Goal: Task Accomplishment & Management: Complete application form

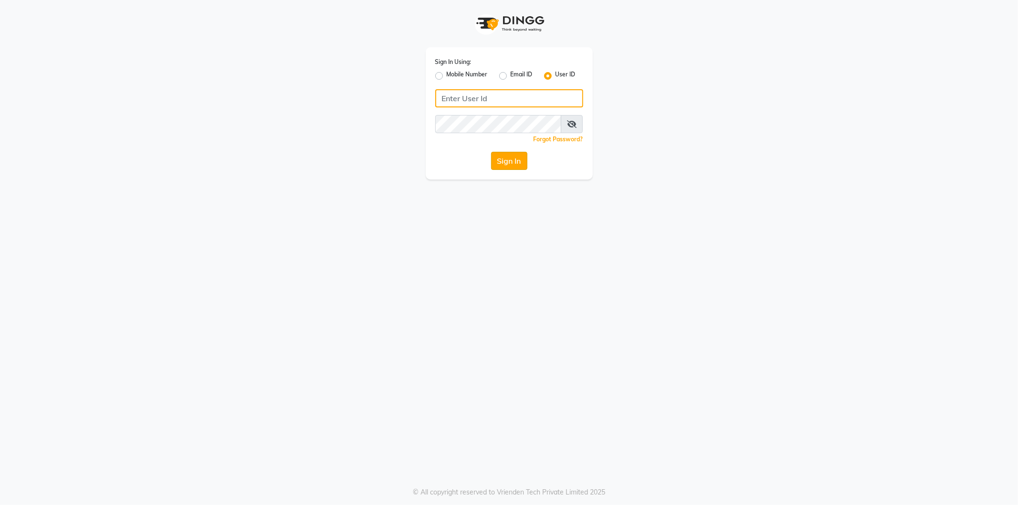
type input "shadesskin&hair"
click at [506, 165] on button "Sign In" at bounding box center [509, 161] width 36 height 18
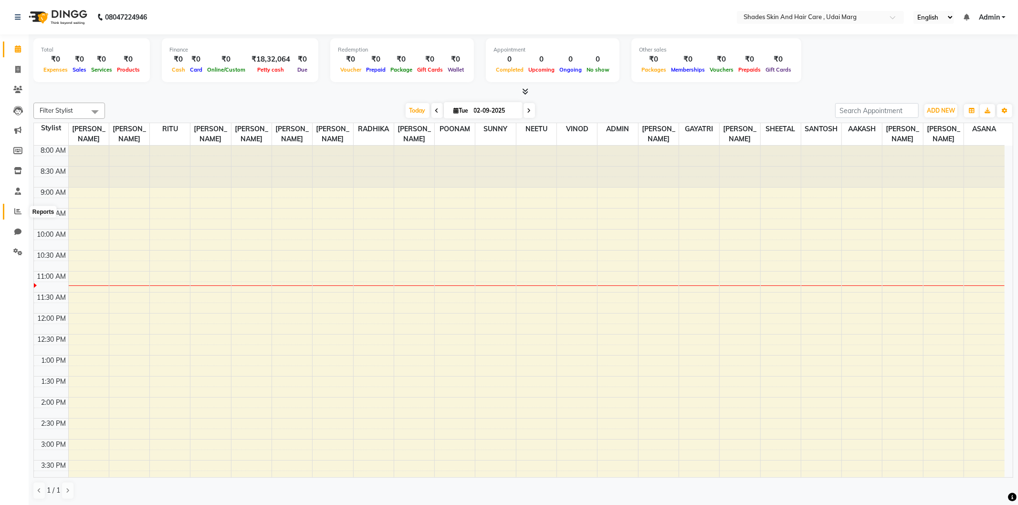
click at [14, 212] on icon at bounding box center [17, 211] width 7 height 7
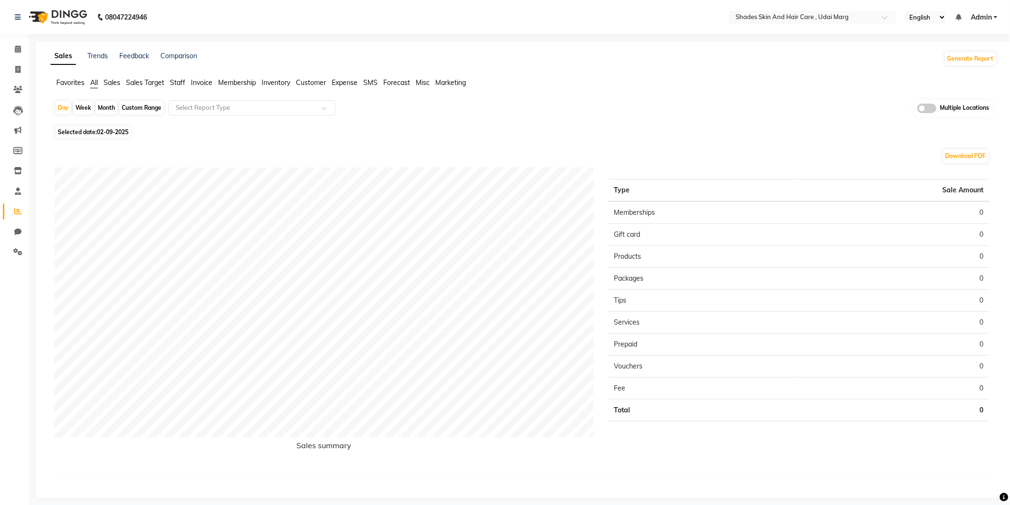
click at [178, 80] on span "Staff" at bounding box center [177, 82] width 15 height 9
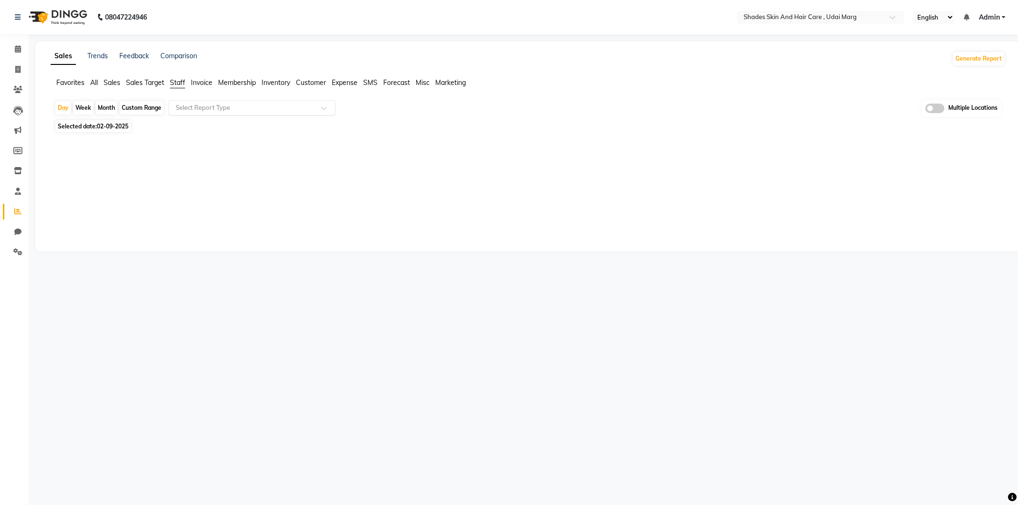
click at [199, 108] on input "text" at bounding box center [242, 108] width 137 height 10
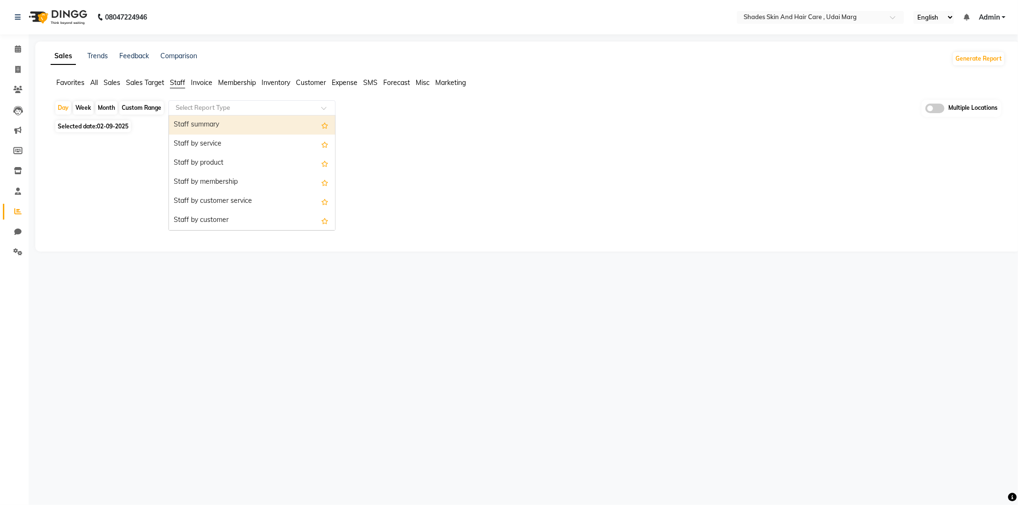
click at [58, 173] on div at bounding box center [525, 188] width 943 height 69
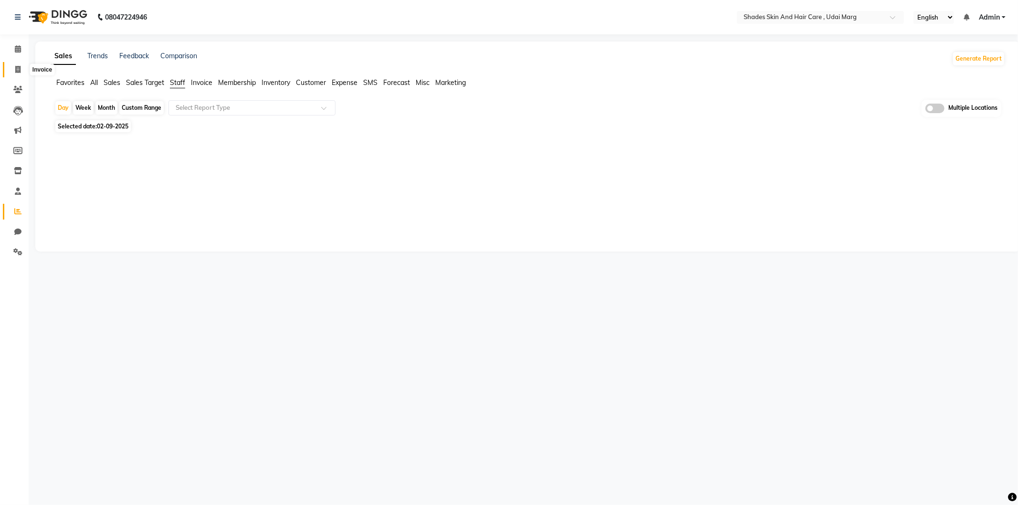
click at [17, 72] on icon at bounding box center [17, 69] width 5 height 7
select select "service"
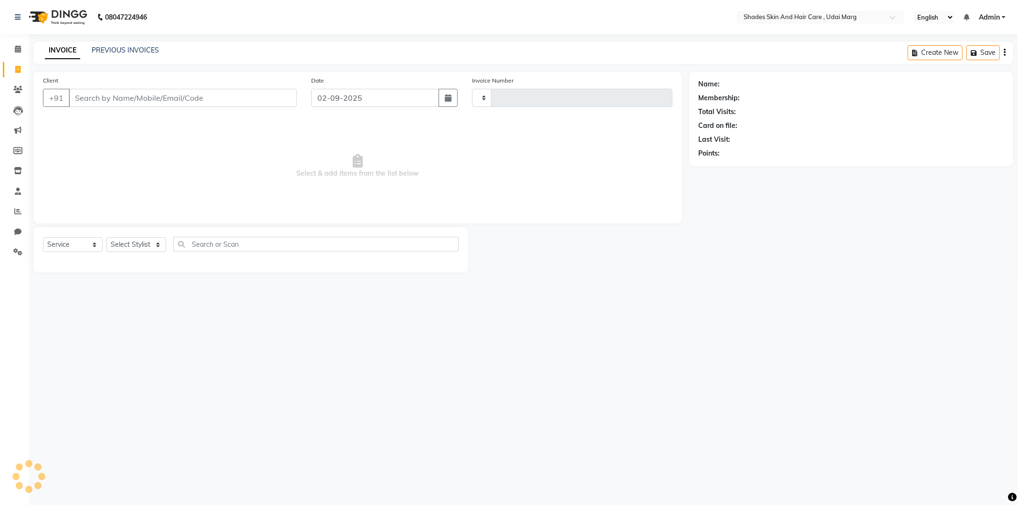
type input "3775"
select select "8022"
click at [116, 46] on link "PREVIOUS INVOICES" at bounding box center [125, 50] width 67 height 9
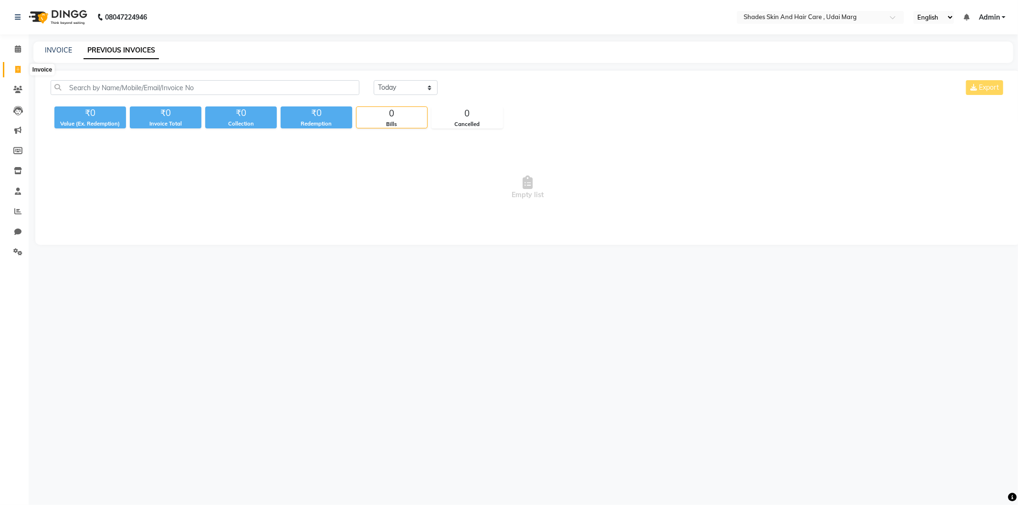
click at [10, 66] on span at bounding box center [18, 69] width 17 height 11
select select "8022"
select select "service"
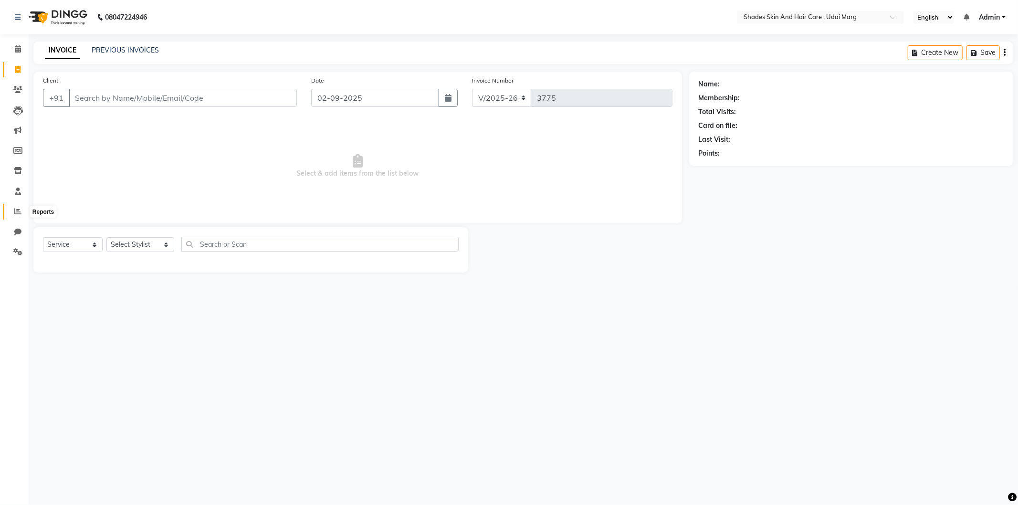
click at [21, 213] on span at bounding box center [18, 211] width 17 height 11
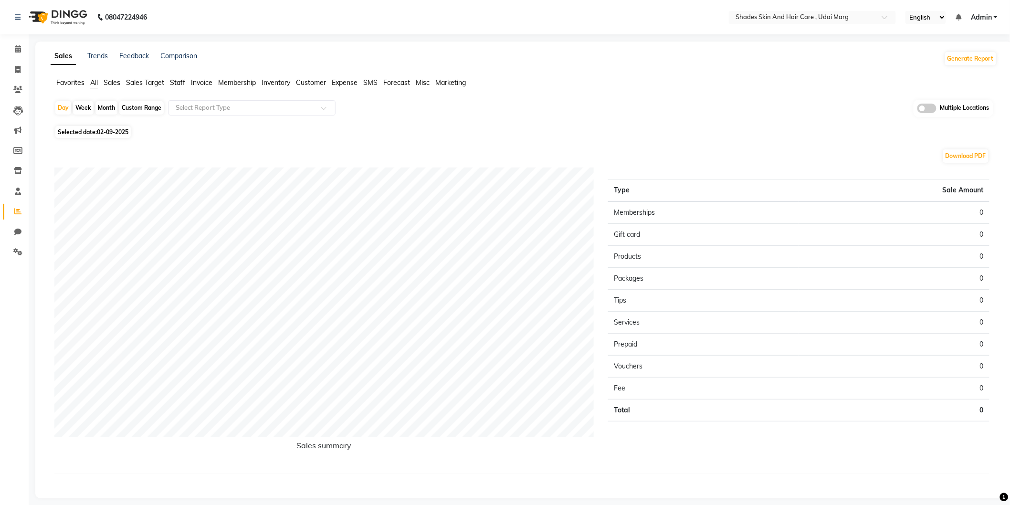
click at [196, 84] on span "Invoice" at bounding box center [201, 82] width 21 height 9
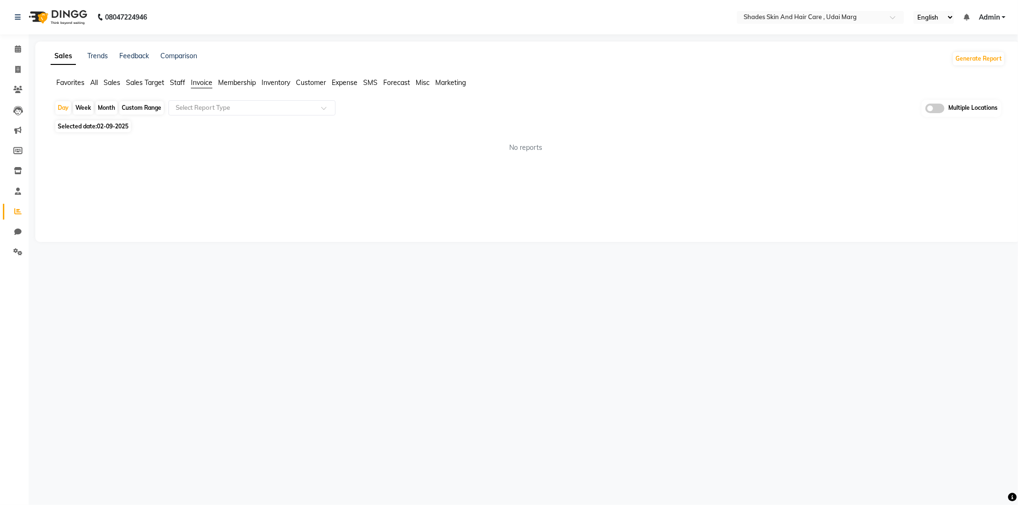
click at [111, 84] on span "Sales" at bounding box center [112, 82] width 17 height 9
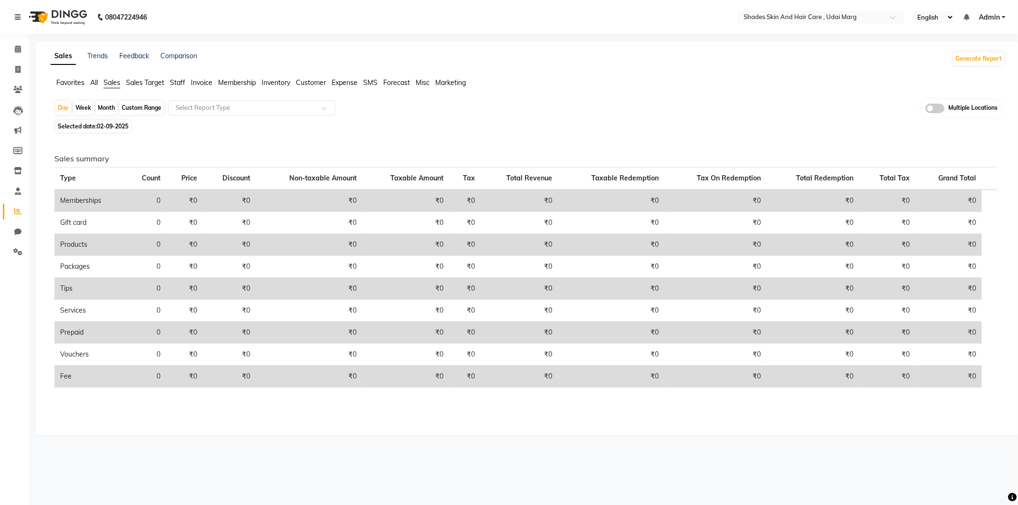
click at [140, 104] on div "Custom Range" at bounding box center [141, 107] width 44 height 13
select select "9"
select select "2025"
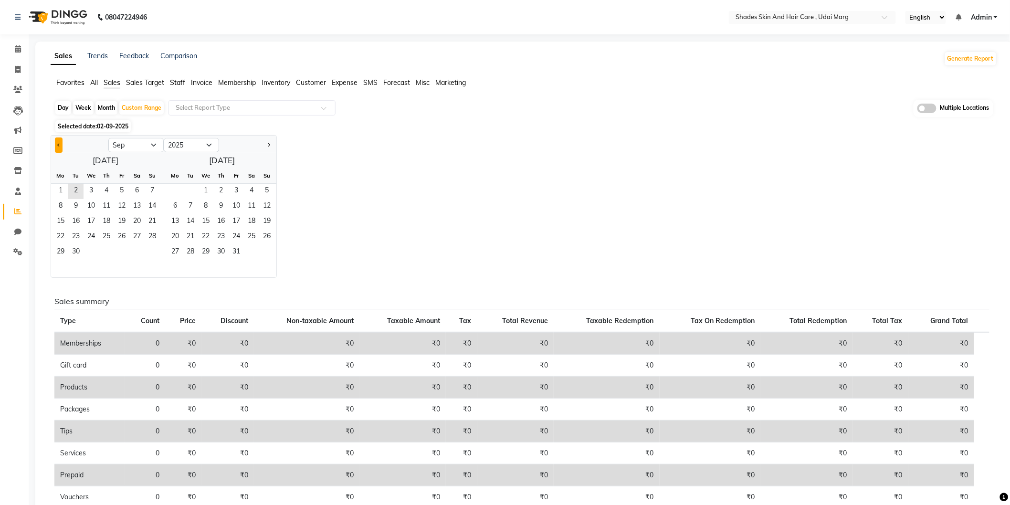
click at [55, 146] on button "Previous month" at bounding box center [59, 144] width 8 height 15
select select "8"
click at [136, 249] on span "30" at bounding box center [136, 252] width 15 height 15
click at [65, 112] on div "Day" at bounding box center [63, 107] width 16 height 13
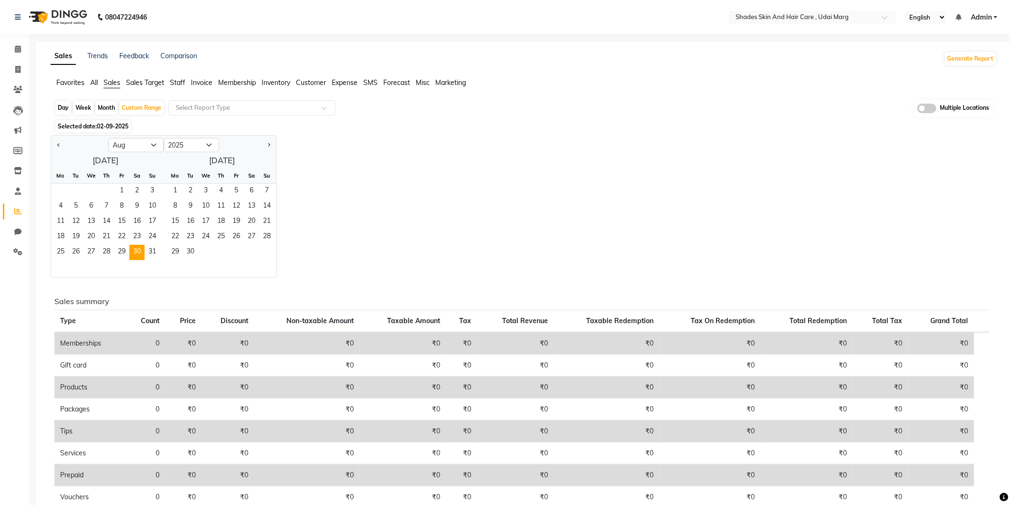
select select "8"
select select "2025"
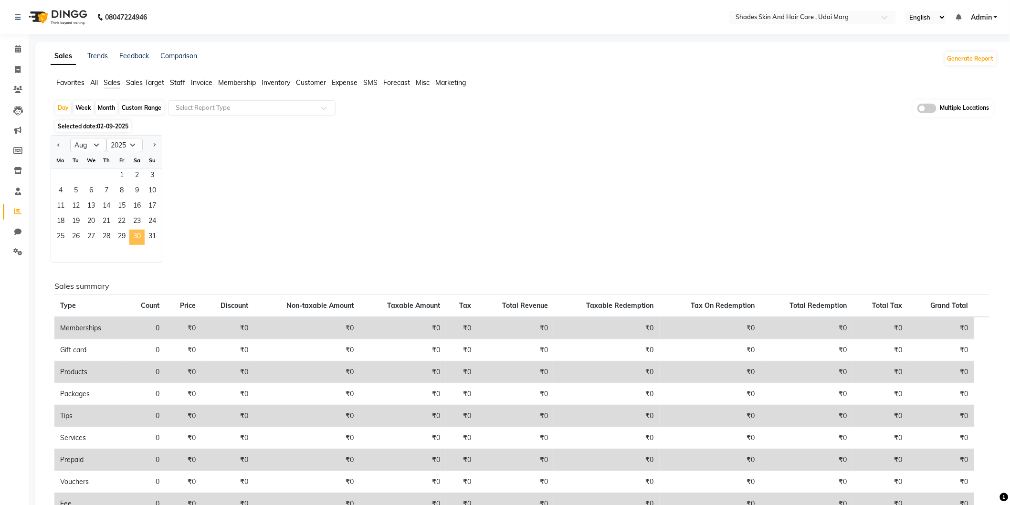
click at [134, 239] on span "30" at bounding box center [136, 237] width 15 height 15
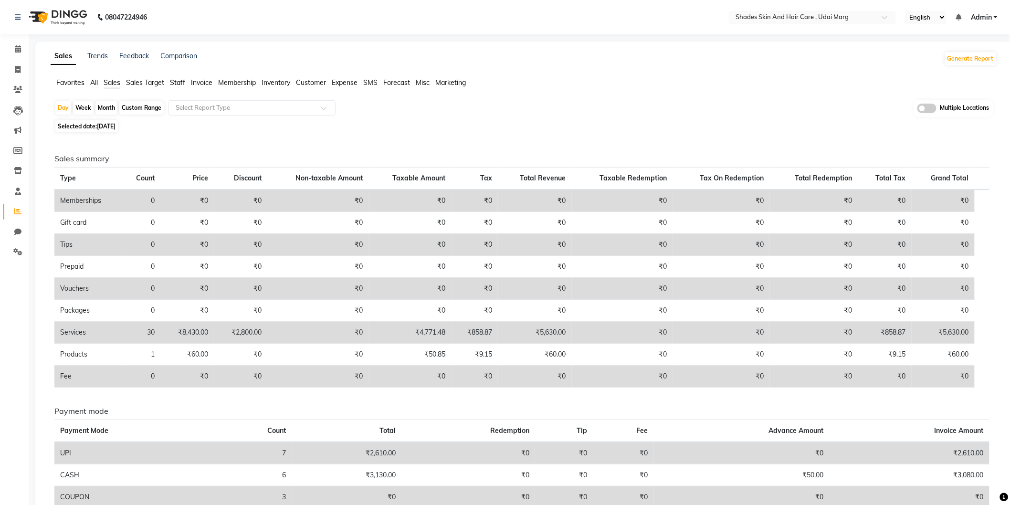
click at [517, 114] on div "Day Week Month Custom Range Select Report Type Multiple Locations" at bounding box center [523, 109] width 939 height 18
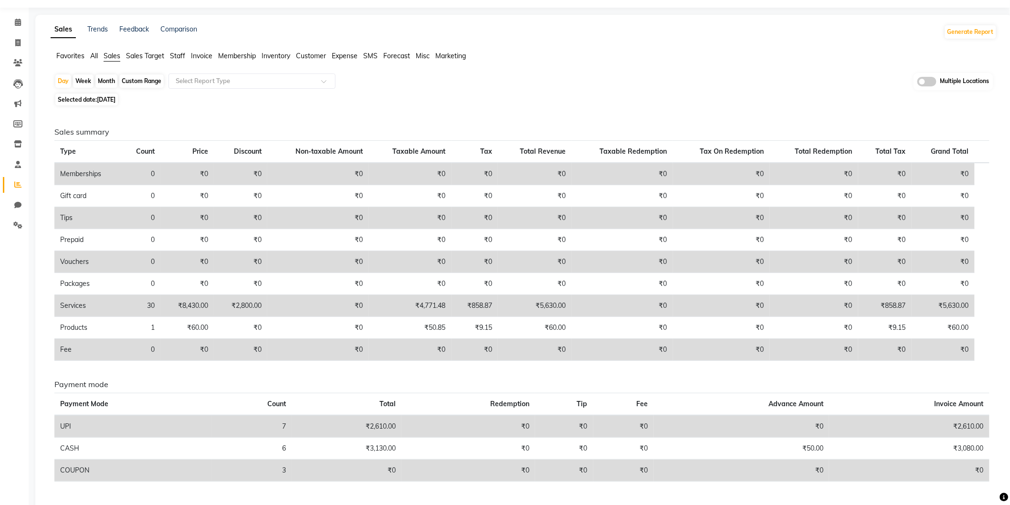
scroll to position [53, 0]
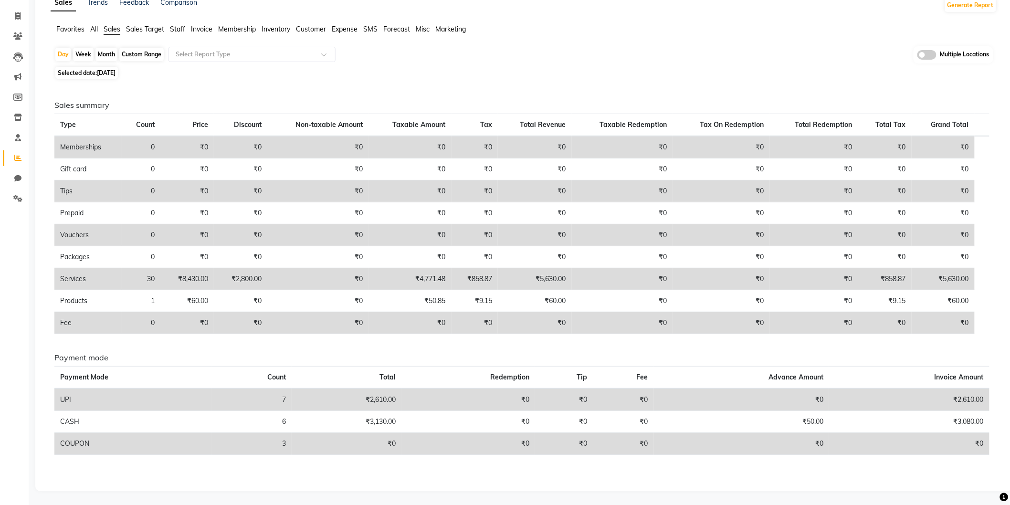
click at [335, 29] on span "Expense" at bounding box center [345, 29] width 26 height 9
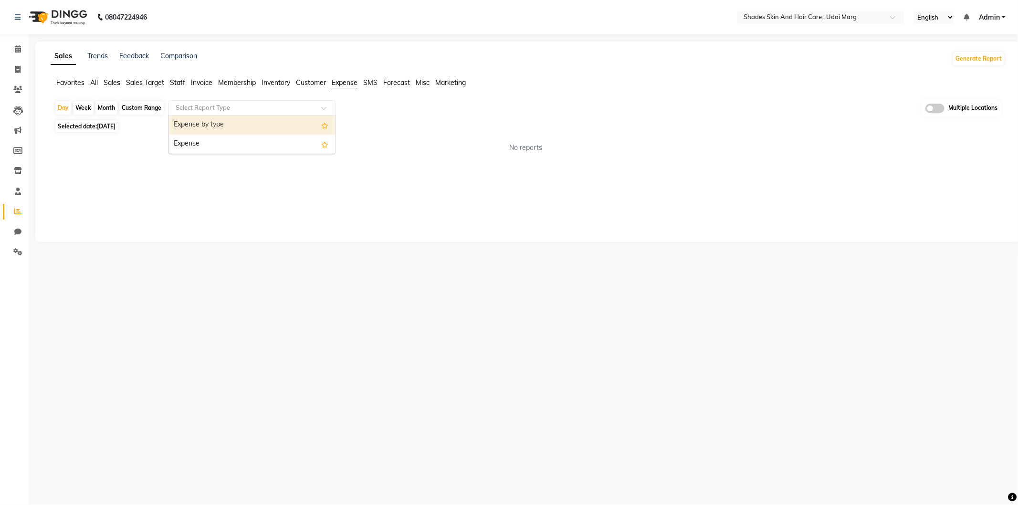
click at [261, 102] on div "Select Report Type" at bounding box center [251, 107] width 167 height 15
click at [247, 141] on div "Expense" at bounding box center [252, 144] width 166 height 19
click at [306, 106] on input "text" at bounding box center [242, 108] width 137 height 10
click at [293, 129] on div "Expense by type" at bounding box center [252, 124] width 166 height 19
click at [569, 209] on div "Sales Trends Feedback Comparison Generate Report Favorites All Sales Sales Targ…" at bounding box center [527, 142] width 985 height 200
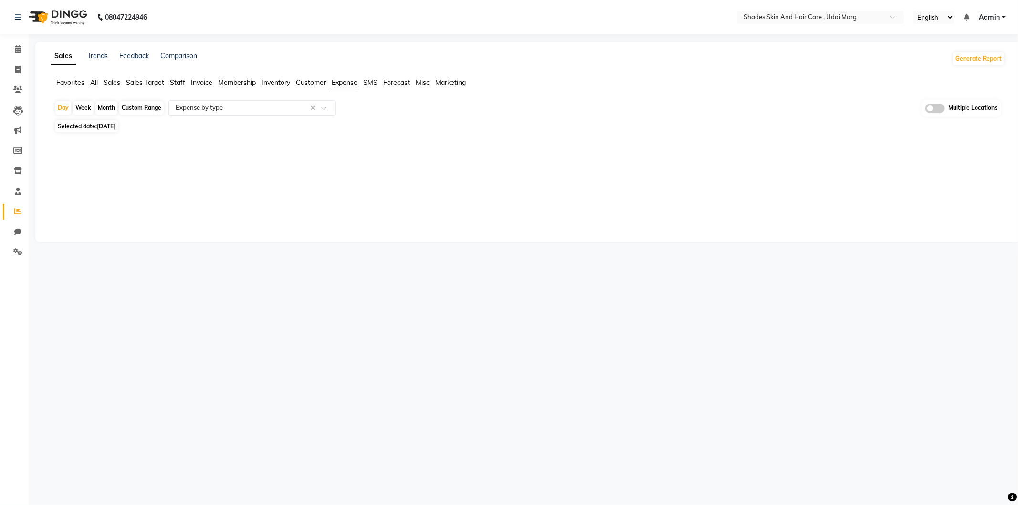
click at [266, 82] on span "Inventory" at bounding box center [276, 82] width 29 height 9
click at [207, 82] on span "Invoice" at bounding box center [201, 82] width 21 height 9
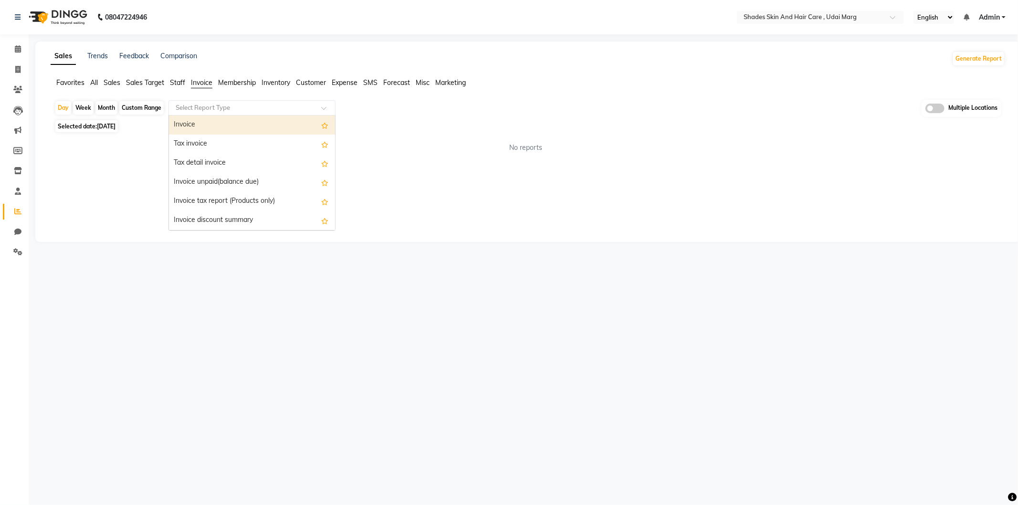
click at [197, 105] on input "text" at bounding box center [242, 108] width 137 height 10
click at [202, 131] on div "Invoice" at bounding box center [252, 124] width 166 height 19
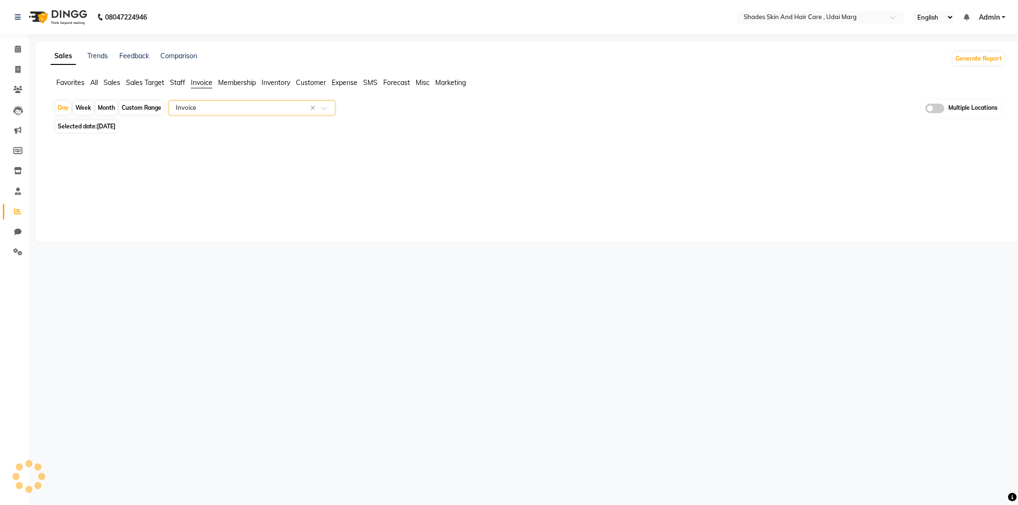
select select "full_report"
select select "csv"
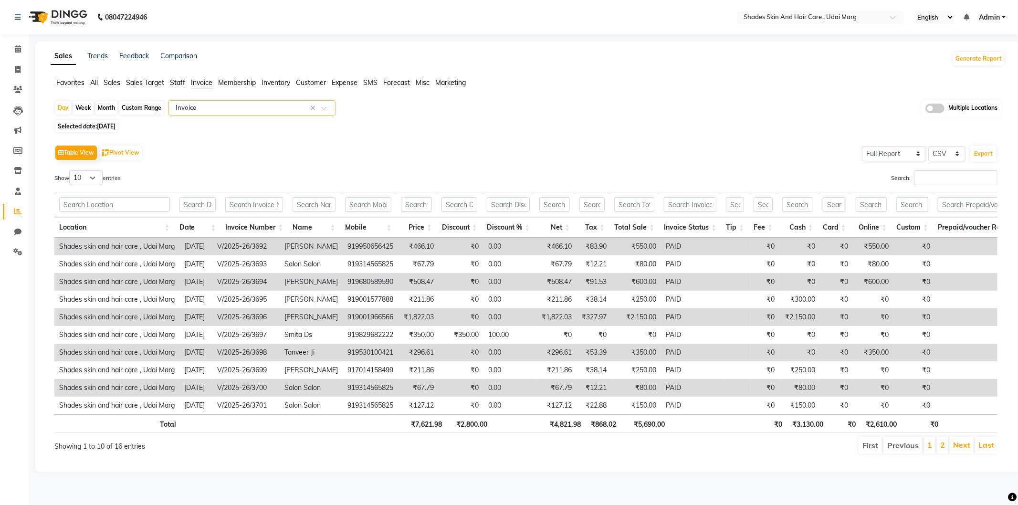
click at [138, 108] on div "Custom Range" at bounding box center [141, 107] width 44 height 13
select select "8"
select select "2025"
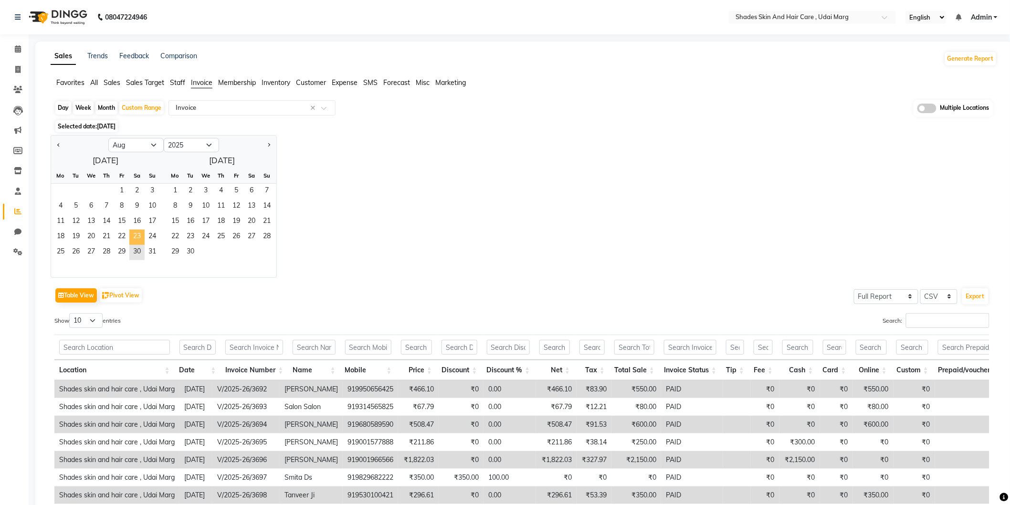
click at [137, 233] on span "23" at bounding box center [136, 237] width 15 height 15
click at [265, 142] on button "Next month" at bounding box center [269, 144] width 8 height 15
select select "9"
click at [64, 189] on span "1" at bounding box center [60, 191] width 15 height 15
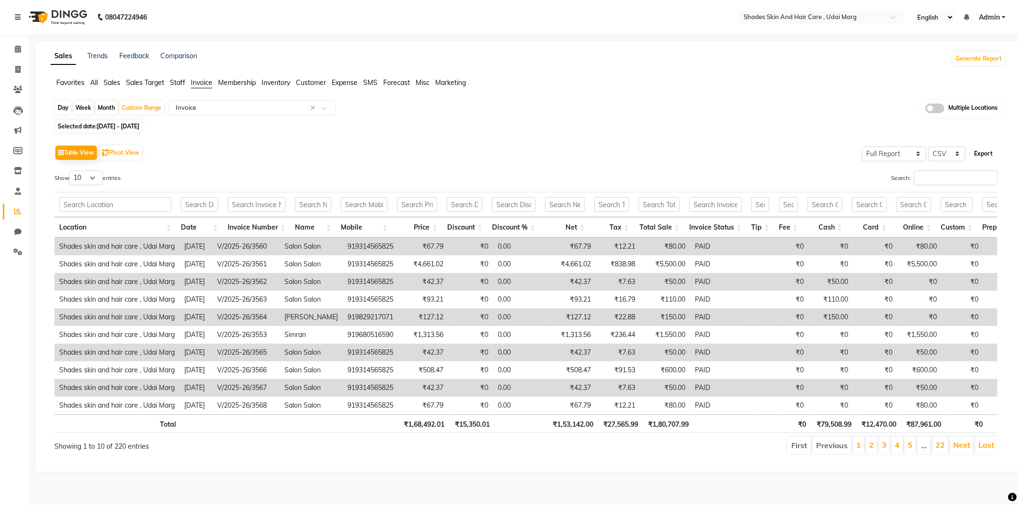
click at [981, 157] on button "Export" at bounding box center [983, 154] width 26 height 16
click at [62, 110] on div "Day" at bounding box center [63, 107] width 16 height 13
select select "8"
select select "2025"
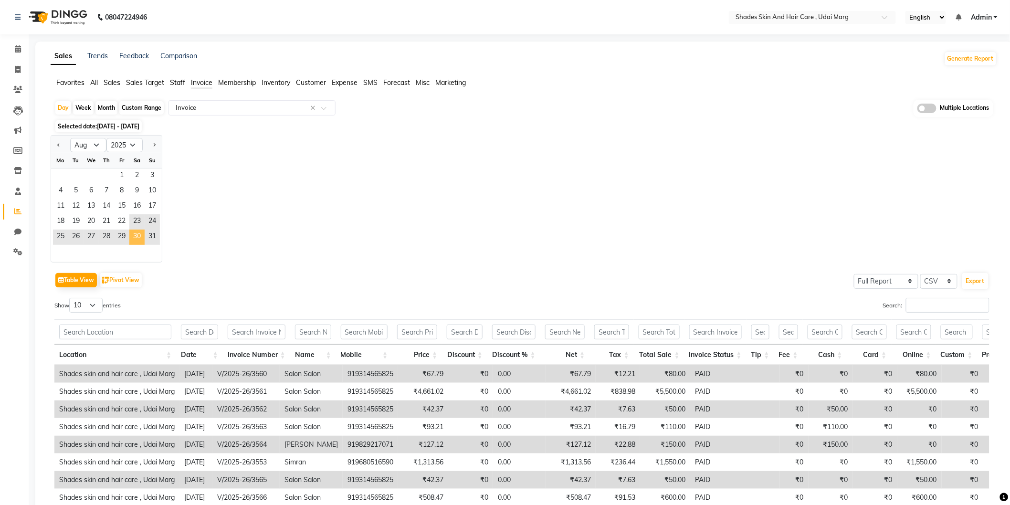
click at [139, 233] on span "30" at bounding box center [136, 237] width 15 height 15
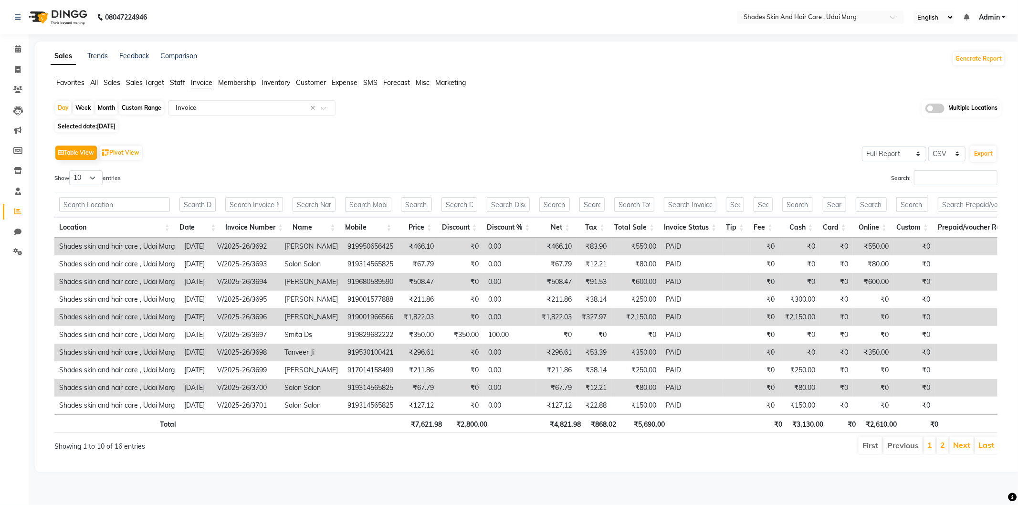
click at [109, 78] on span "Sales" at bounding box center [112, 82] width 17 height 9
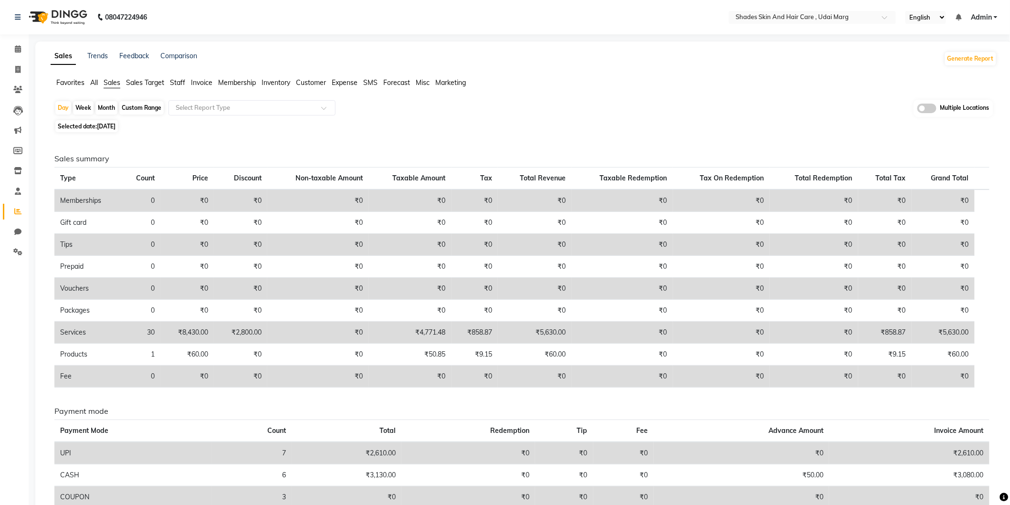
scroll to position [53, 0]
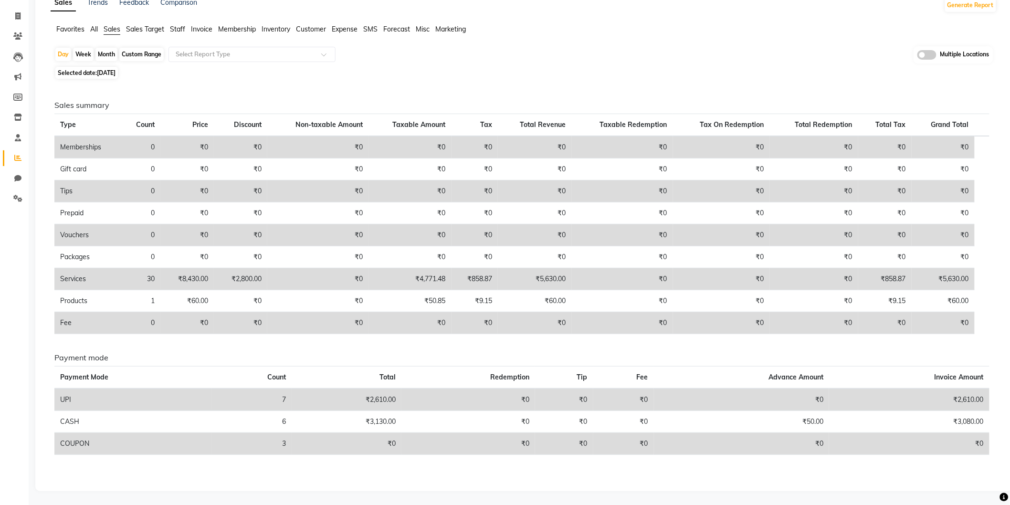
click at [435, 80] on div "Day Week Month Custom Range Select Report Type Multiple Locations Selected date…" at bounding box center [524, 263] width 946 height 435
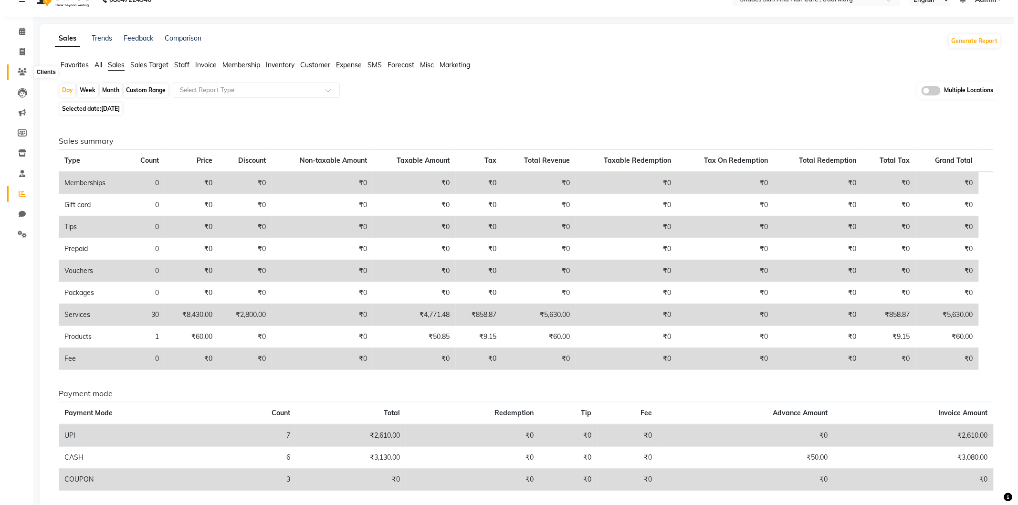
scroll to position [0, 0]
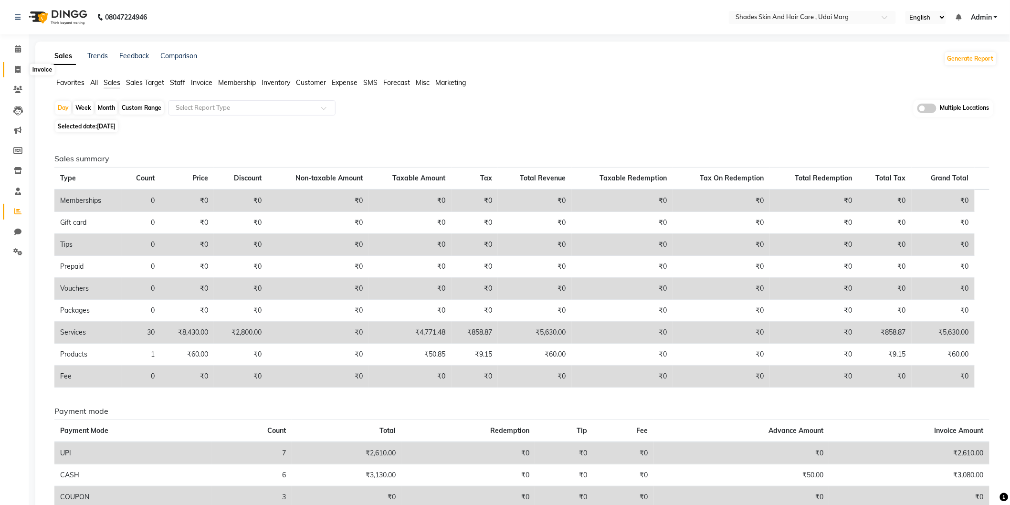
click at [16, 66] on icon at bounding box center [17, 69] width 5 height 7
select select "service"
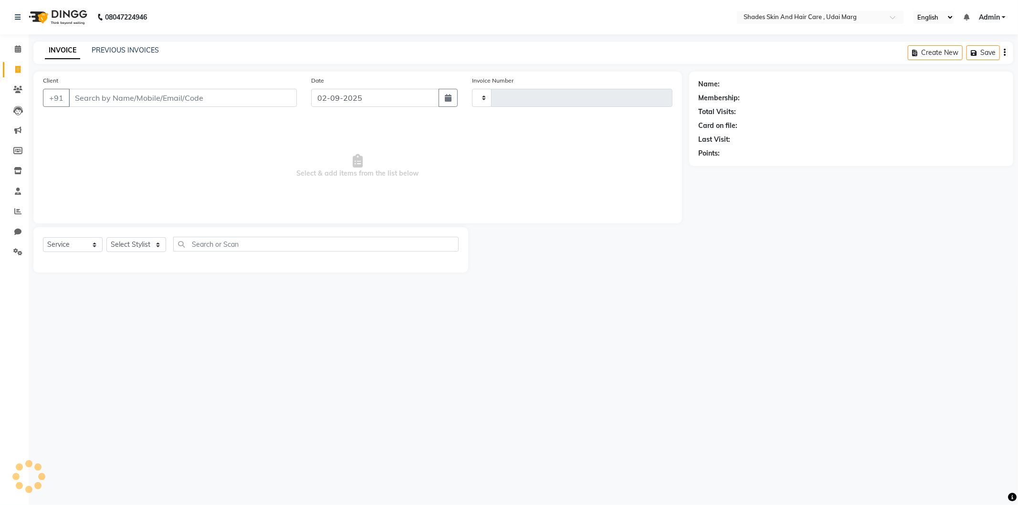
type input "3775"
select select "8022"
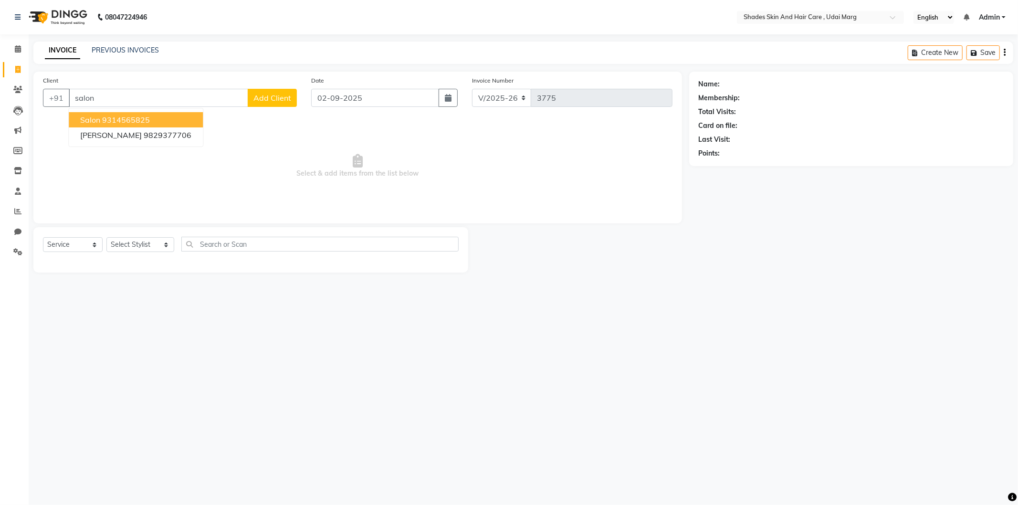
click at [115, 114] on button "salon 9314565825" at bounding box center [136, 119] width 134 height 15
type input "9314565825"
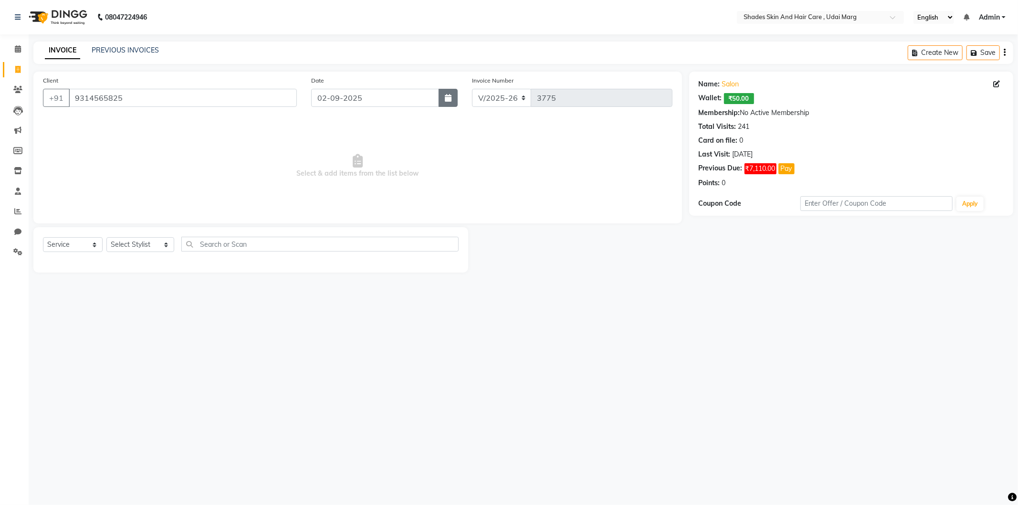
click at [446, 99] on icon "button" at bounding box center [448, 98] width 7 height 8
select select "9"
select select "2025"
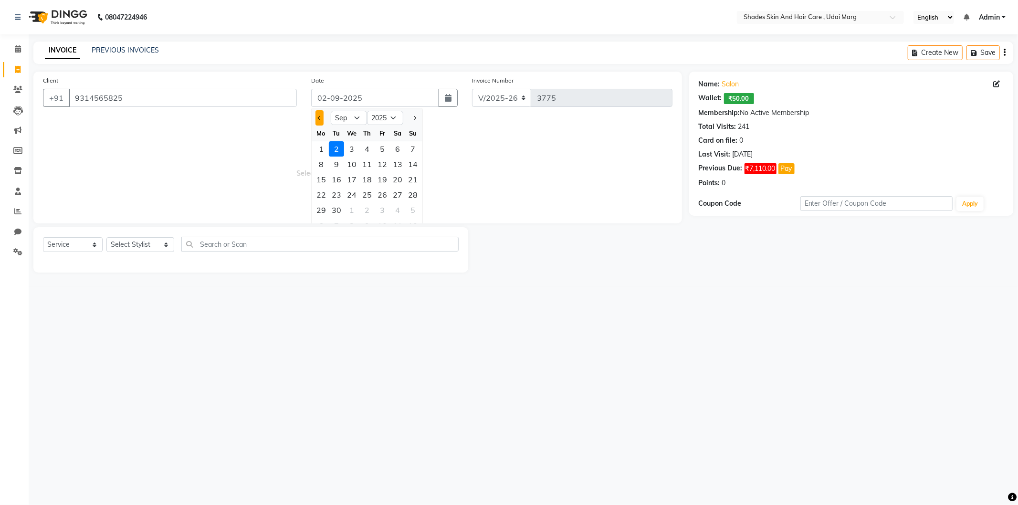
click at [318, 114] on button "Previous month" at bounding box center [319, 117] width 8 height 15
select select "8"
click at [396, 207] on div "30" at bounding box center [397, 209] width 15 height 15
type input "[DATE]"
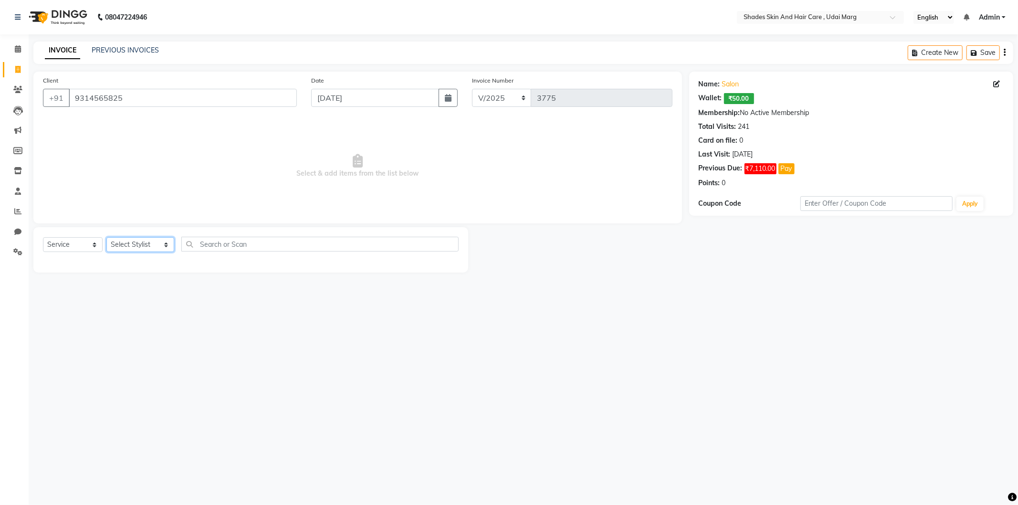
click at [149, 245] on select "Select Stylist [PERSON_NAME] ADMIN [PERSON_NAME] [PERSON_NAME] GAYATRI [PERSON_…" at bounding box center [140, 244] width 68 height 15
select select "74331"
click at [106, 238] on select "Select Stylist [PERSON_NAME] ADMIN [PERSON_NAME] [PERSON_NAME] GAYATRI [PERSON_…" at bounding box center [140, 244] width 68 height 15
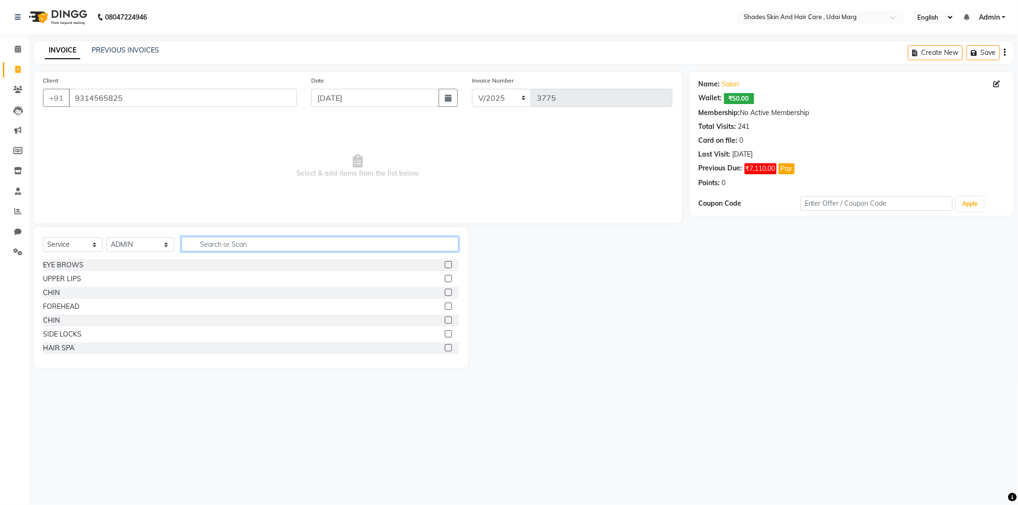
click at [239, 248] on input "text" at bounding box center [319, 244] width 277 height 15
type input "extra"
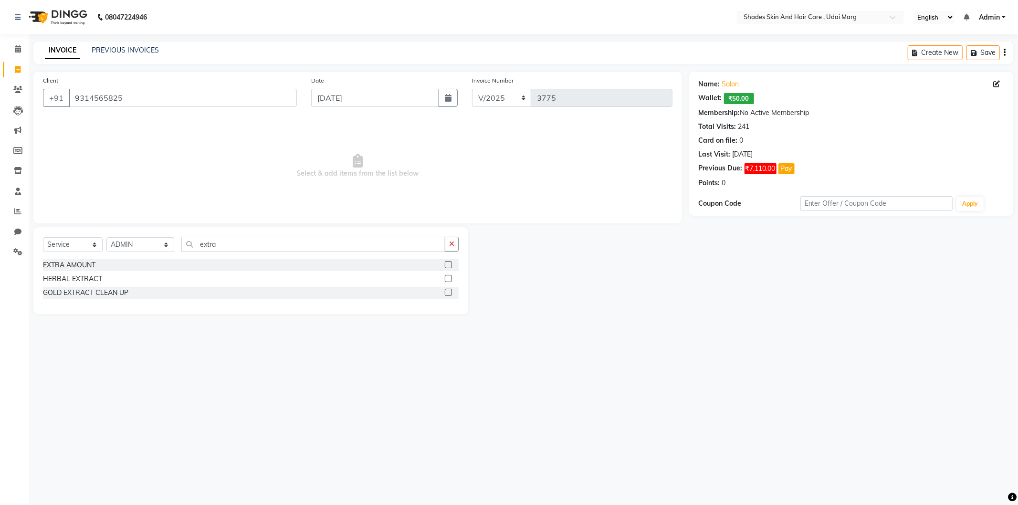
click at [446, 263] on label at bounding box center [448, 264] width 7 height 7
click at [446, 263] on input "checkbox" at bounding box center [448, 265] width 6 height 6
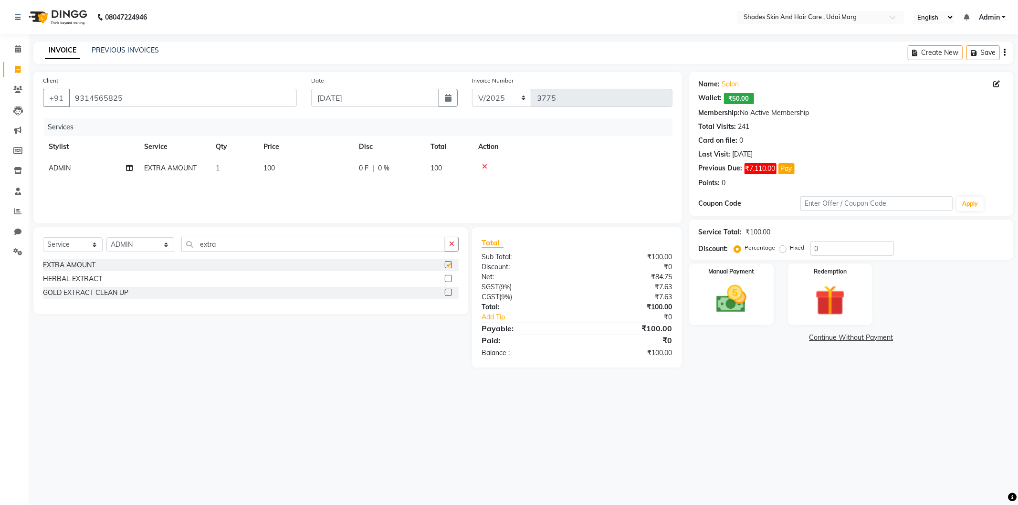
checkbox input "false"
click at [293, 172] on td "100" at bounding box center [305, 167] width 95 height 21
select select "74331"
click at [335, 170] on input "100" at bounding box center [350, 170] width 84 height 15
type input "1"
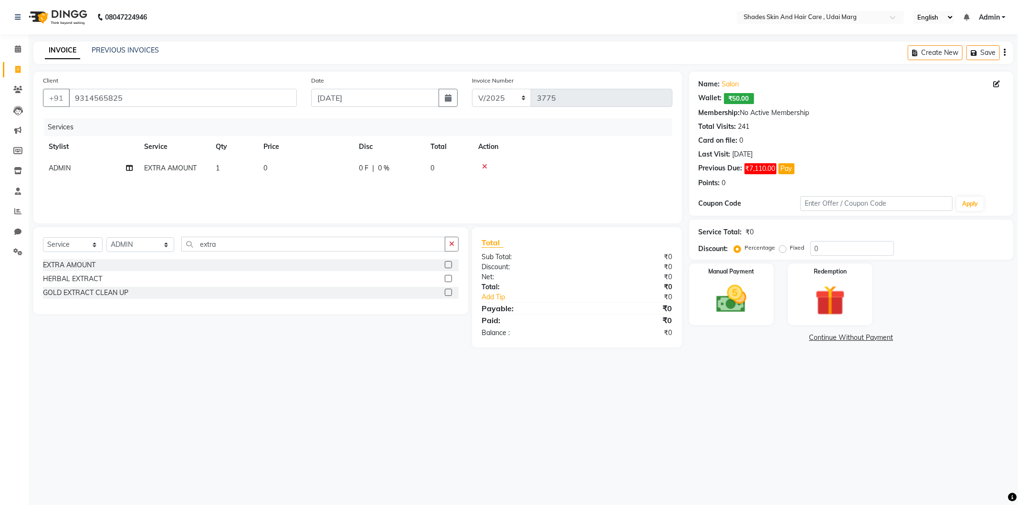
click at [325, 408] on div "08047224946 Select Location × Shades Skin And Hair Care , Udai Marg English ENG…" at bounding box center [509, 252] width 1018 height 505
click at [294, 169] on td "0" at bounding box center [305, 167] width 95 height 21
select select "74331"
click at [341, 173] on input "0" at bounding box center [350, 170] width 84 height 15
type input "12920"
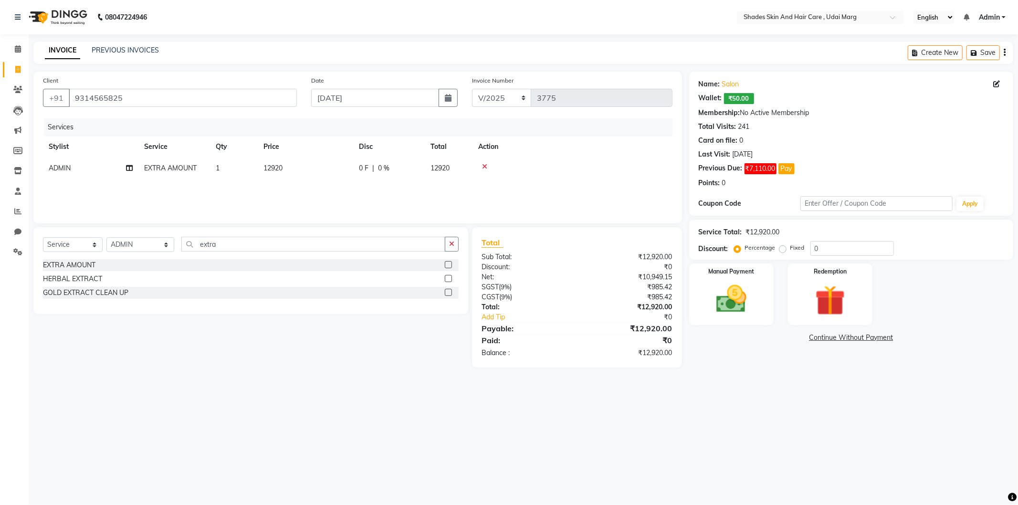
click at [647, 184] on div "Services Stylist Service Qty Price Disc Total Action ADMIN EXTRA AMOUNT 1 12920…" at bounding box center [357, 165] width 629 height 95
click at [735, 293] on img at bounding box center [731, 299] width 51 height 36
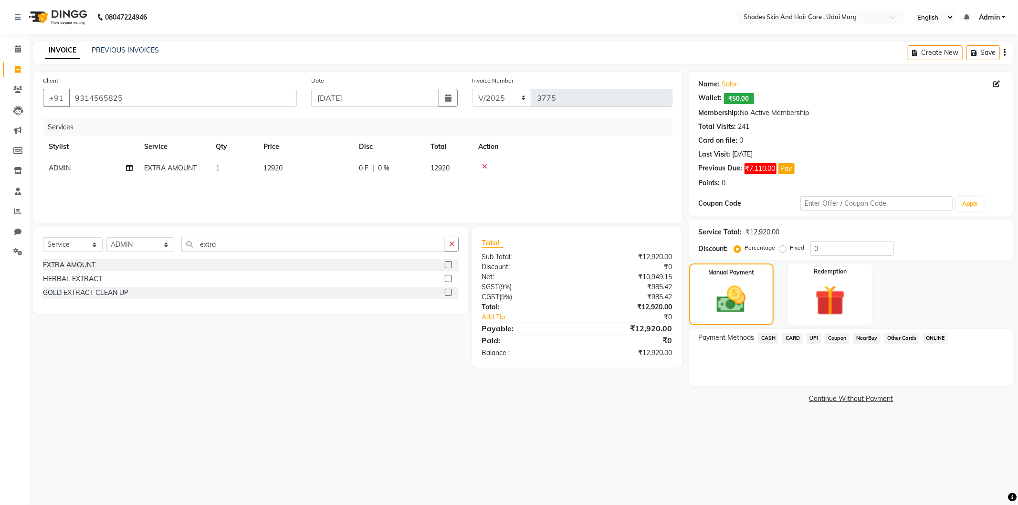
click at [814, 337] on span "UPI" at bounding box center [813, 338] width 15 height 11
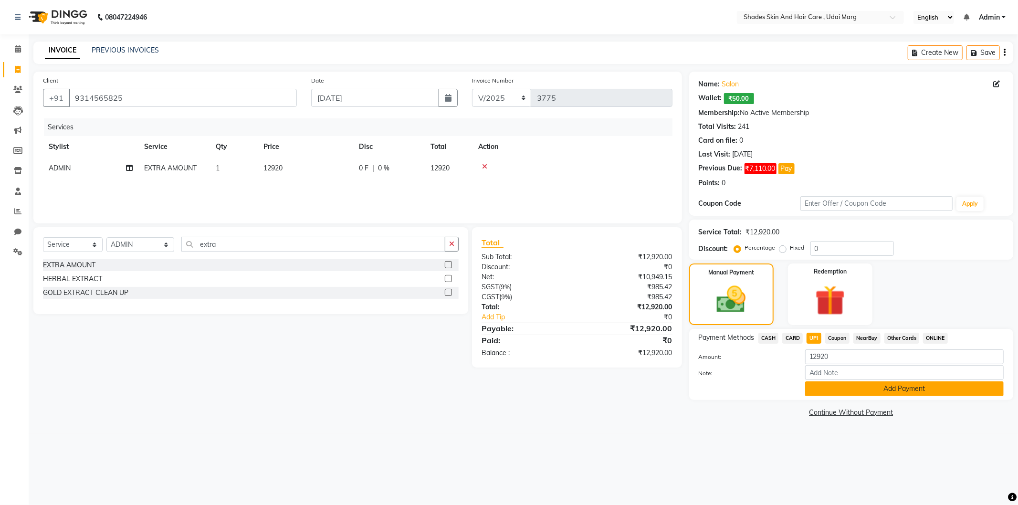
click at [841, 393] on button "Add Payment" at bounding box center [904, 388] width 199 height 15
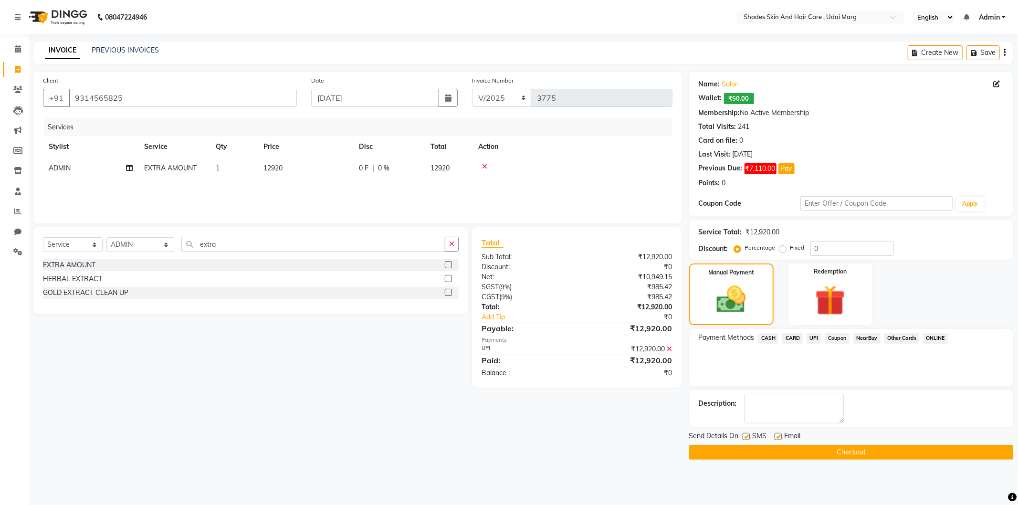
click at [834, 455] on button "Checkout" at bounding box center [851, 452] width 324 height 15
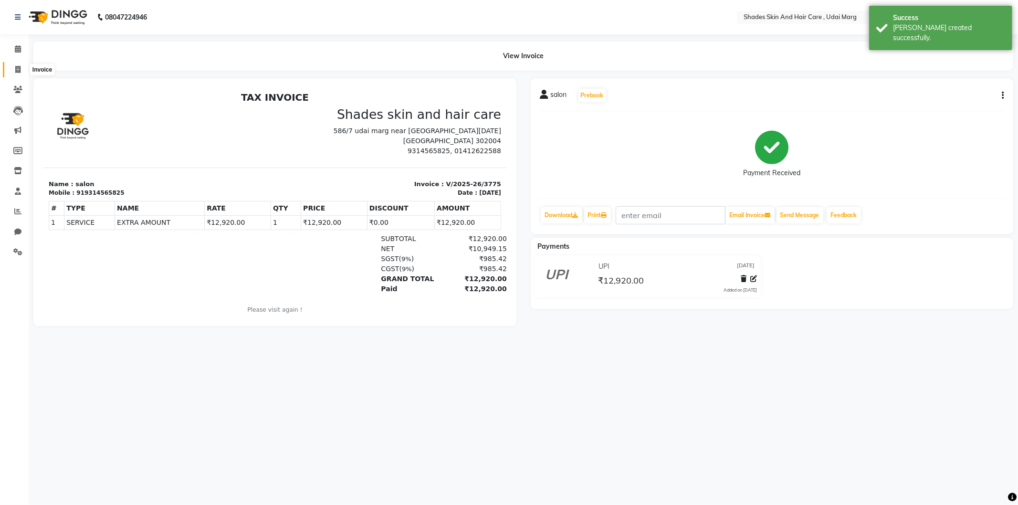
click at [16, 70] on icon at bounding box center [17, 69] width 5 height 7
select select "8022"
select select "service"
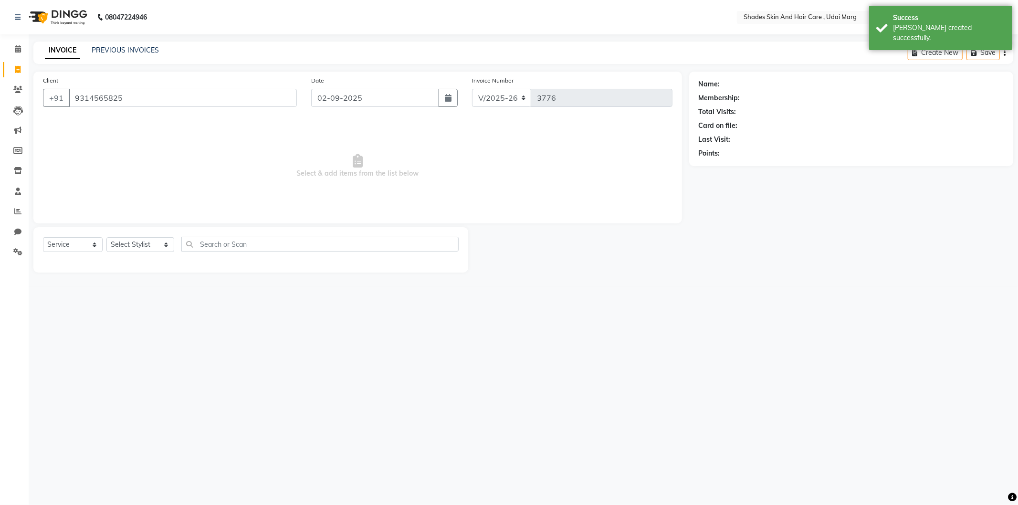
type input "9314565825"
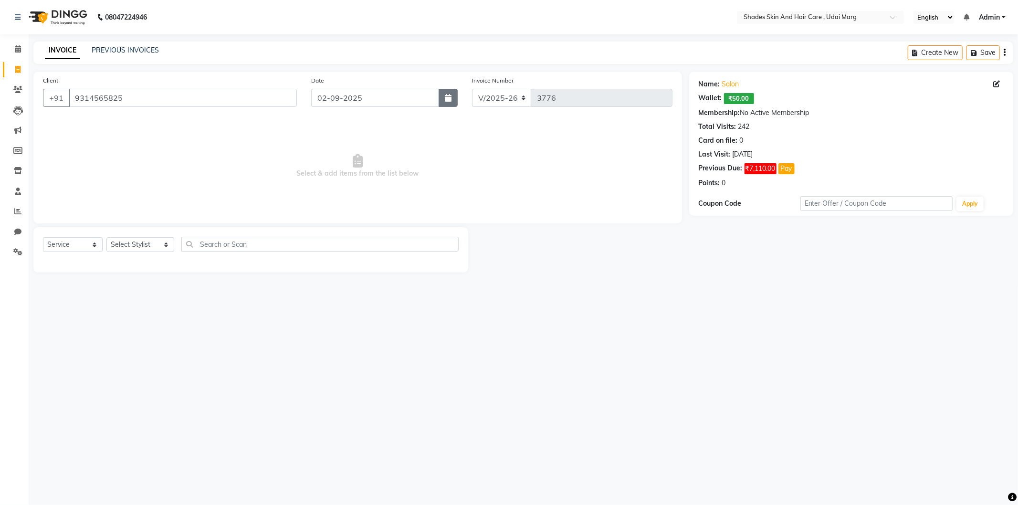
click at [452, 104] on button "button" at bounding box center [448, 98] width 19 height 18
select select "9"
select select "2025"
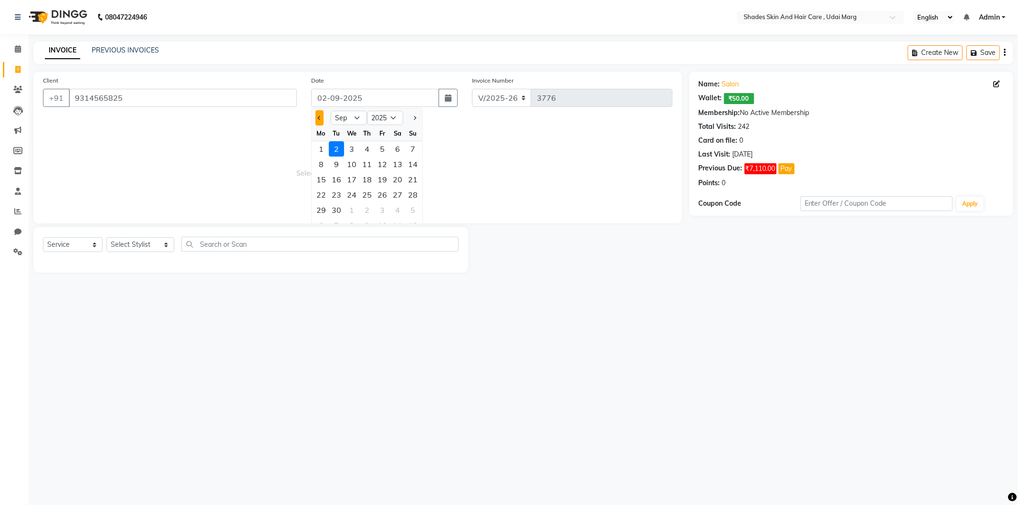
click at [319, 120] on button "Previous month" at bounding box center [319, 117] width 8 height 15
select select "8"
click at [395, 211] on div "30" at bounding box center [397, 209] width 15 height 15
type input "[DATE]"
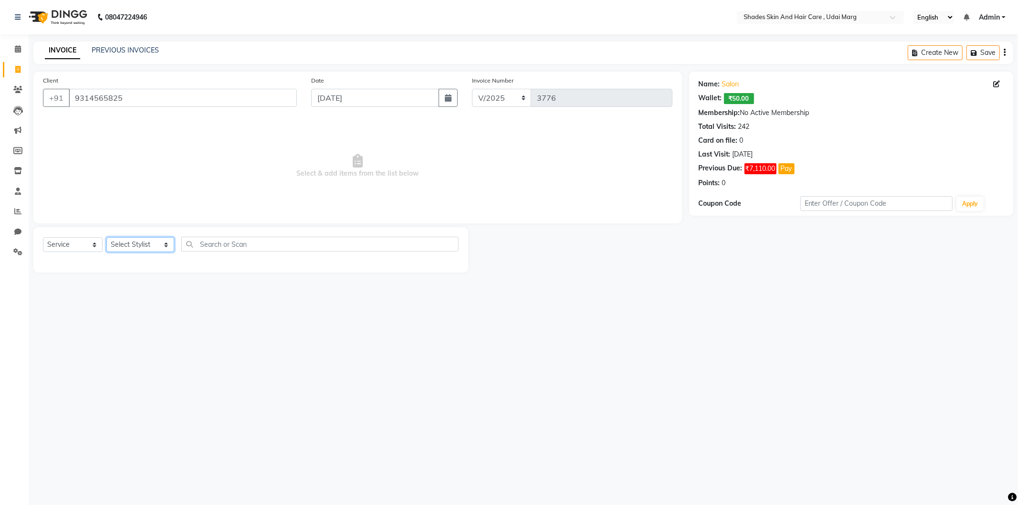
click at [134, 245] on select "Select Stylist [PERSON_NAME] ADMIN [PERSON_NAME] [PERSON_NAME] GAYATRI [PERSON_…" at bounding box center [140, 244] width 68 height 15
select select "74331"
click at [106, 238] on select "Select Stylist [PERSON_NAME] ADMIN [PERSON_NAME] [PERSON_NAME] GAYATRI [PERSON_…" at bounding box center [140, 244] width 68 height 15
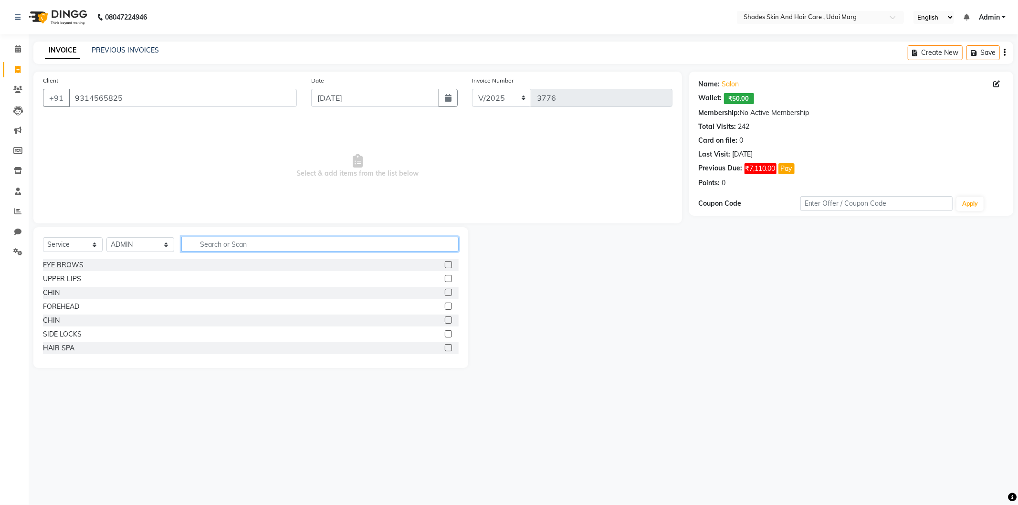
click at [244, 240] on input "text" at bounding box center [319, 244] width 277 height 15
type input "extra"
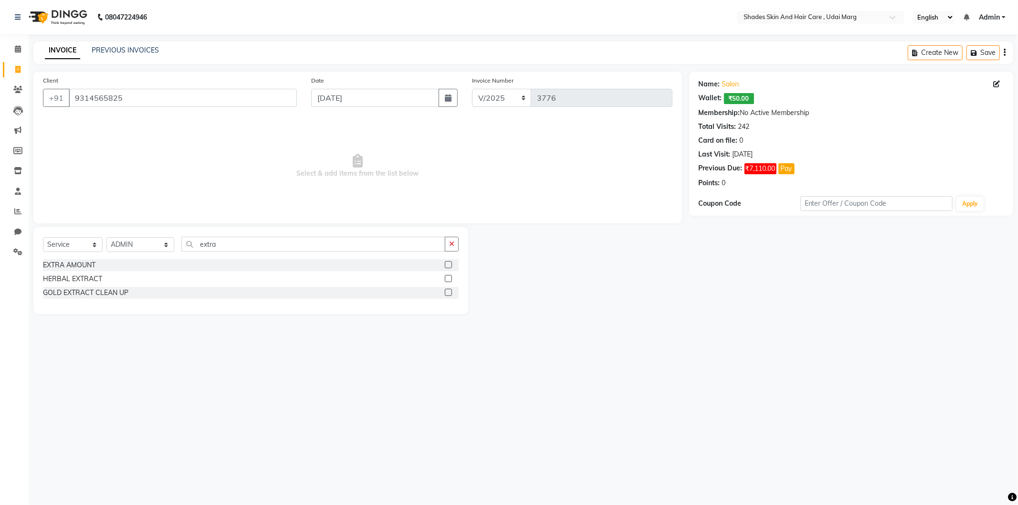
click at [447, 263] on label at bounding box center [448, 264] width 7 height 7
click at [447, 263] on input "checkbox" at bounding box center [448, 265] width 6 height 6
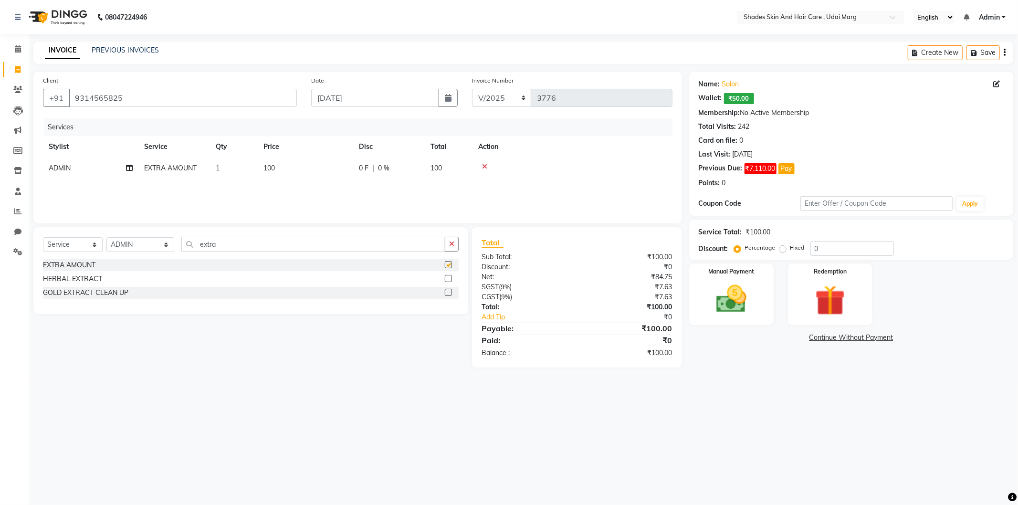
checkbox input "false"
click at [306, 165] on td "100" at bounding box center [305, 167] width 95 height 21
select select "74331"
click at [337, 161] on td "100" at bounding box center [350, 175] width 95 height 36
click at [346, 173] on input "100" at bounding box center [350, 170] width 84 height 15
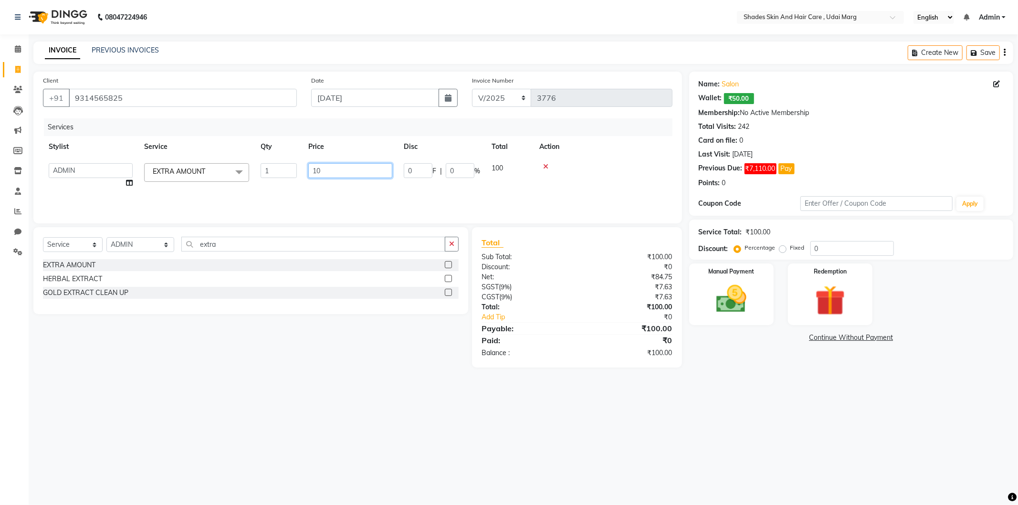
type input "1"
type input "250"
click at [607, 173] on td at bounding box center [572, 167] width 200 height 21
click at [756, 294] on img at bounding box center [731, 299] width 51 height 36
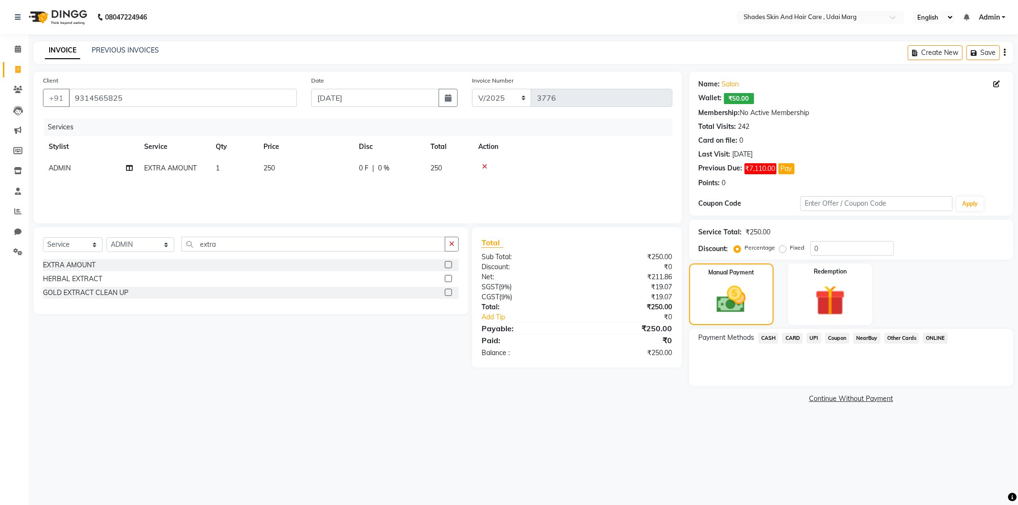
click at [794, 336] on span "CARD" at bounding box center [792, 338] width 21 height 11
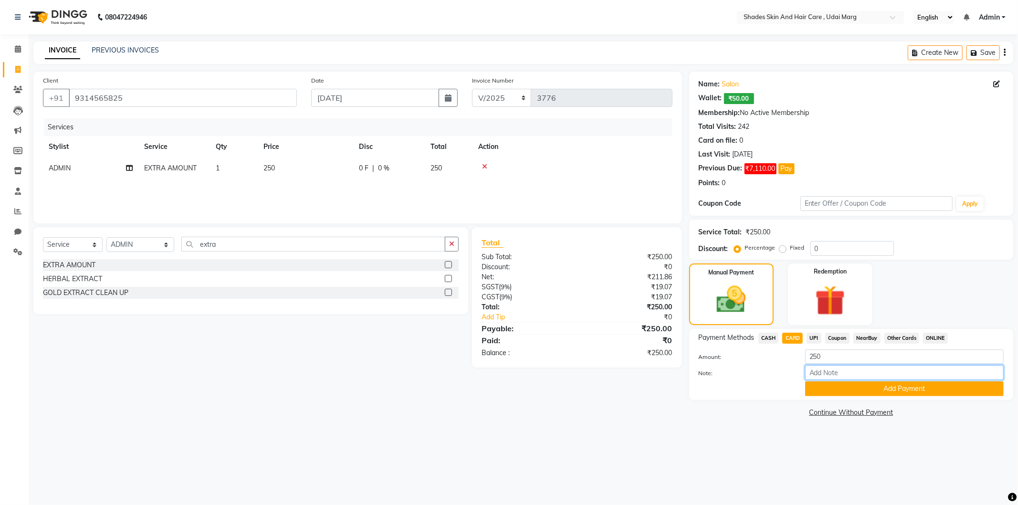
click at [837, 379] on input "Note:" at bounding box center [904, 372] width 199 height 15
click at [837, 391] on button "Add Payment" at bounding box center [904, 388] width 199 height 15
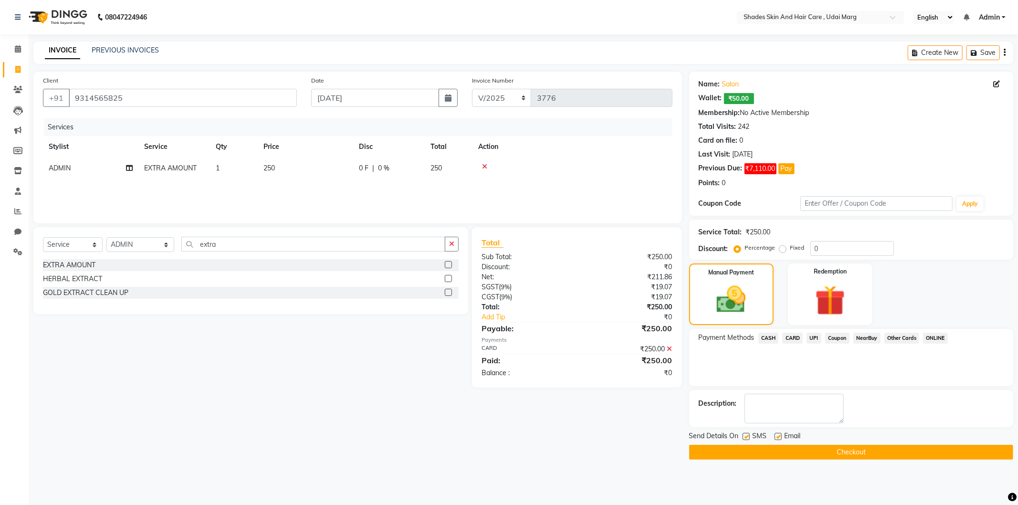
click at [823, 454] on button "Checkout" at bounding box center [851, 452] width 324 height 15
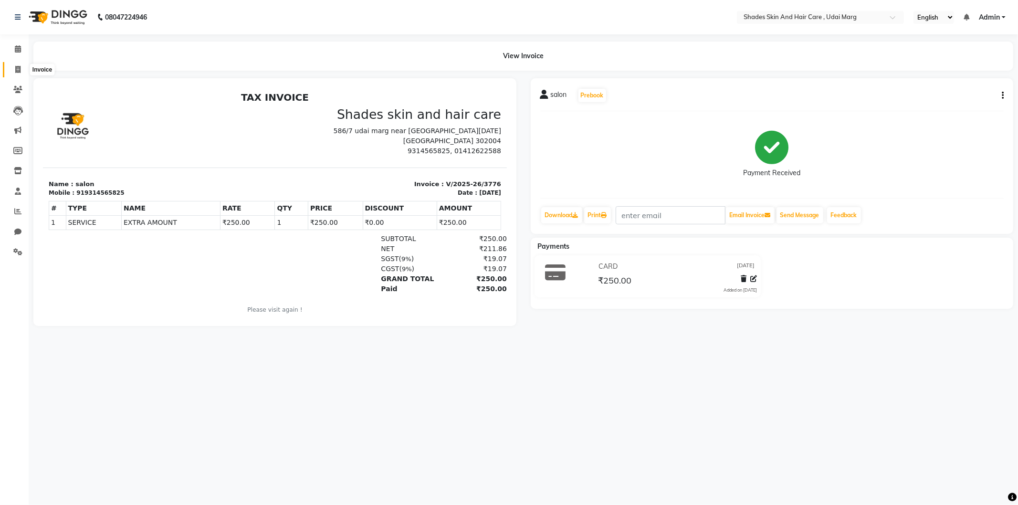
click at [19, 72] on icon at bounding box center [17, 69] width 5 height 7
select select "service"
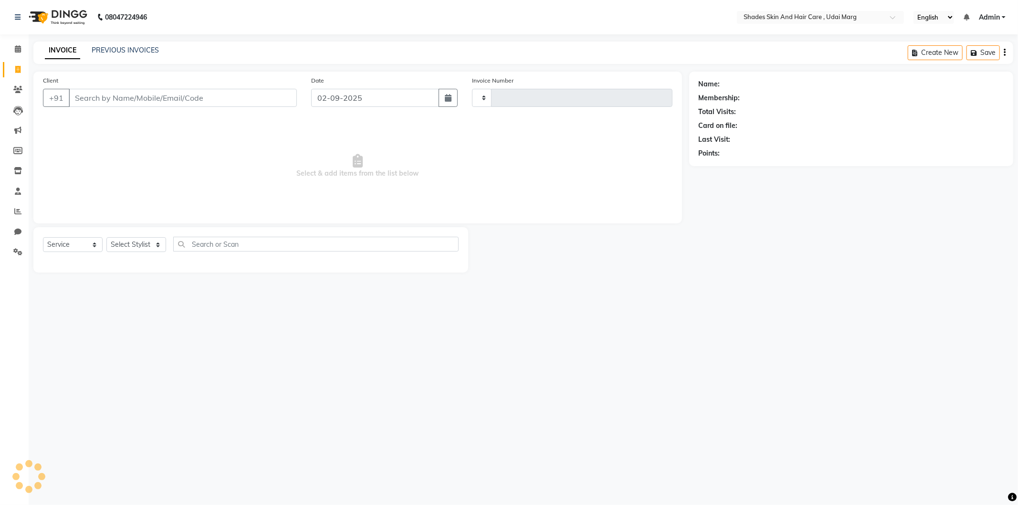
type input "3777"
select select "8022"
click at [124, 45] on div "PREVIOUS INVOICES" at bounding box center [125, 50] width 67 height 10
click at [126, 47] on link "PREVIOUS INVOICES" at bounding box center [125, 50] width 67 height 9
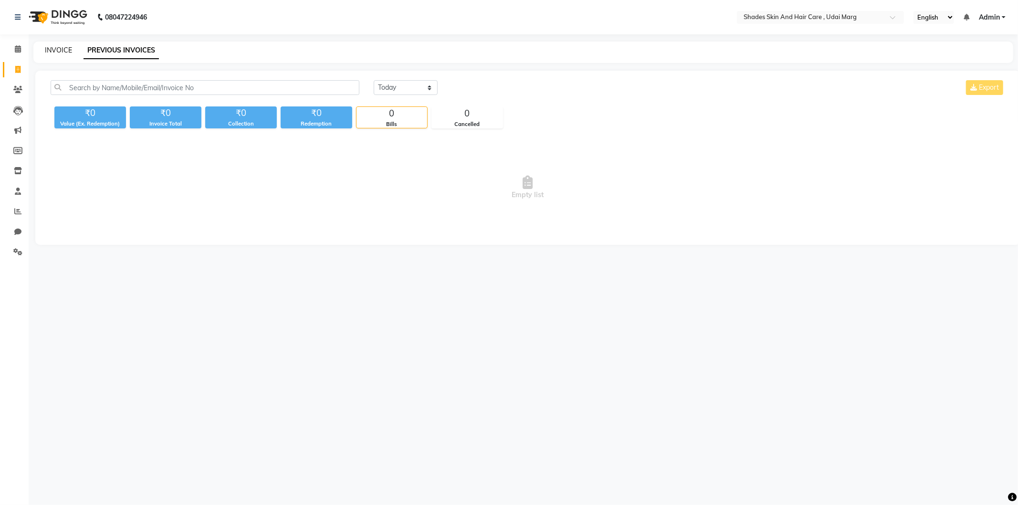
click at [59, 49] on link "INVOICE" at bounding box center [58, 50] width 27 height 9
select select "service"
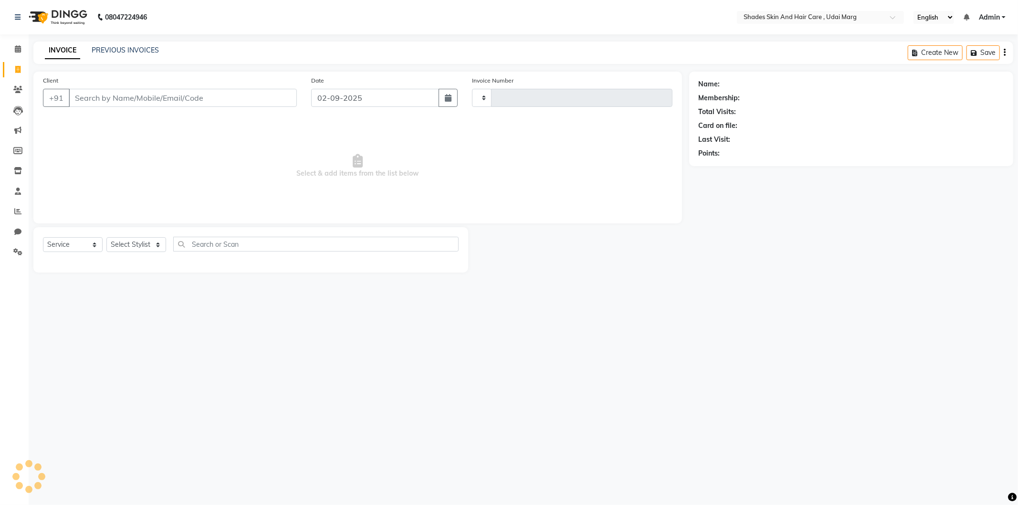
type input "3777"
select select "8022"
click at [18, 70] on icon at bounding box center [17, 69] width 5 height 7
select select "service"
select select "8022"
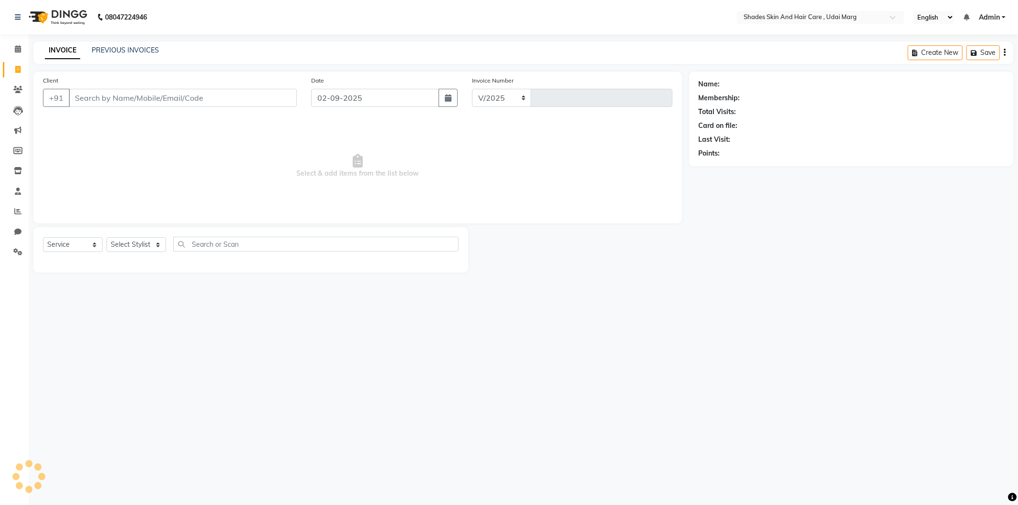
type input "3777"
click at [129, 97] on input "Client" at bounding box center [183, 98] width 228 height 18
type input "98292777773"
click at [285, 103] on button "Add Client" at bounding box center [272, 98] width 49 height 18
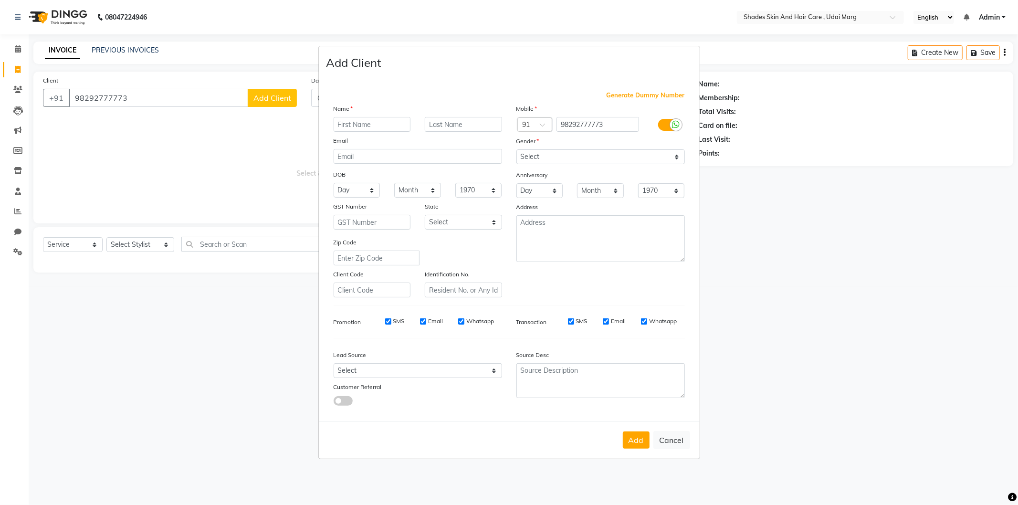
click at [380, 122] on input "text" at bounding box center [372, 124] width 77 height 15
type input "[PERSON_NAME]"
click at [582, 158] on select "Select [DEMOGRAPHIC_DATA] [DEMOGRAPHIC_DATA] Other Prefer Not To Say" at bounding box center [600, 156] width 168 height 15
select select "[DEMOGRAPHIC_DATA]"
click at [516, 149] on select "Select [DEMOGRAPHIC_DATA] [DEMOGRAPHIC_DATA] Other Prefer Not To Say" at bounding box center [600, 156] width 168 height 15
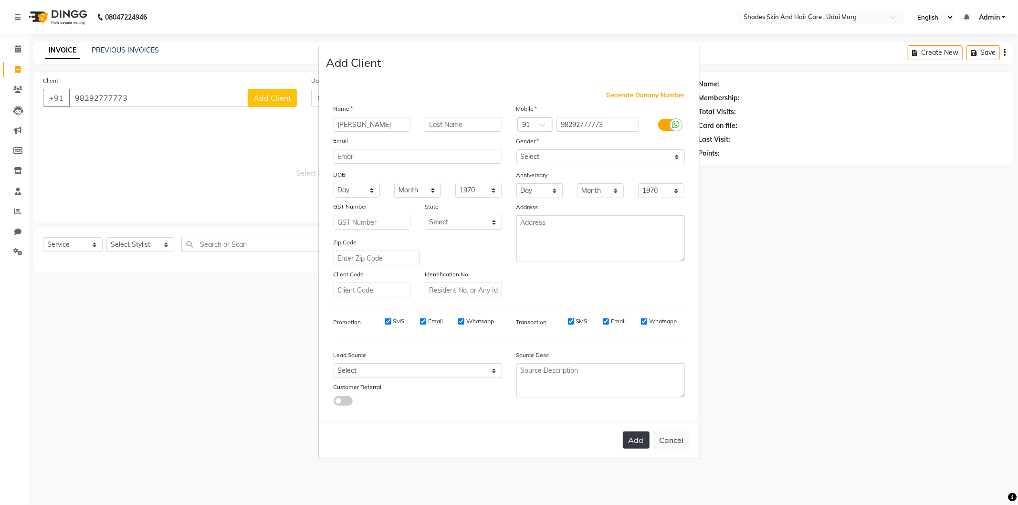
click at [638, 445] on button "Add" at bounding box center [636, 439] width 27 height 17
select select
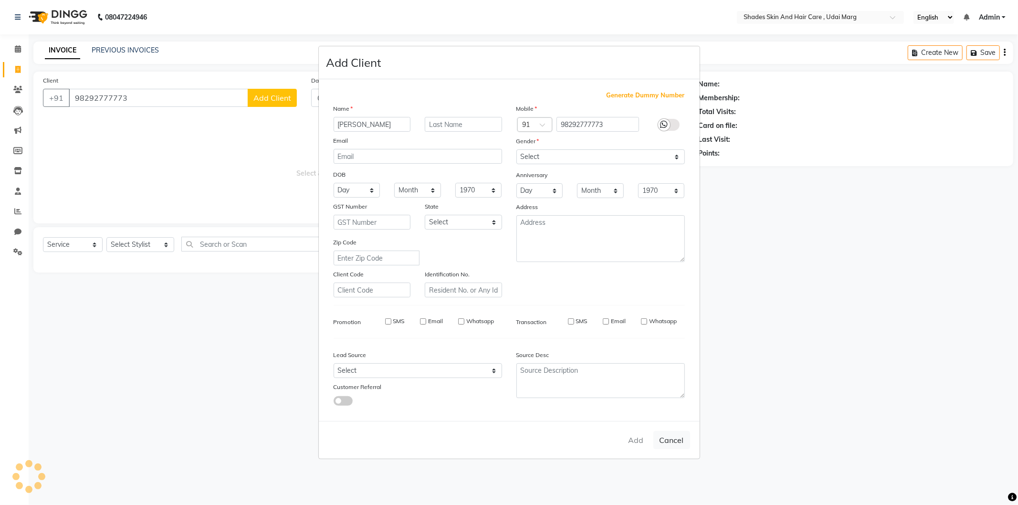
select select
checkbox input "false"
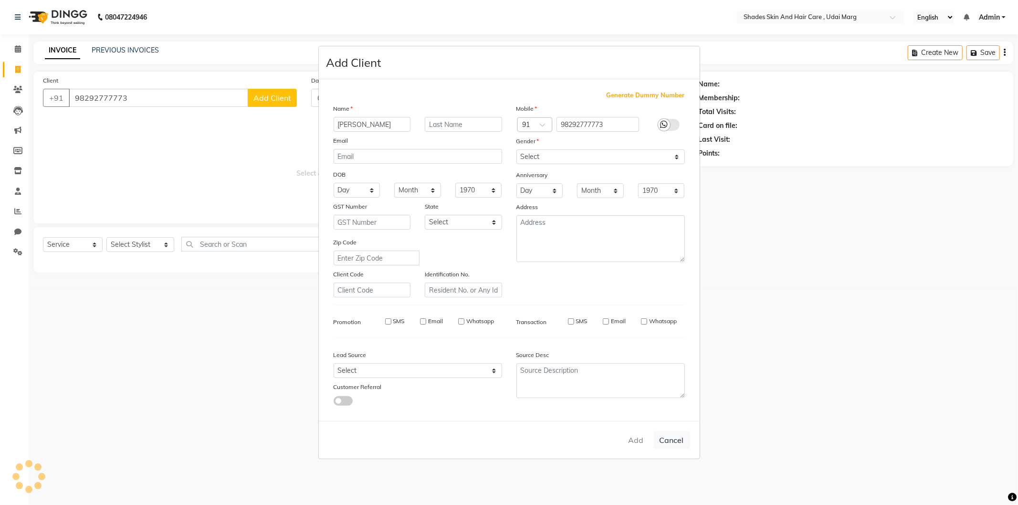
checkbox input "false"
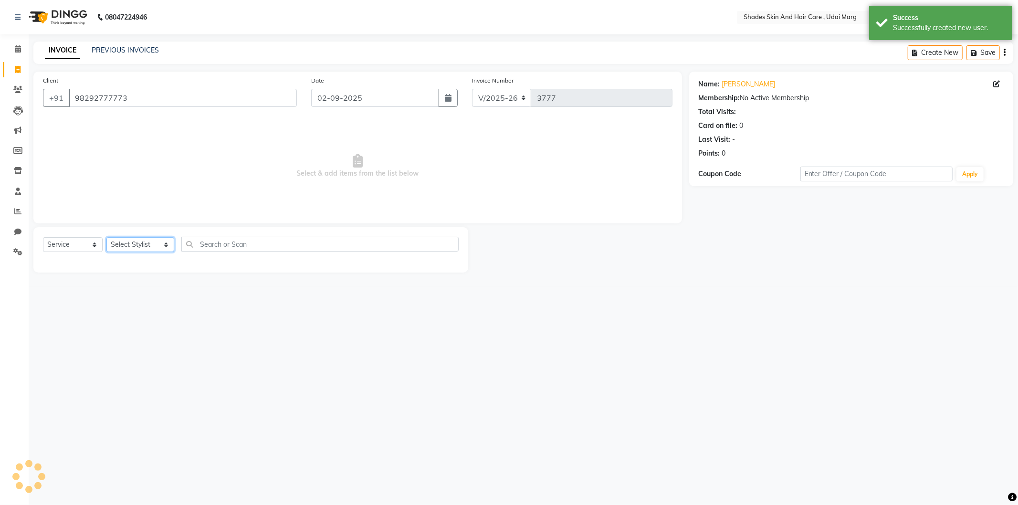
click at [165, 241] on select "Select Stylist [PERSON_NAME] ADMIN [PERSON_NAME] [PERSON_NAME] GAYATRI [PERSON_…" at bounding box center [140, 244] width 68 height 15
select select "74309"
click at [106, 238] on select "Select Stylist [PERSON_NAME] ADMIN [PERSON_NAME] [PERSON_NAME] GAYATRI [PERSON_…" at bounding box center [140, 244] width 68 height 15
click at [54, 266] on div "EYE BROWS" at bounding box center [63, 265] width 41 height 10
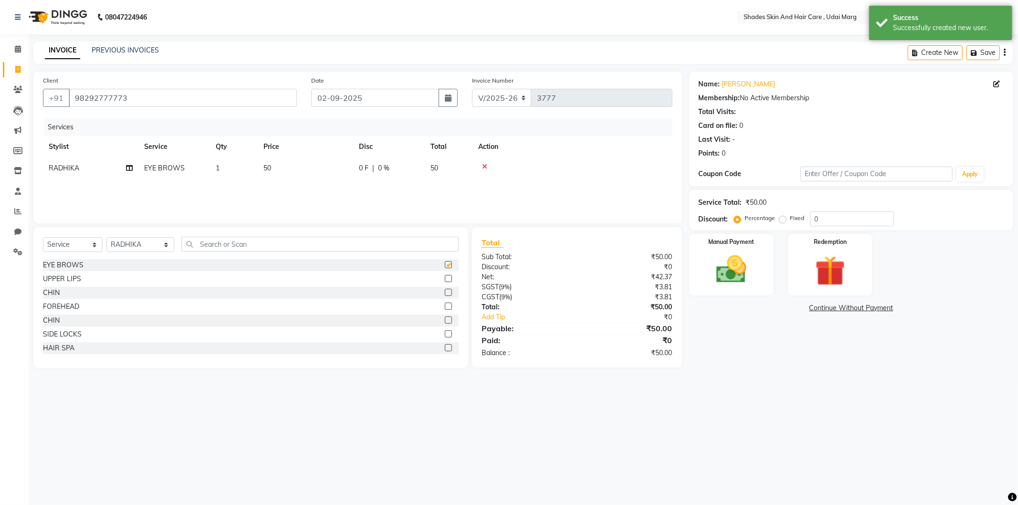
checkbox input "false"
click at [50, 276] on div "UPPER LIPS" at bounding box center [62, 279] width 38 height 10
checkbox input "false"
click at [738, 279] on img at bounding box center [731, 269] width 51 height 36
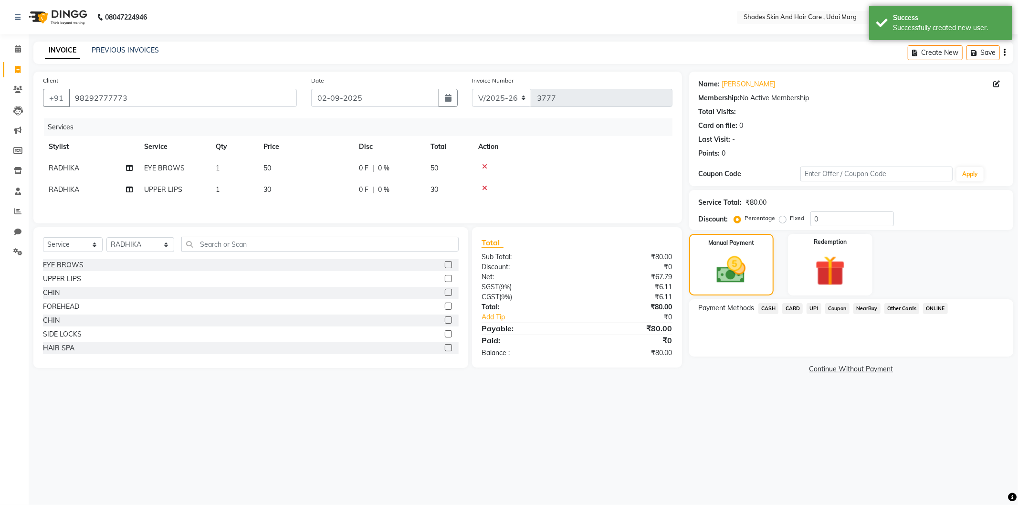
click at [773, 307] on span "CASH" at bounding box center [768, 308] width 21 height 11
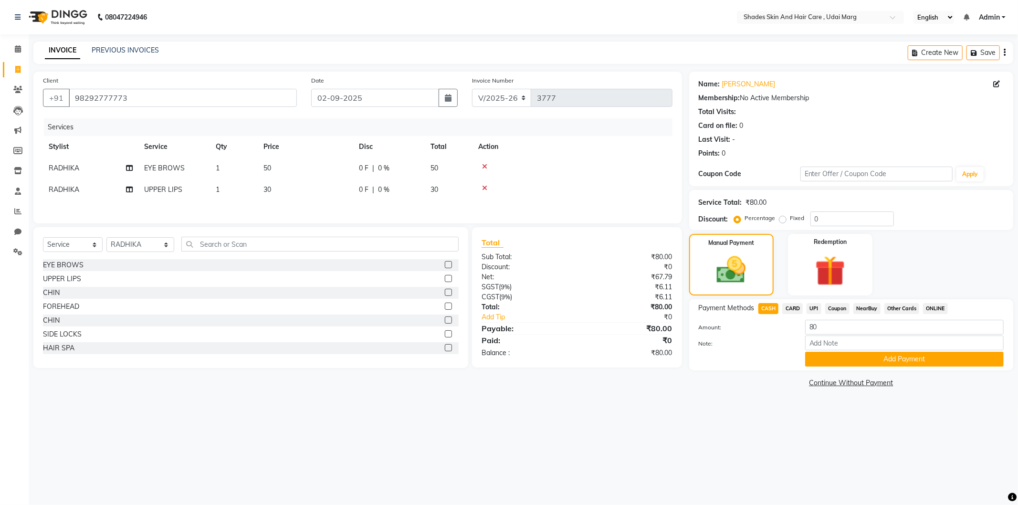
click at [766, 309] on span "CASH" at bounding box center [768, 308] width 21 height 11
click at [840, 354] on button "Add Payment" at bounding box center [904, 359] width 199 height 15
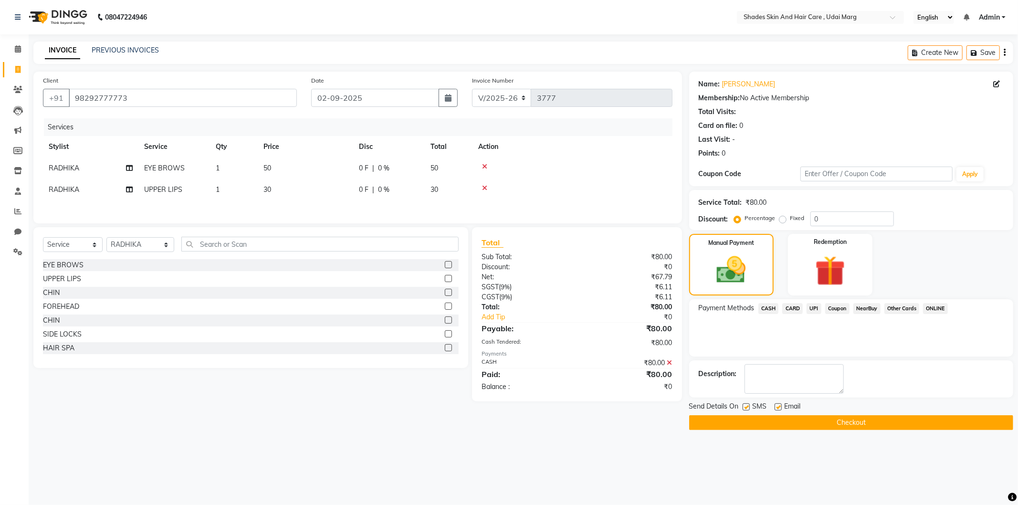
click at [778, 417] on button "Checkout" at bounding box center [851, 422] width 324 height 15
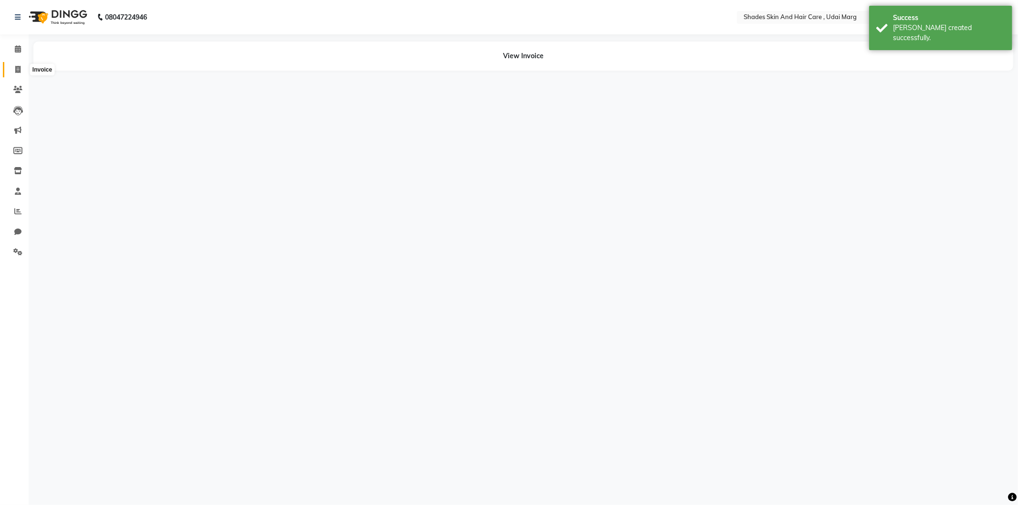
click at [16, 67] on icon at bounding box center [17, 69] width 5 height 7
select select "8022"
select select "service"
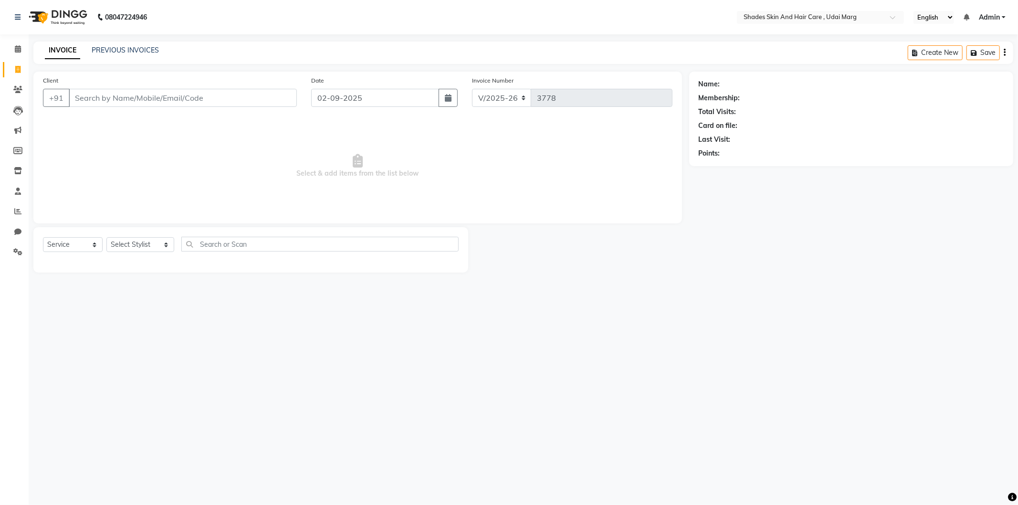
click at [126, 97] on input "Client" at bounding box center [183, 98] width 228 height 18
click at [108, 93] on input "Client" at bounding box center [183, 98] width 228 height 18
click at [117, 21] on b "08047224946" at bounding box center [126, 17] width 42 height 27
click at [132, 43] on div "INVOICE PREVIOUS INVOICES Create New Save" at bounding box center [523, 53] width 980 height 22
click at [140, 57] on div "INVOICE PREVIOUS INVOICES Create New Save" at bounding box center [523, 53] width 980 height 22
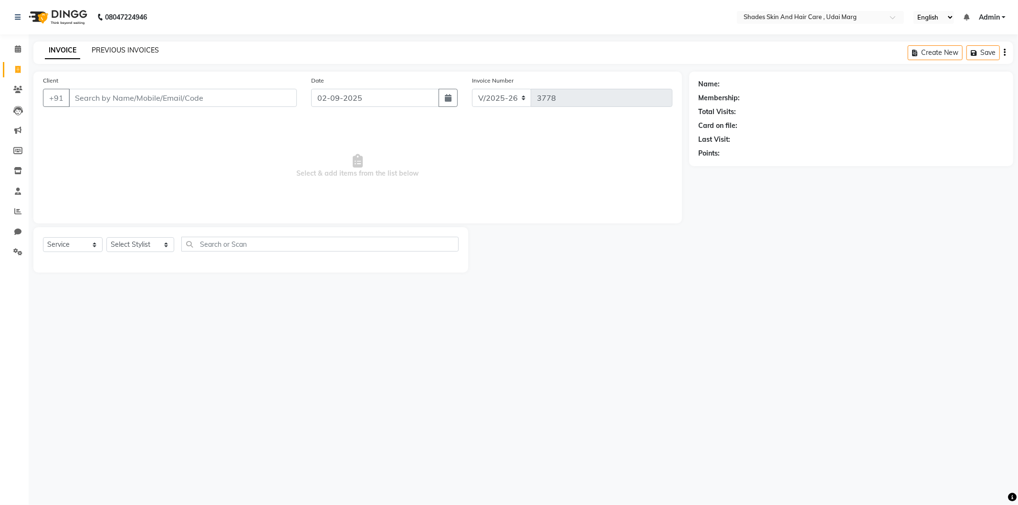
click at [142, 51] on link "PREVIOUS INVOICES" at bounding box center [125, 50] width 67 height 9
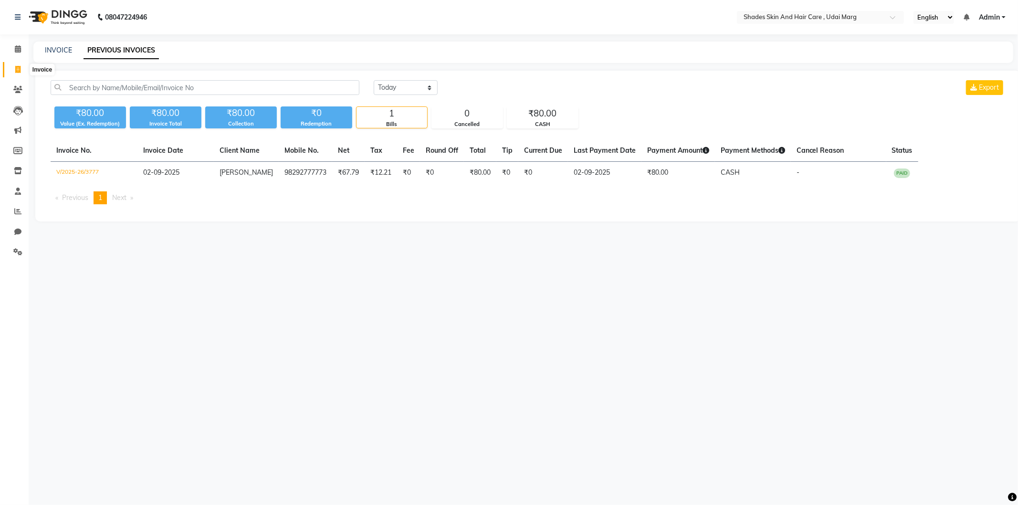
click at [10, 73] on span at bounding box center [18, 69] width 17 height 11
select select "service"
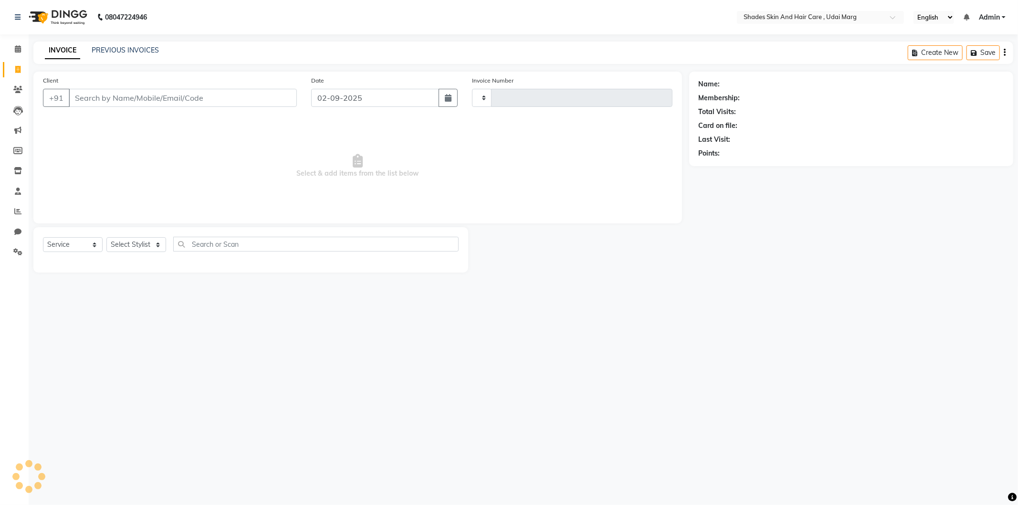
type input "3778"
select select "8022"
click at [156, 99] on input "Client" at bounding box center [183, 98] width 228 height 18
type input "9314565825"
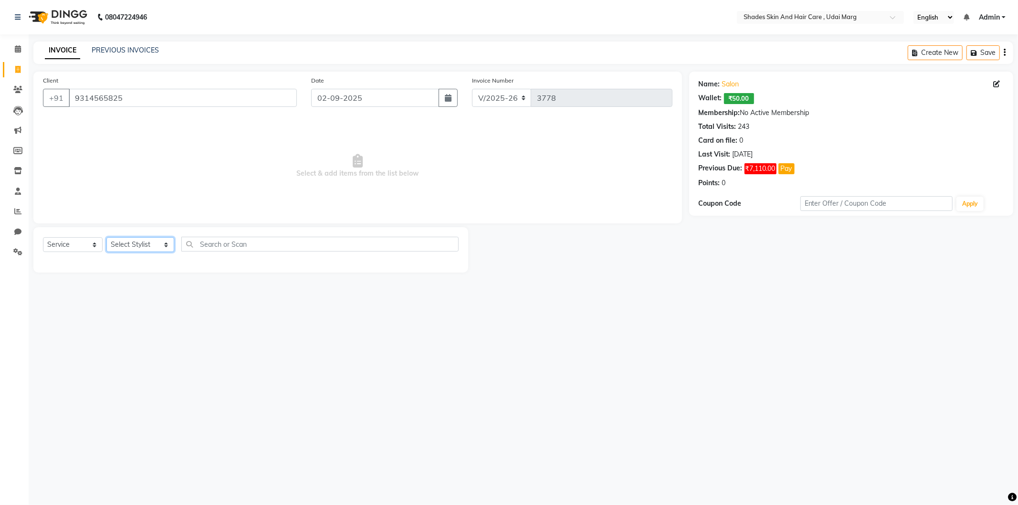
click at [141, 249] on select "Select Stylist [PERSON_NAME] ADMIN [PERSON_NAME] [PERSON_NAME] GAYATRI [PERSON_…" at bounding box center [140, 244] width 68 height 15
select select "74308"
click at [106, 238] on select "Select Stylist [PERSON_NAME] ADMIN [PERSON_NAME] [PERSON_NAME] GAYATRI [PERSON_…" at bounding box center [140, 244] width 68 height 15
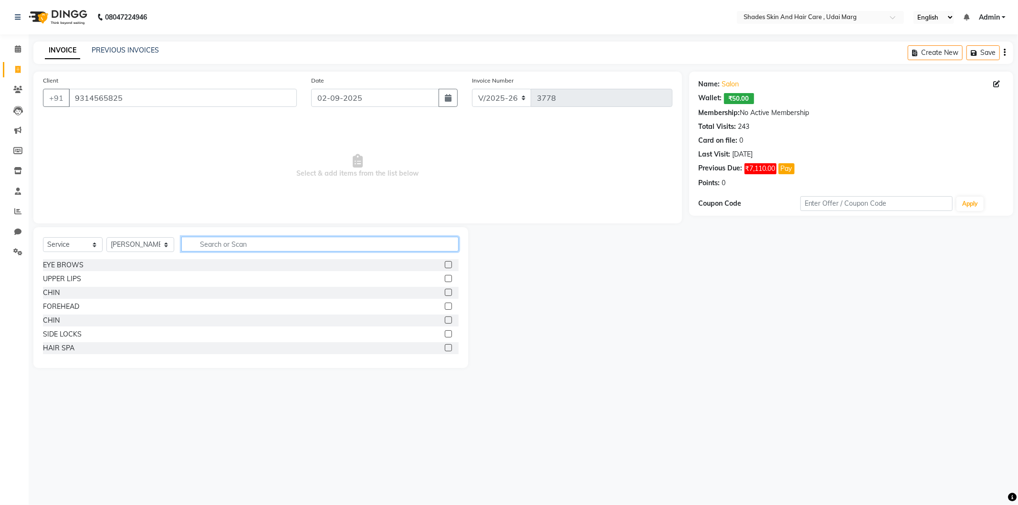
click at [213, 248] on input "text" at bounding box center [319, 244] width 277 height 15
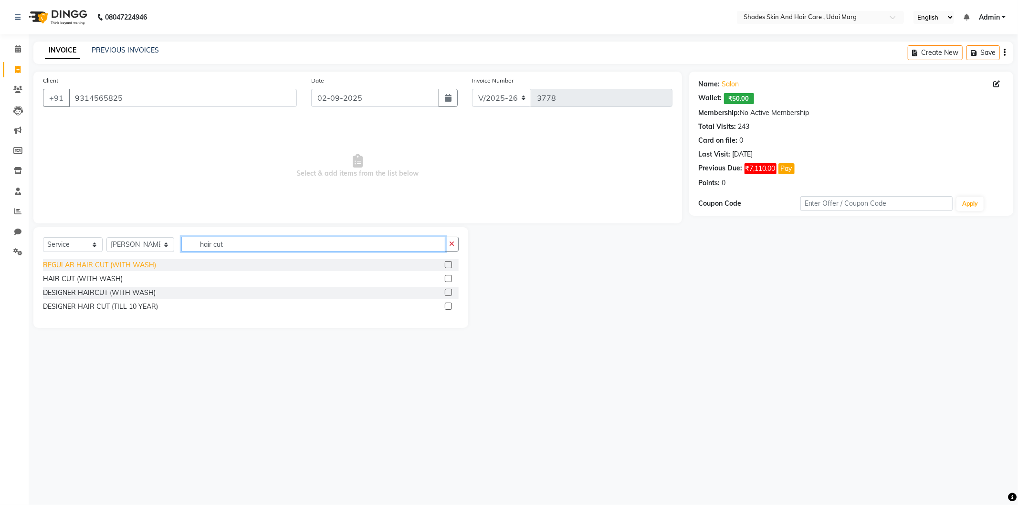
type input "hair cut"
click at [116, 262] on div "REGULAR HAIR CUT (WITH WASH)" at bounding box center [99, 265] width 113 height 10
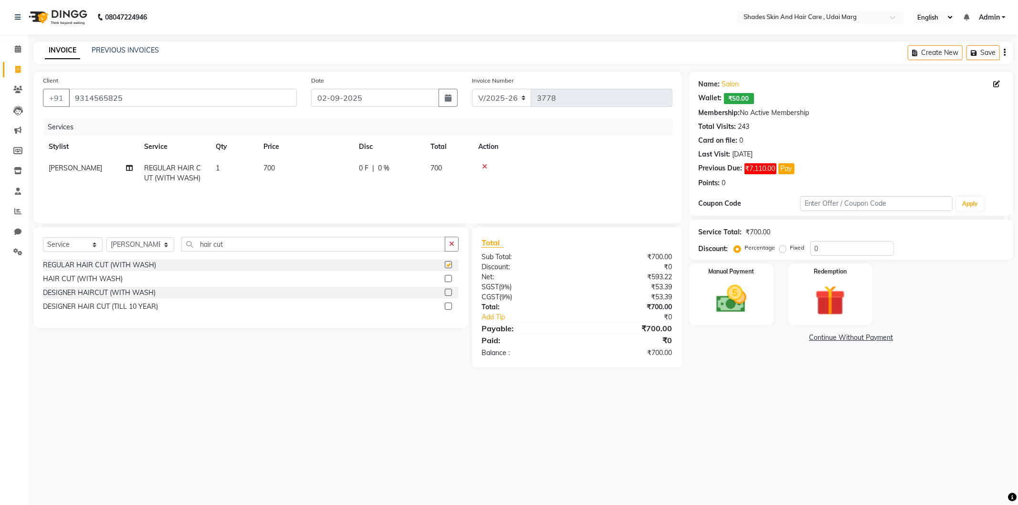
checkbox input "false"
click at [763, 287] on div "Manual Payment" at bounding box center [731, 294] width 88 height 64
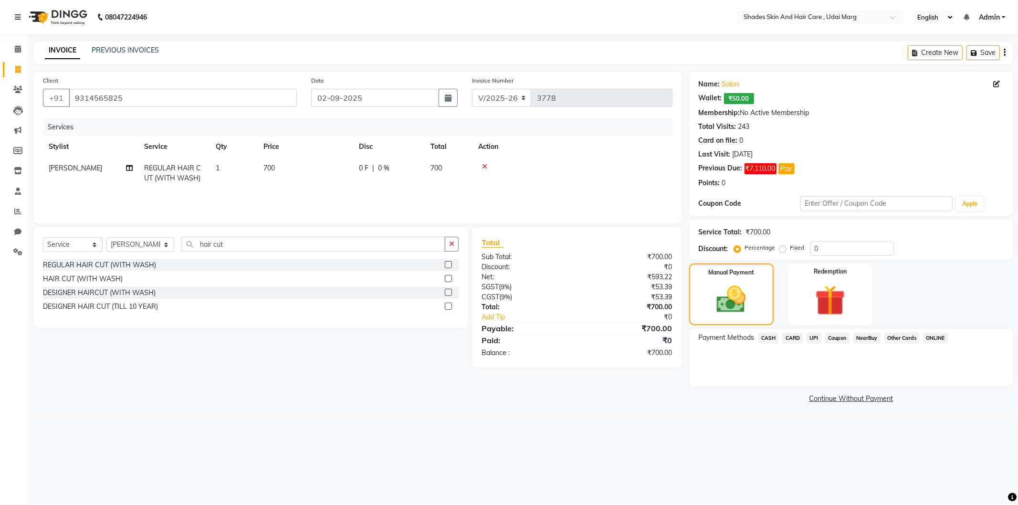
click at [774, 335] on span "CASH" at bounding box center [768, 338] width 21 height 11
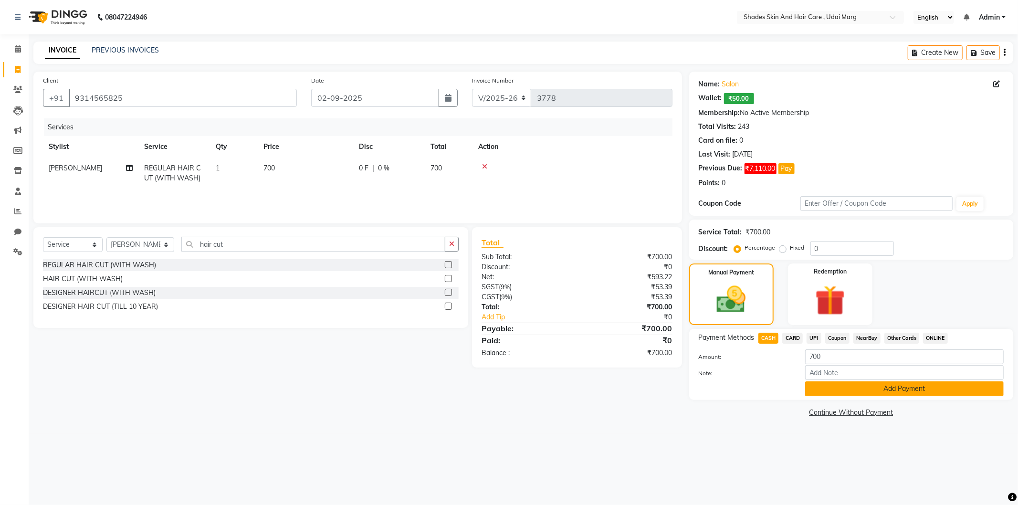
click at [832, 382] on button "Add Payment" at bounding box center [904, 388] width 199 height 15
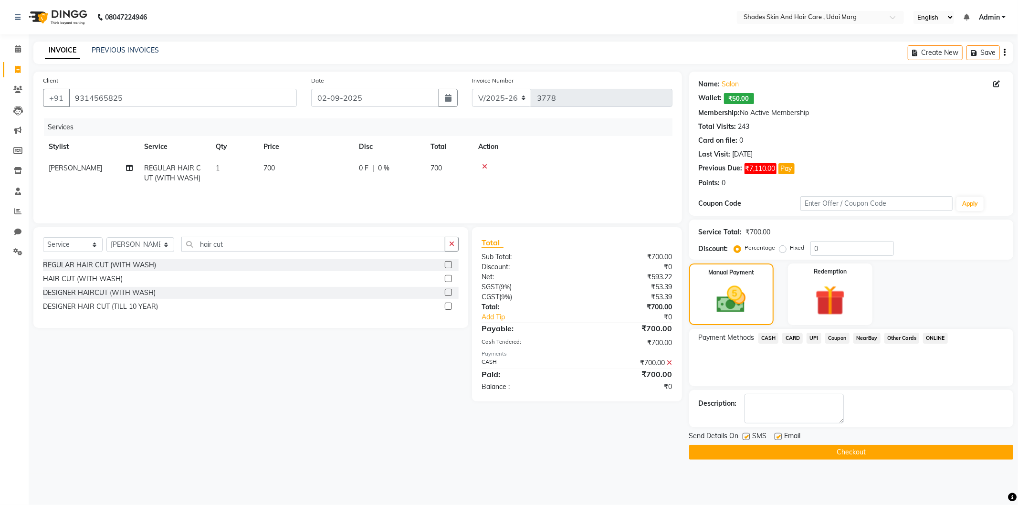
click at [840, 437] on div "Send Details On SMS Email" at bounding box center [851, 437] width 324 height 12
click at [840, 445] on button "Checkout" at bounding box center [851, 452] width 324 height 15
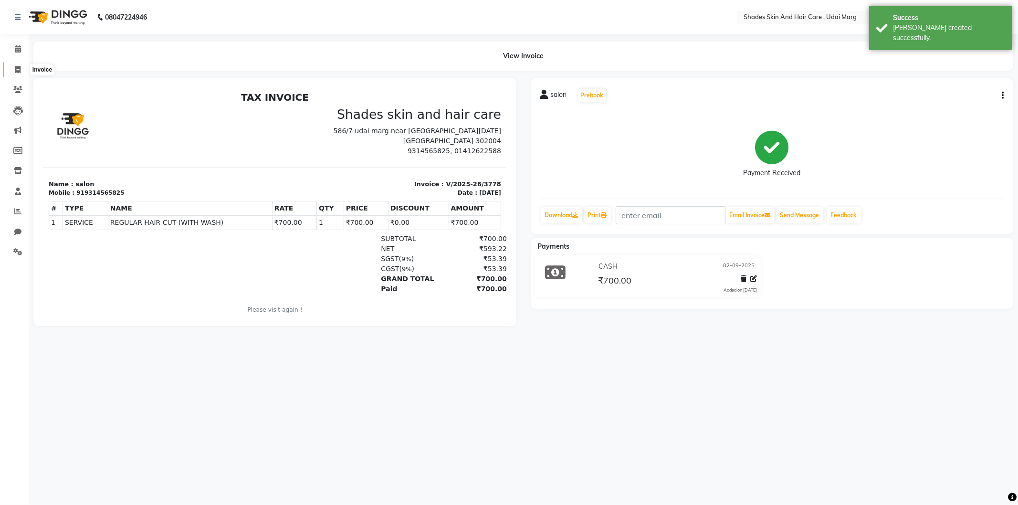
click at [13, 70] on span at bounding box center [18, 69] width 17 height 11
select select "service"
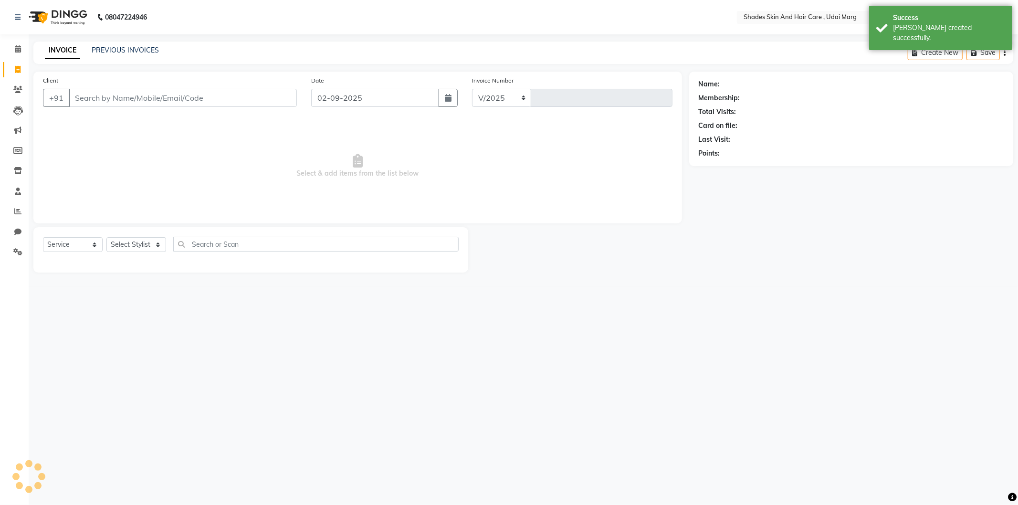
select select "8022"
type input "3779"
click at [140, 98] on input "Client" at bounding box center [183, 98] width 228 height 18
type input "9314565825"
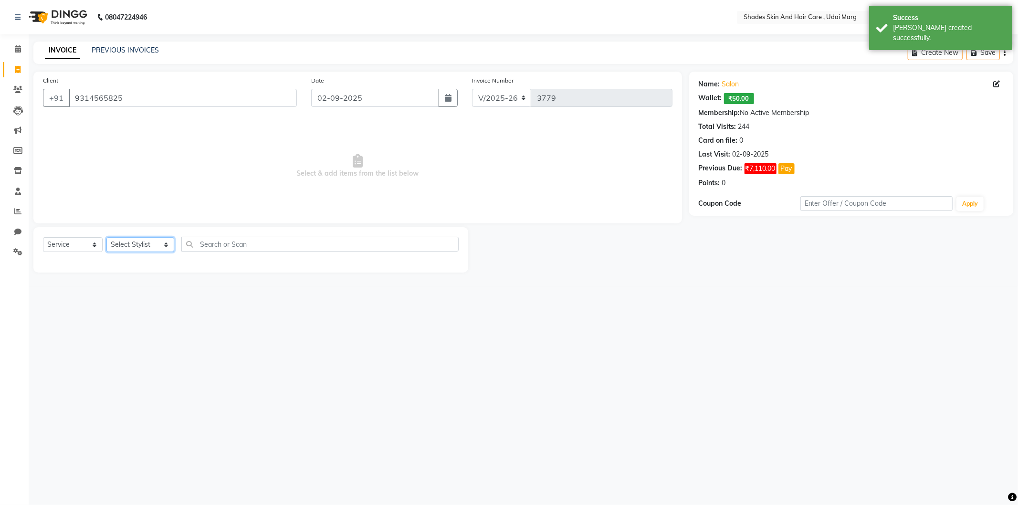
click at [146, 244] on select "Select Stylist [PERSON_NAME] ADMIN [PERSON_NAME] [PERSON_NAME] GAYATRI [PERSON_…" at bounding box center [140, 244] width 68 height 15
select select "74306"
click at [106, 238] on select "Select Stylist [PERSON_NAME] ADMIN [PERSON_NAME] [PERSON_NAME] GAYATRI [PERSON_…" at bounding box center [140, 244] width 68 height 15
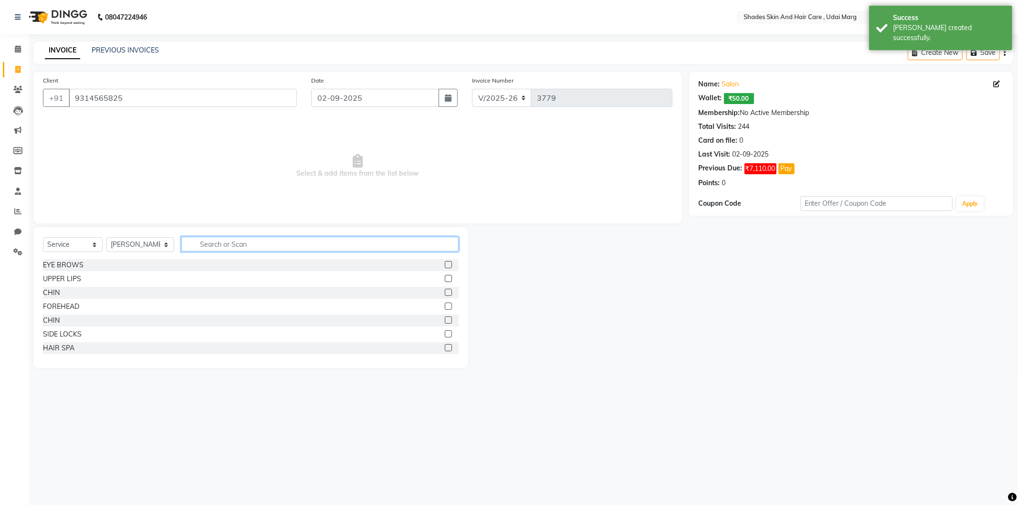
click at [228, 239] on input "text" at bounding box center [319, 244] width 277 height 15
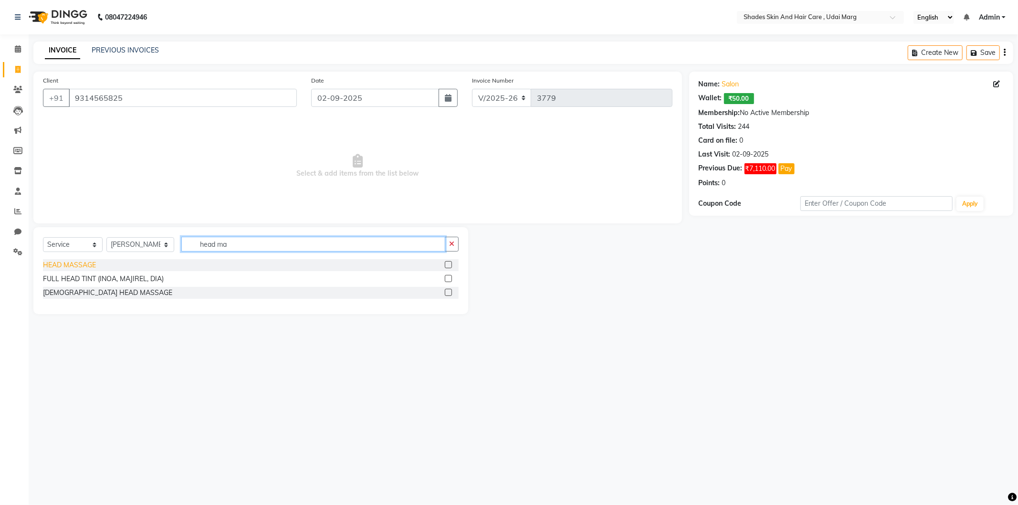
type input "head ma"
click at [77, 261] on div "HEAD MASSAGE" at bounding box center [69, 265] width 53 height 10
checkbox input "false"
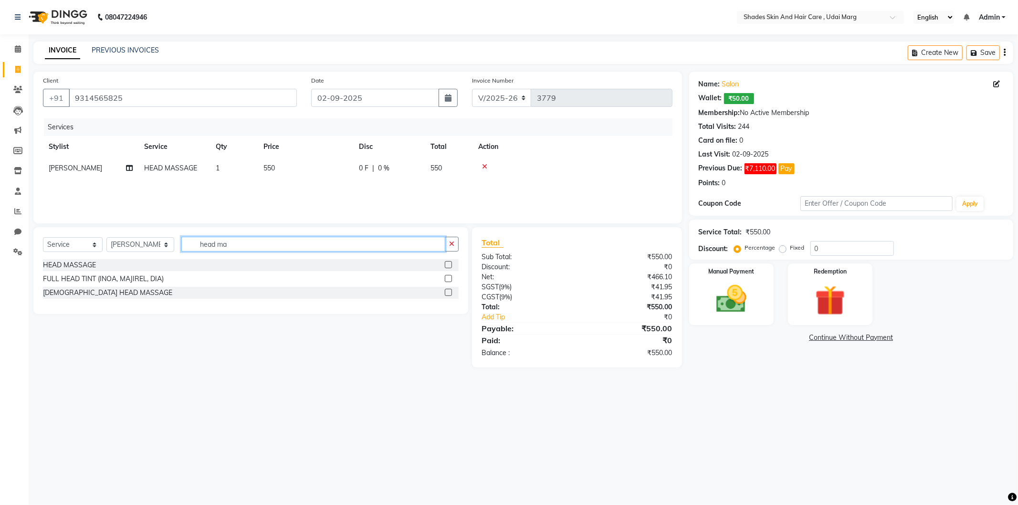
click at [246, 248] on input "head ma" at bounding box center [313, 244] width 264 height 15
type input "h"
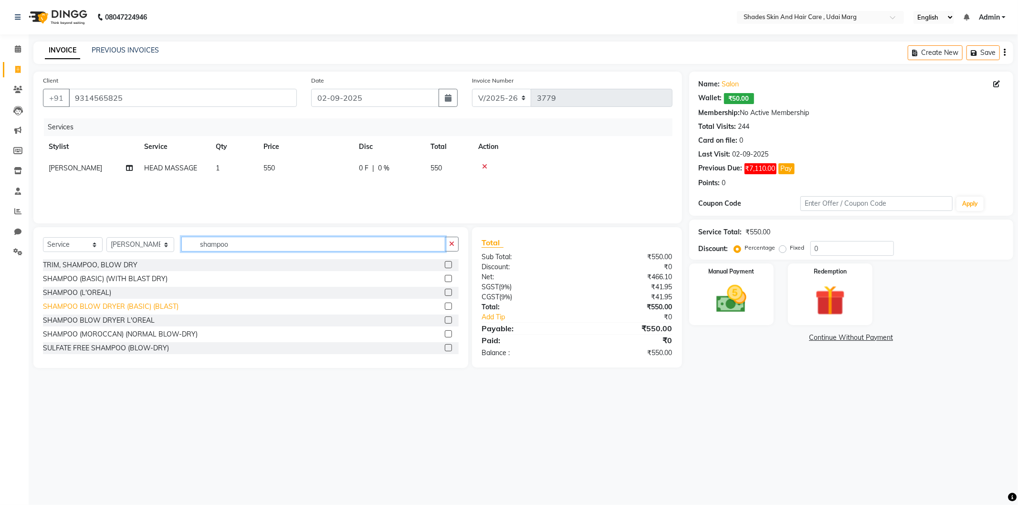
type input "shampoo"
click at [104, 305] on div "SHAMPOO BLOW DRYER (BASIC) (BLAST)" at bounding box center [111, 307] width 136 height 10
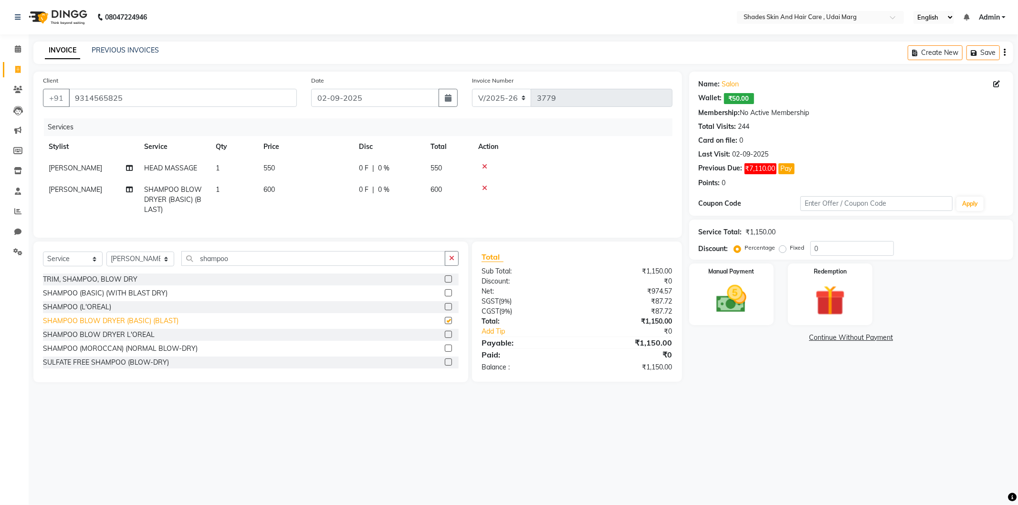
checkbox input "false"
click at [741, 305] on img at bounding box center [731, 299] width 51 height 36
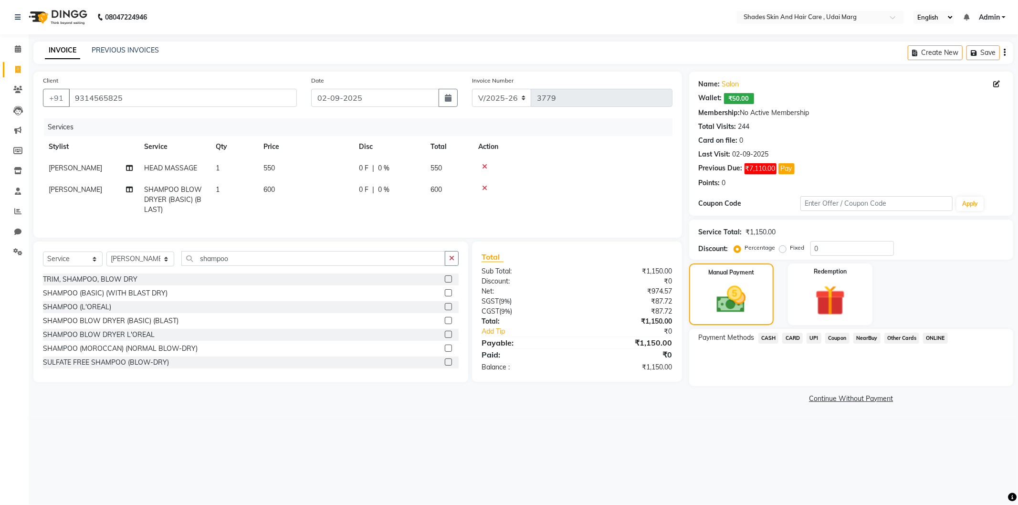
click at [764, 342] on span "CASH" at bounding box center [768, 338] width 21 height 11
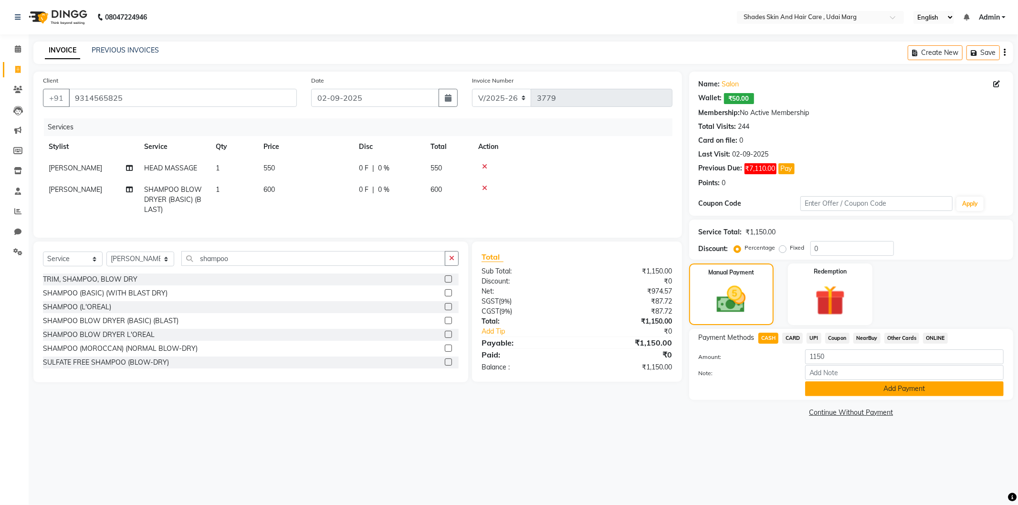
click at [827, 387] on button "Add Payment" at bounding box center [904, 388] width 199 height 15
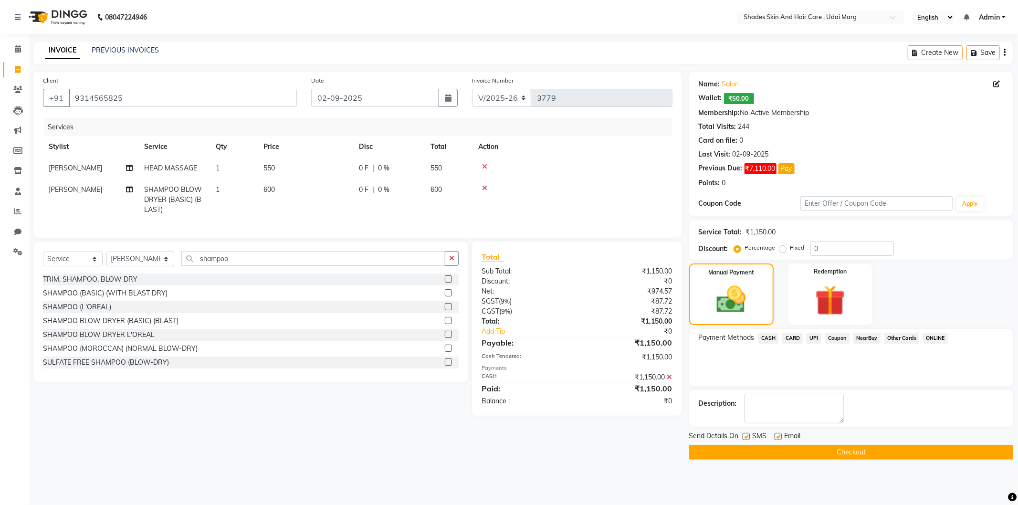
click at [810, 445] on button "Checkout" at bounding box center [851, 452] width 324 height 15
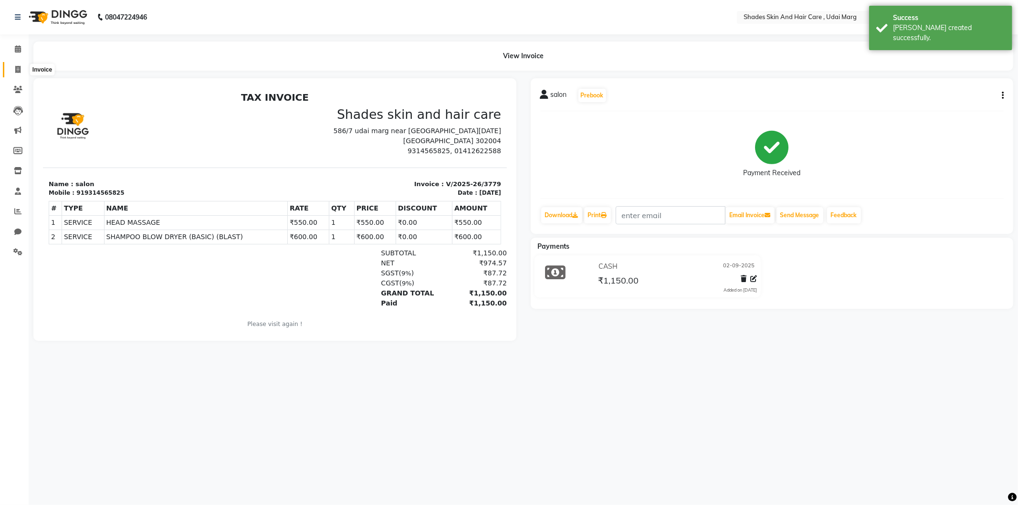
click at [21, 67] on span at bounding box center [18, 69] width 17 height 11
select select "service"
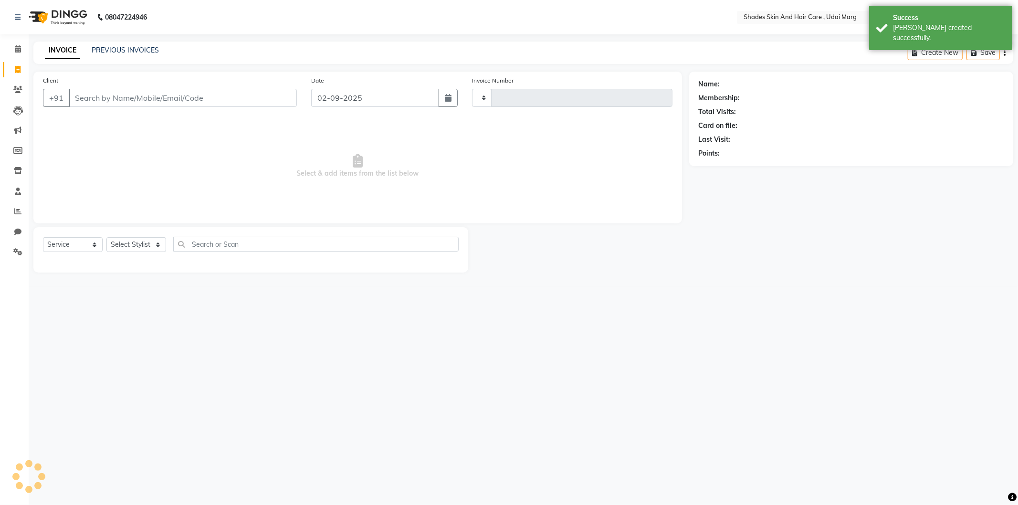
type input "3780"
select select "8022"
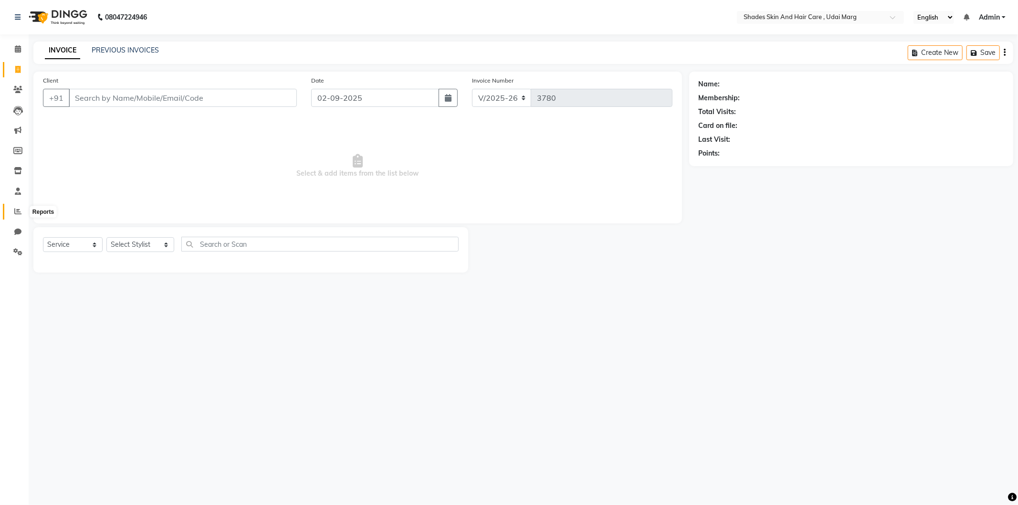
click at [12, 215] on span at bounding box center [18, 211] width 17 height 11
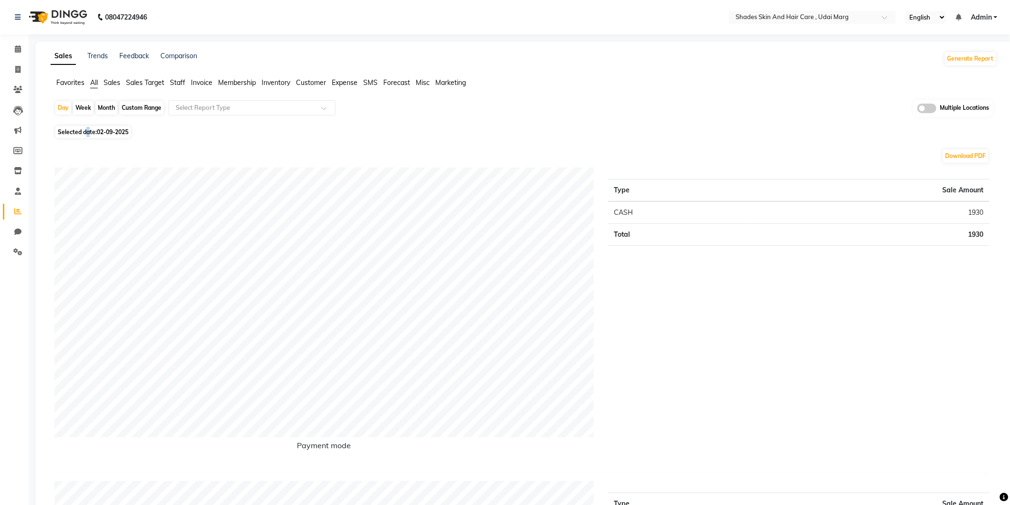
click at [88, 134] on span "Selected date: [DATE]" at bounding box center [92, 132] width 75 height 12
select select "9"
select select "2025"
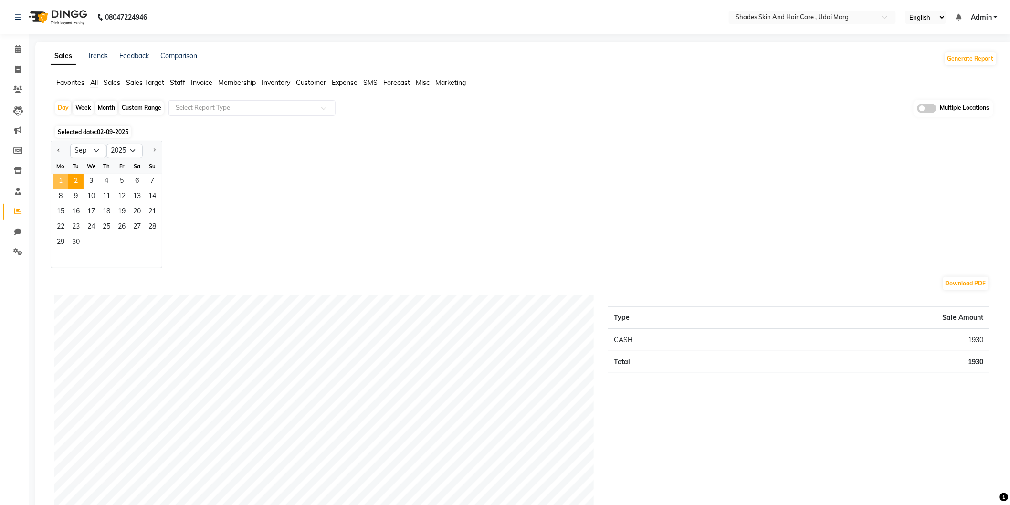
click at [59, 178] on span "1" at bounding box center [60, 181] width 15 height 15
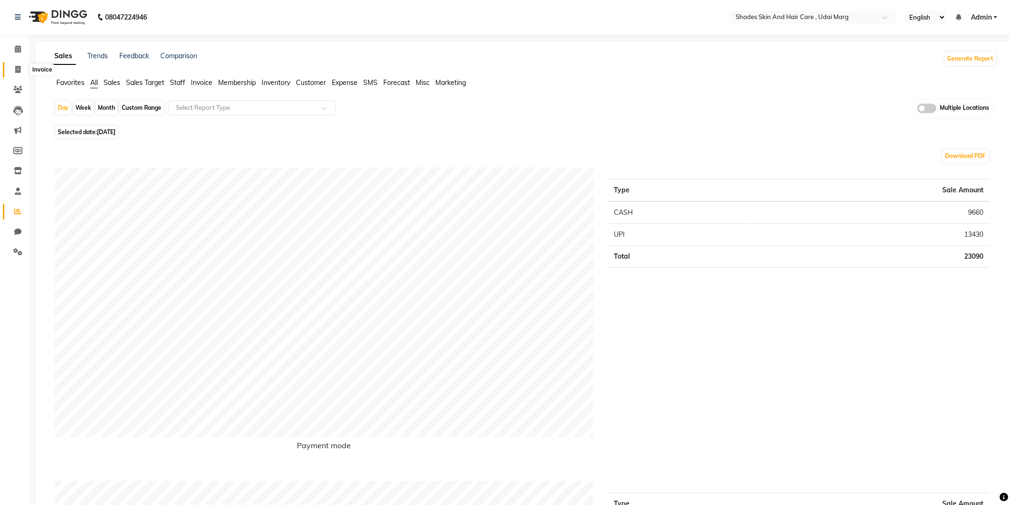
click at [16, 68] on icon at bounding box center [17, 69] width 5 height 7
select select "8022"
select select "service"
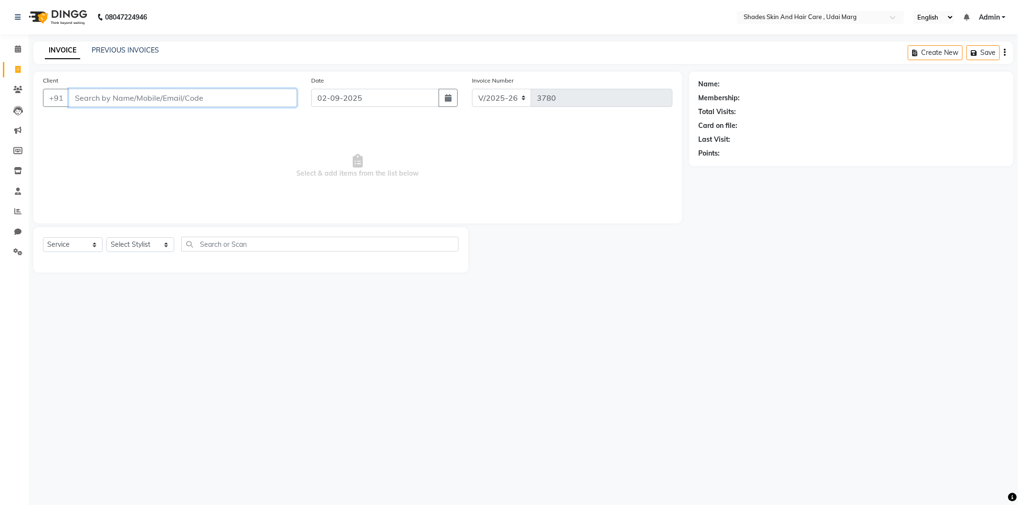
click at [88, 96] on input "Client" at bounding box center [183, 98] width 228 height 18
type input "8769647436"
click at [150, 249] on select "Select Stylist [PERSON_NAME] ADMIN [PERSON_NAME] [PERSON_NAME] GAYATRI [PERSON_…" at bounding box center [140, 244] width 68 height 15
select select "74301"
click at [106, 238] on select "Select Stylist [PERSON_NAME] ADMIN [PERSON_NAME] [PERSON_NAME] GAYATRI [PERSON_…" at bounding box center [140, 244] width 68 height 15
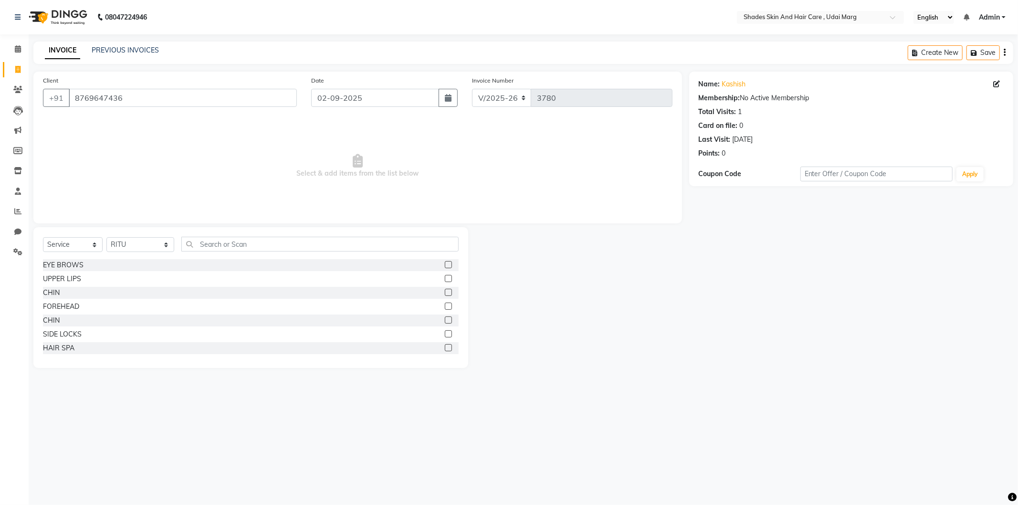
click at [64, 271] on div "EYE BROWS" at bounding box center [251, 265] width 416 height 12
click at [67, 266] on div "EYE BROWS" at bounding box center [63, 265] width 41 height 10
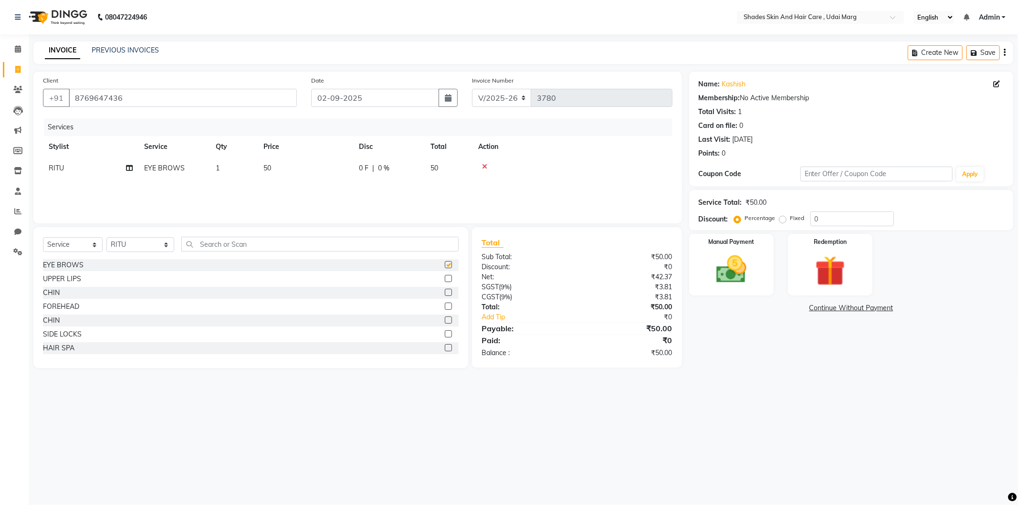
checkbox input "false"
click at [281, 176] on td "50" at bounding box center [305, 167] width 95 height 21
select select "74301"
click at [343, 170] on input "50" at bounding box center [350, 170] width 84 height 15
type input "5"
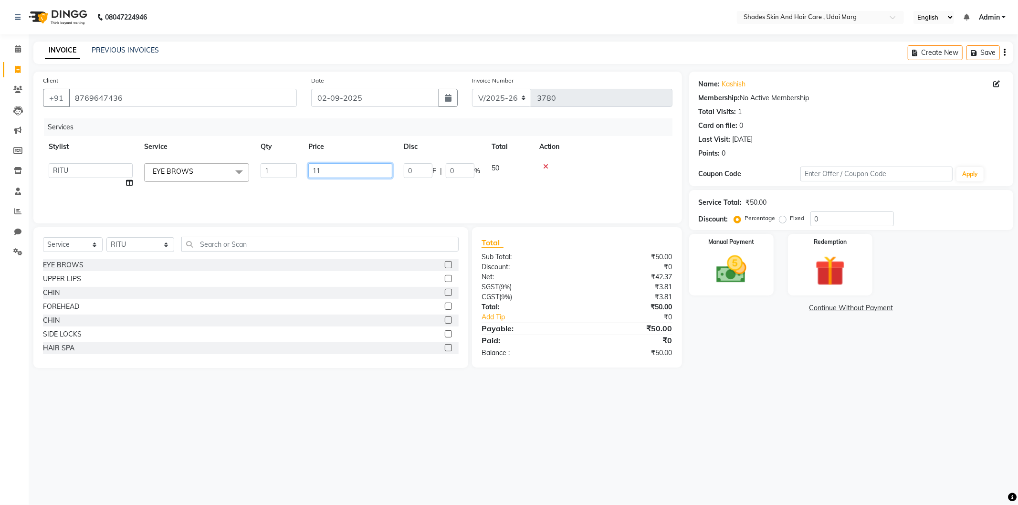
type input "110"
click at [357, 218] on div "Client [PHONE_NUMBER] Date [DATE] Invoice Number V/2025 V/[PHONE_NUMBER] Servic…" at bounding box center [357, 148] width 649 height 152
click at [728, 269] on img at bounding box center [731, 269] width 51 height 36
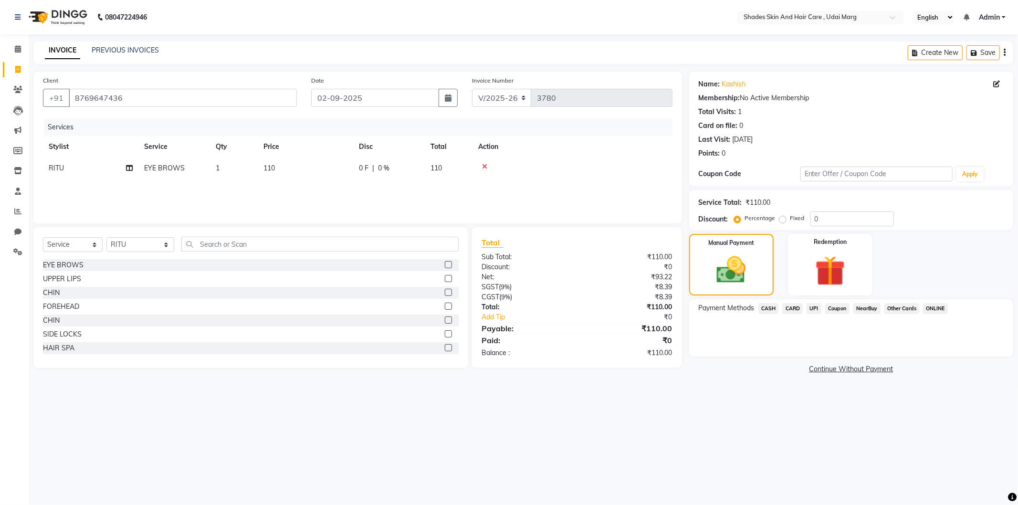
click at [765, 306] on span "CASH" at bounding box center [768, 308] width 21 height 11
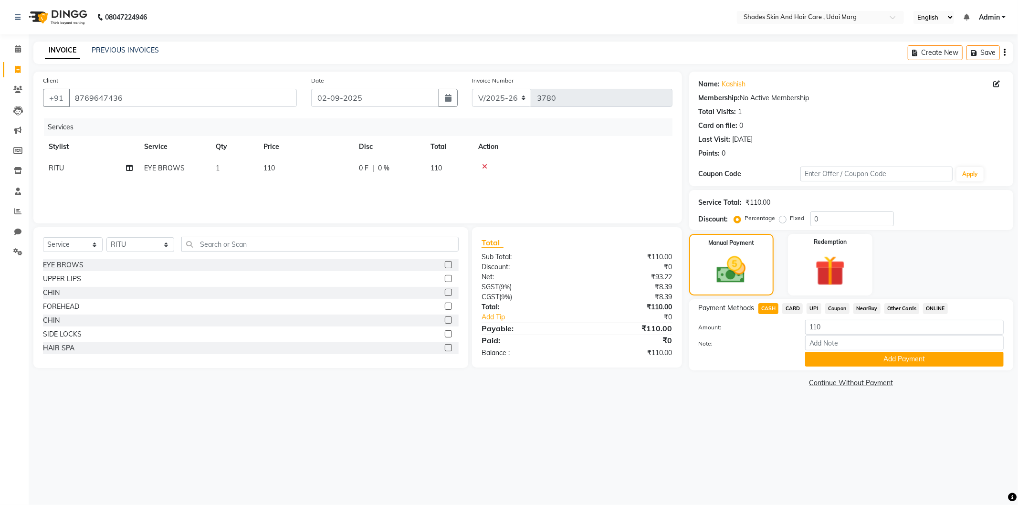
click at [817, 313] on span "UPI" at bounding box center [813, 308] width 15 height 11
click at [821, 361] on button "Add Payment" at bounding box center [904, 359] width 199 height 15
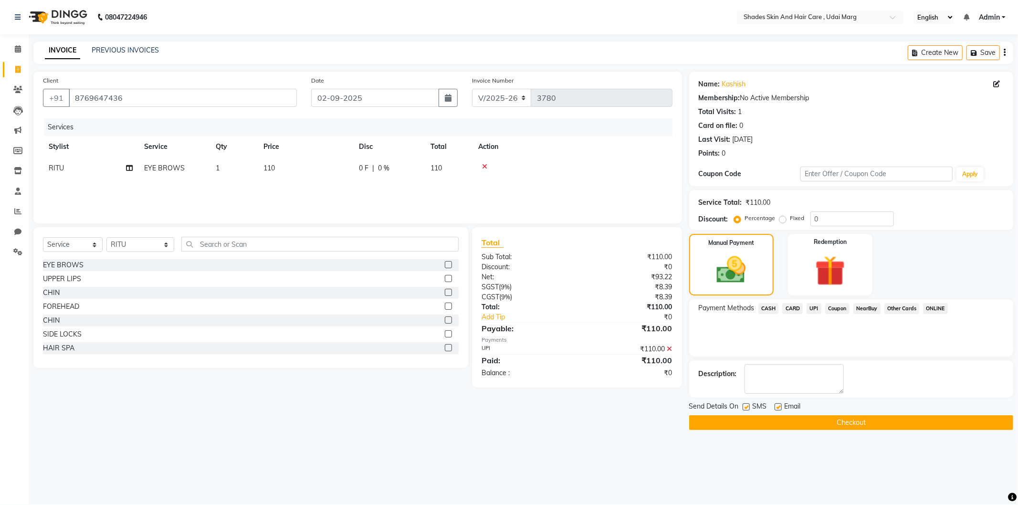
click at [794, 408] on span "Email" at bounding box center [793, 407] width 16 height 12
click at [793, 418] on button "Checkout" at bounding box center [851, 422] width 324 height 15
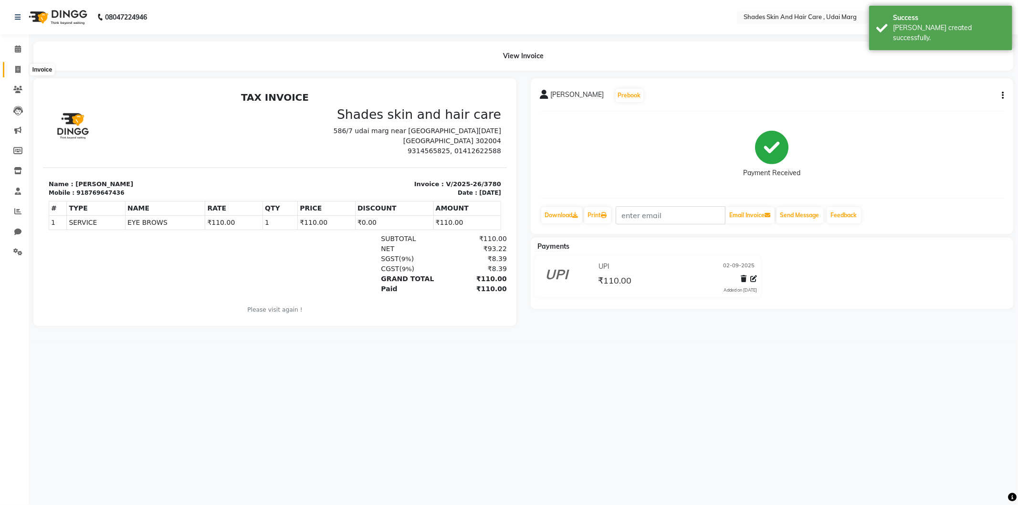
click at [22, 69] on span at bounding box center [18, 69] width 17 height 11
select select "service"
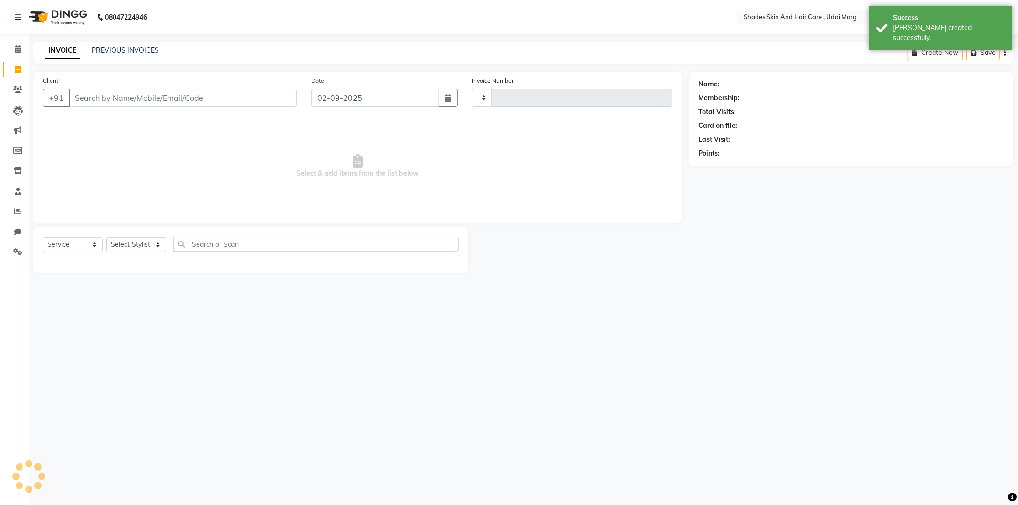
type input "3781"
select select "8022"
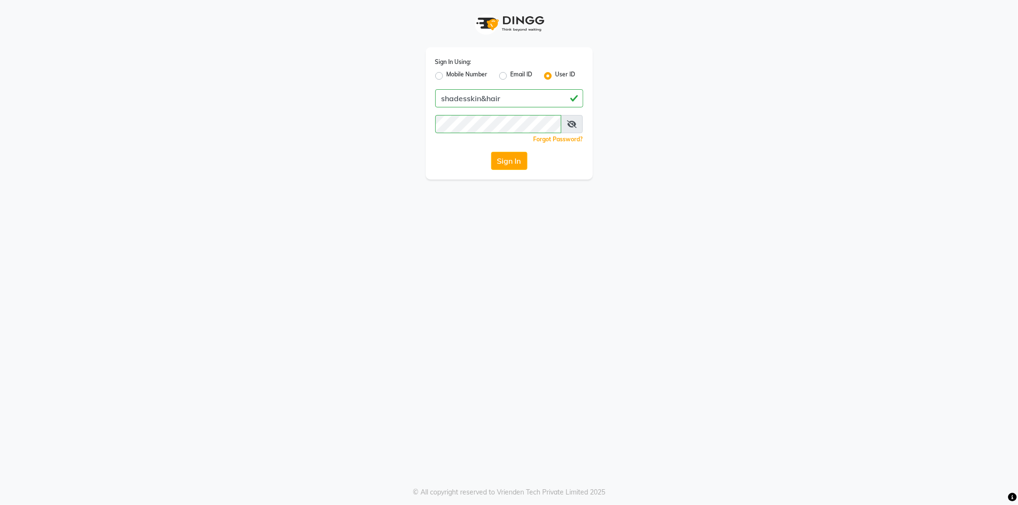
click at [530, 148] on div "Sign In Using: Mobile Number Email ID User ID shadesskin&hair Remember me Forgo…" at bounding box center [509, 113] width 167 height 132
click at [525, 149] on div "Sign In Using: Mobile Number Email ID User ID shadesskin&hair Remember me Forgo…" at bounding box center [509, 113] width 167 height 132
click at [507, 157] on button "Sign In" at bounding box center [509, 161] width 36 height 18
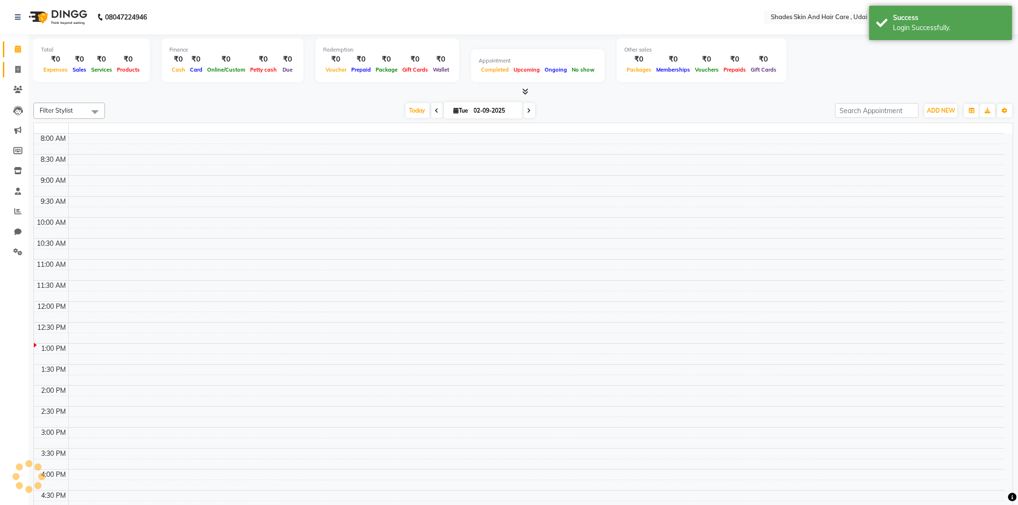
select select "en"
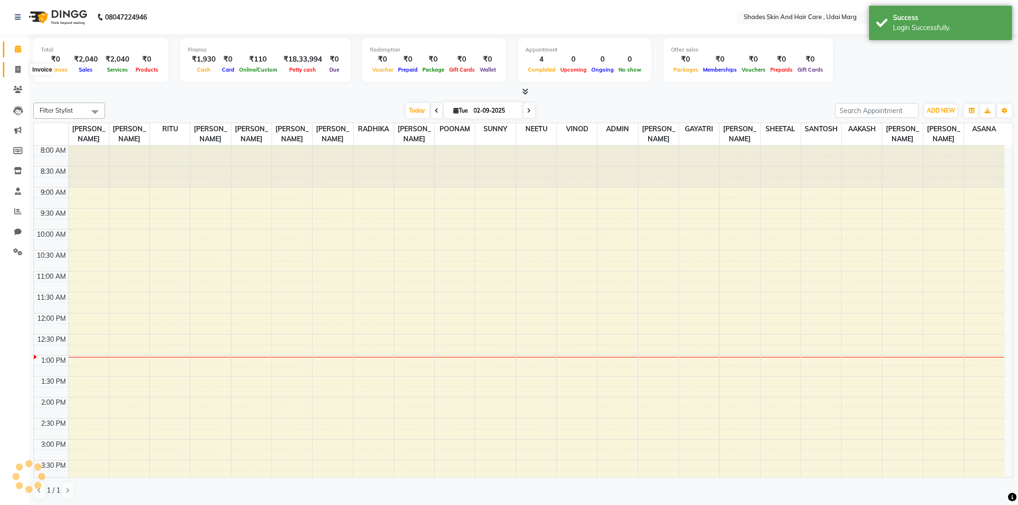
click at [23, 73] on span at bounding box center [18, 69] width 17 height 11
click at [22, 72] on span at bounding box center [18, 69] width 17 height 11
select select "service"
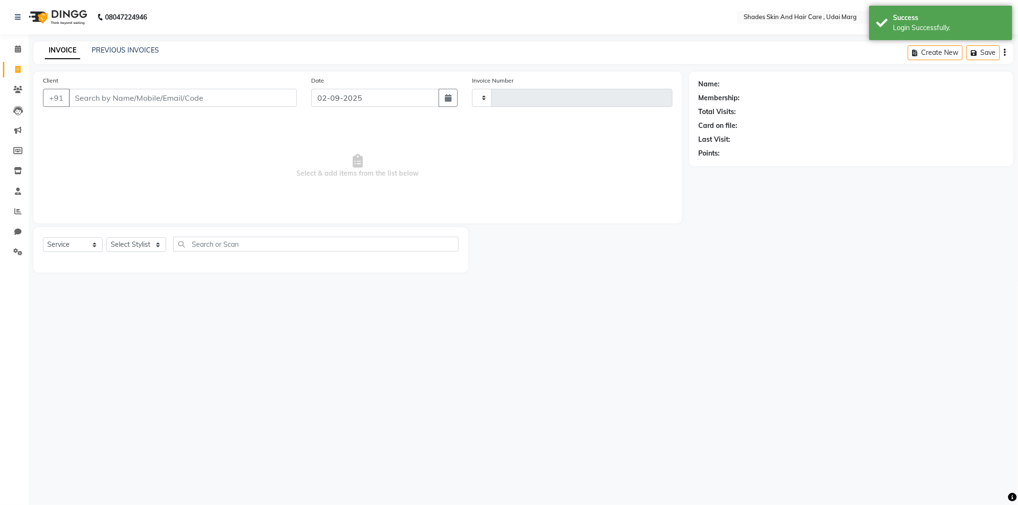
click at [100, 90] on input "Client" at bounding box center [183, 98] width 228 height 18
select select "8022"
type input "3781"
type input "9314565825"
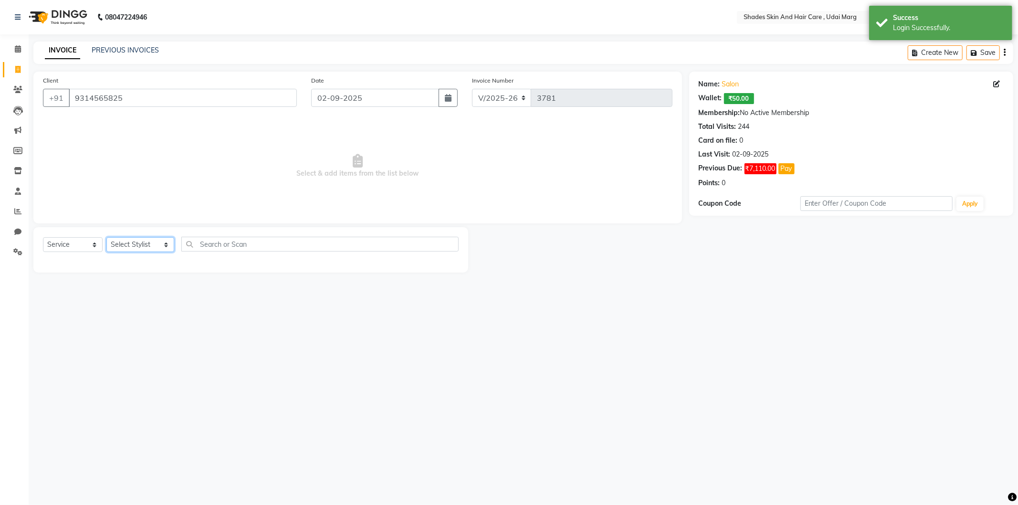
click at [136, 246] on select "Select Stylist [PERSON_NAME] ADMIN [PERSON_NAME] [PERSON_NAME] GAYATRI [PERSON_…" at bounding box center [140, 244] width 68 height 15
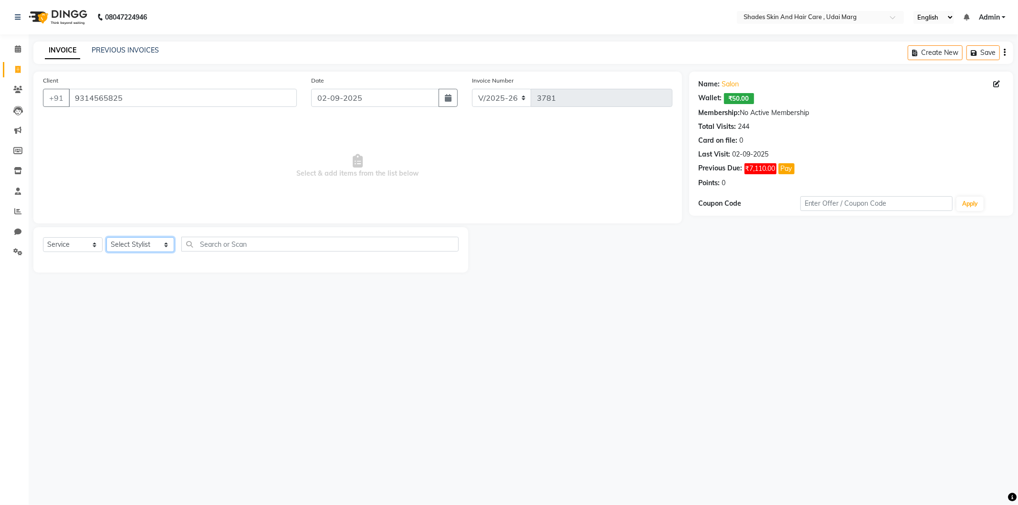
select select "74342"
click at [106, 238] on select "Select Stylist [PERSON_NAME] ADMIN [PERSON_NAME] [PERSON_NAME] GAYATRI [PERSON_…" at bounding box center [140, 244] width 68 height 15
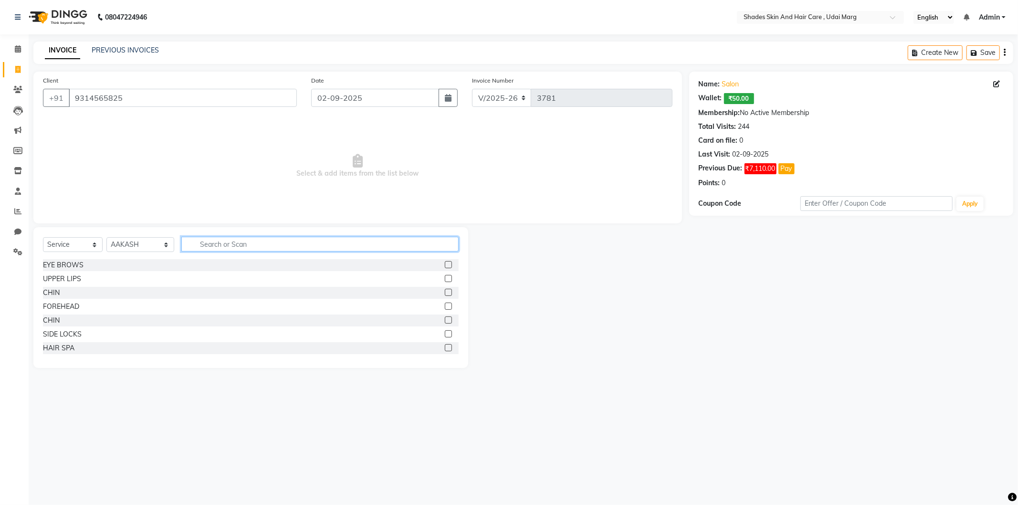
click at [199, 249] on input "text" at bounding box center [319, 244] width 277 height 15
type input "p"
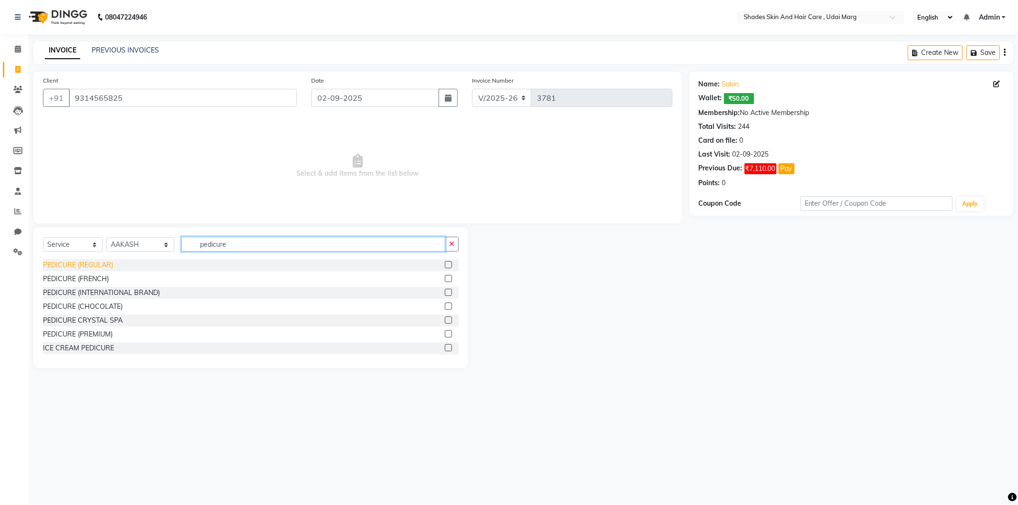
type input "pedicure"
click at [92, 270] on div "PEDICURE (REGULAR)" at bounding box center [78, 265] width 70 height 10
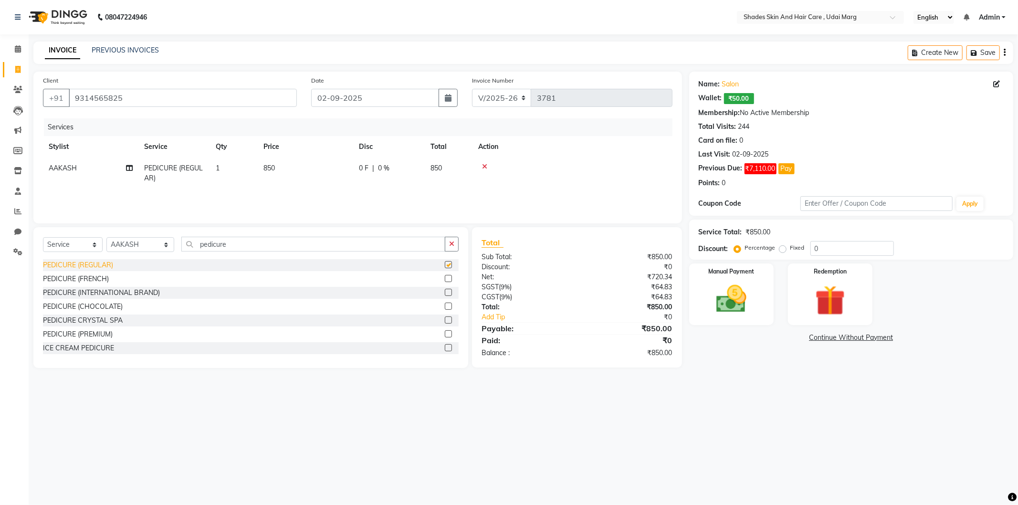
checkbox input "false"
click at [280, 172] on td "850" at bounding box center [305, 172] width 95 height 31
click at [345, 162] on td "850" at bounding box center [350, 175] width 95 height 36
click at [547, 164] on icon at bounding box center [545, 166] width 5 height 7
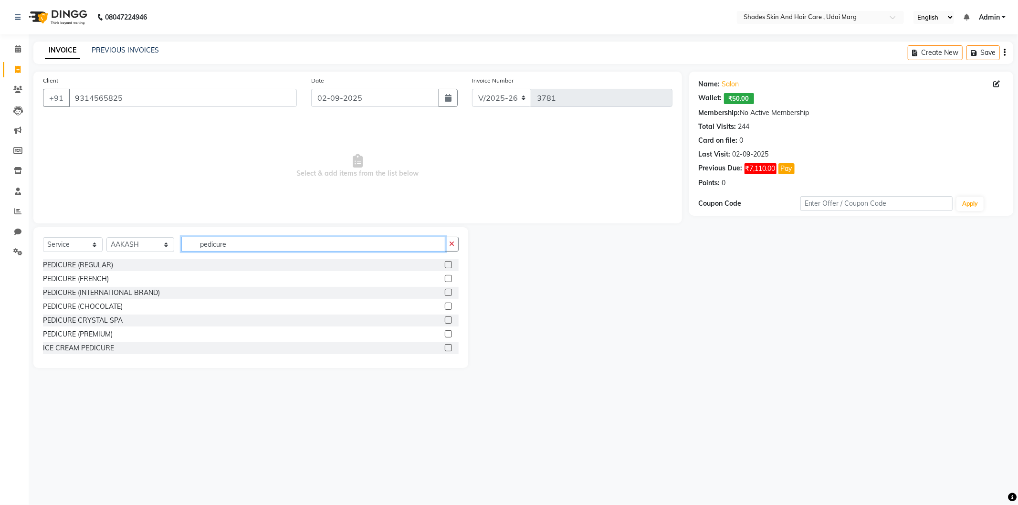
click at [262, 240] on input "pedicure" at bounding box center [313, 244] width 264 height 15
type input "p"
type input "hair cu"
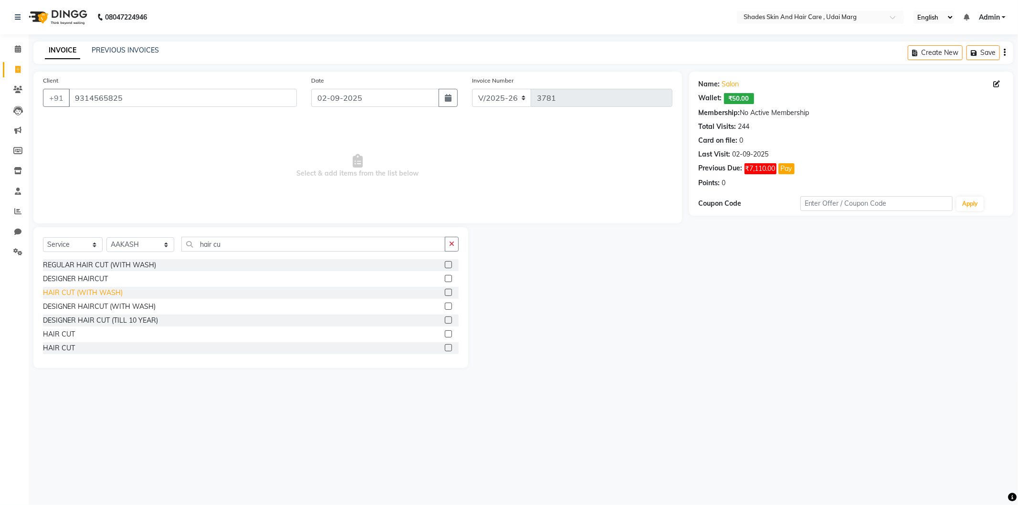
click at [99, 292] on div "HAIR CUT (WITH WASH)" at bounding box center [83, 293] width 80 height 10
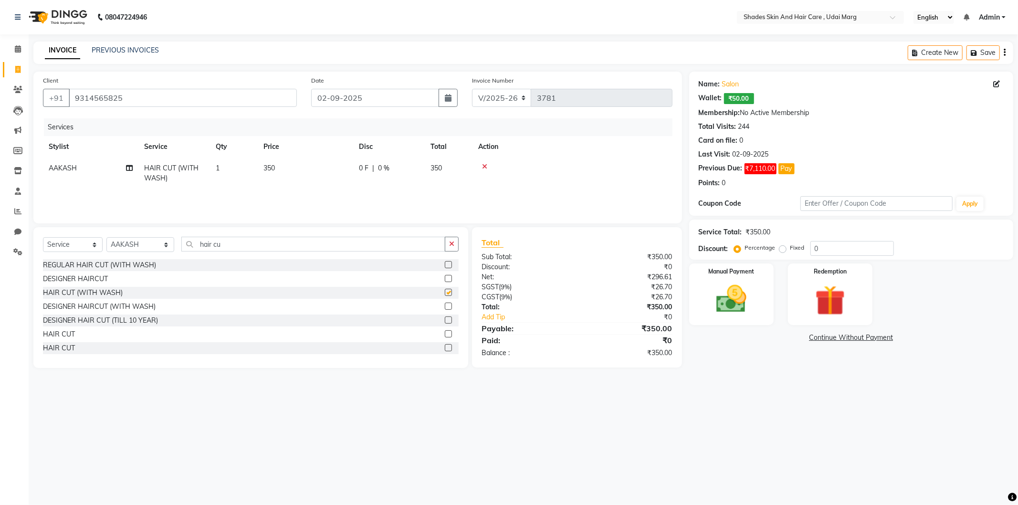
checkbox input "false"
click at [244, 249] on input "hair cu" at bounding box center [313, 244] width 264 height 15
type input "h"
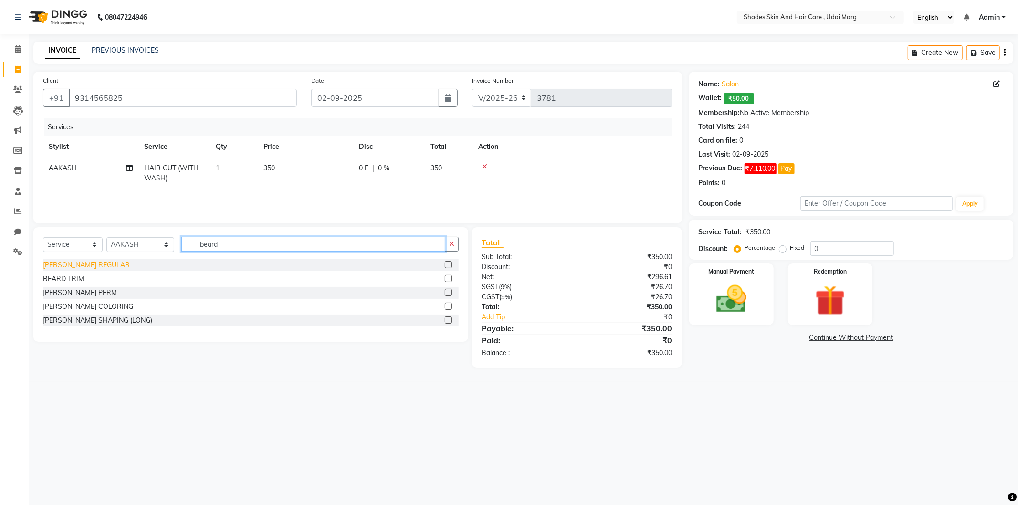
type input "beard"
click at [70, 265] on div "[PERSON_NAME] REGULAR" at bounding box center [86, 265] width 87 height 10
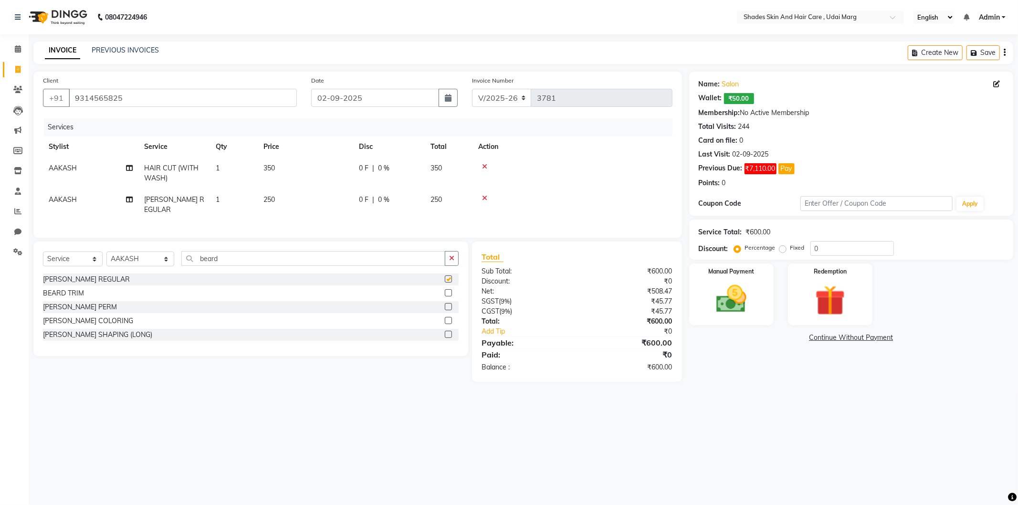
checkbox input "false"
click at [791, 303] on div "Redemption" at bounding box center [830, 294] width 88 height 64
click at [743, 303] on img at bounding box center [731, 299] width 51 height 36
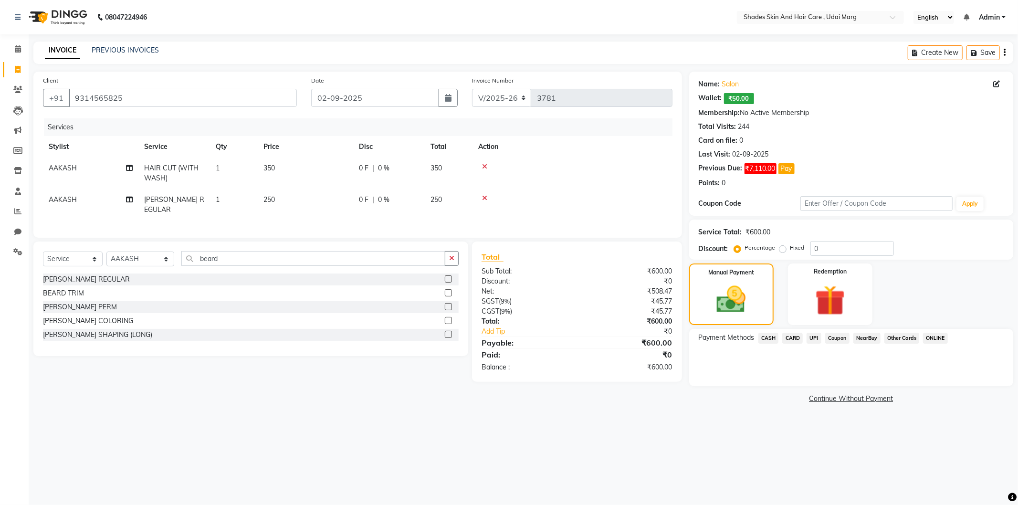
click at [810, 338] on span "UPI" at bounding box center [813, 338] width 15 height 11
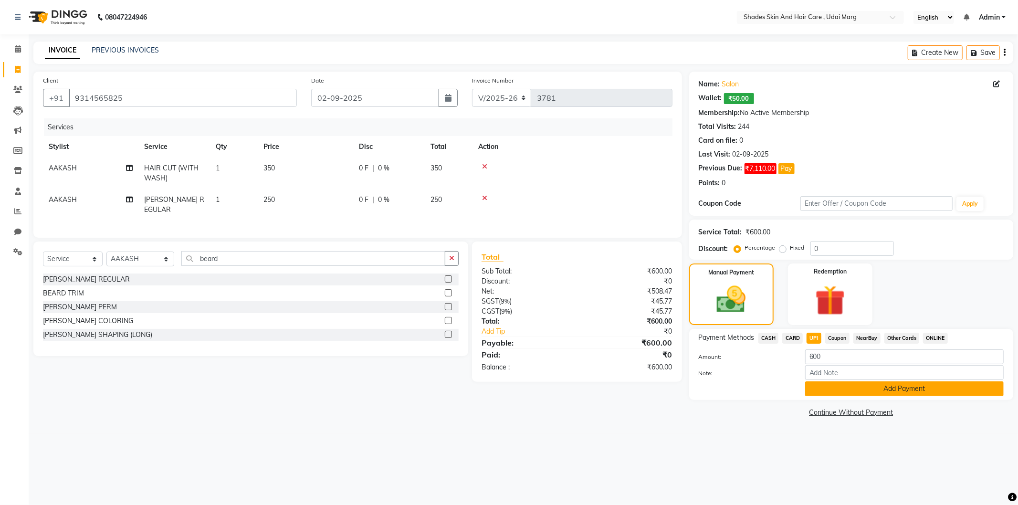
click at [848, 387] on button "Add Payment" at bounding box center [904, 388] width 199 height 15
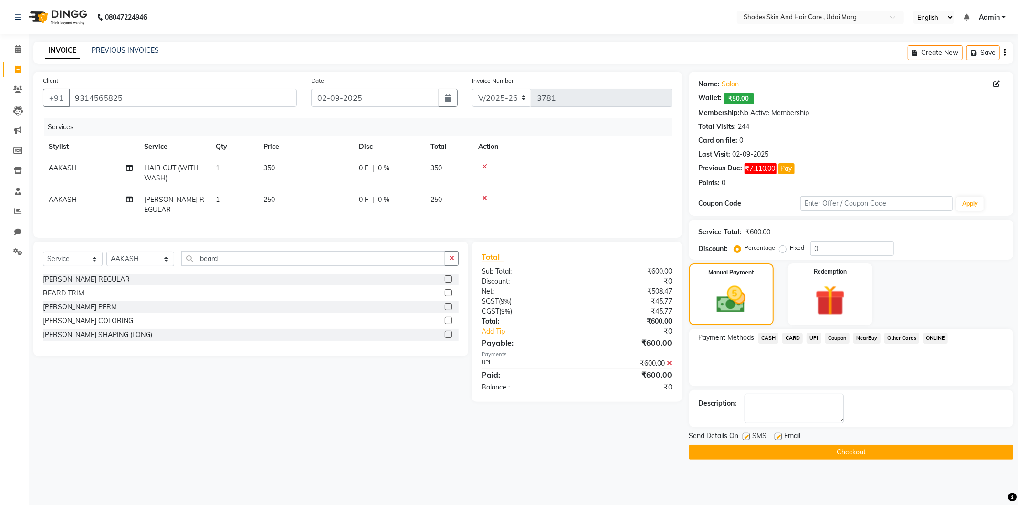
click at [850, 448] on button "Checkout" at bounding box center [851, 452] width 324 height 15
